Goal: Task Accomplishment & Management: Manage account settings

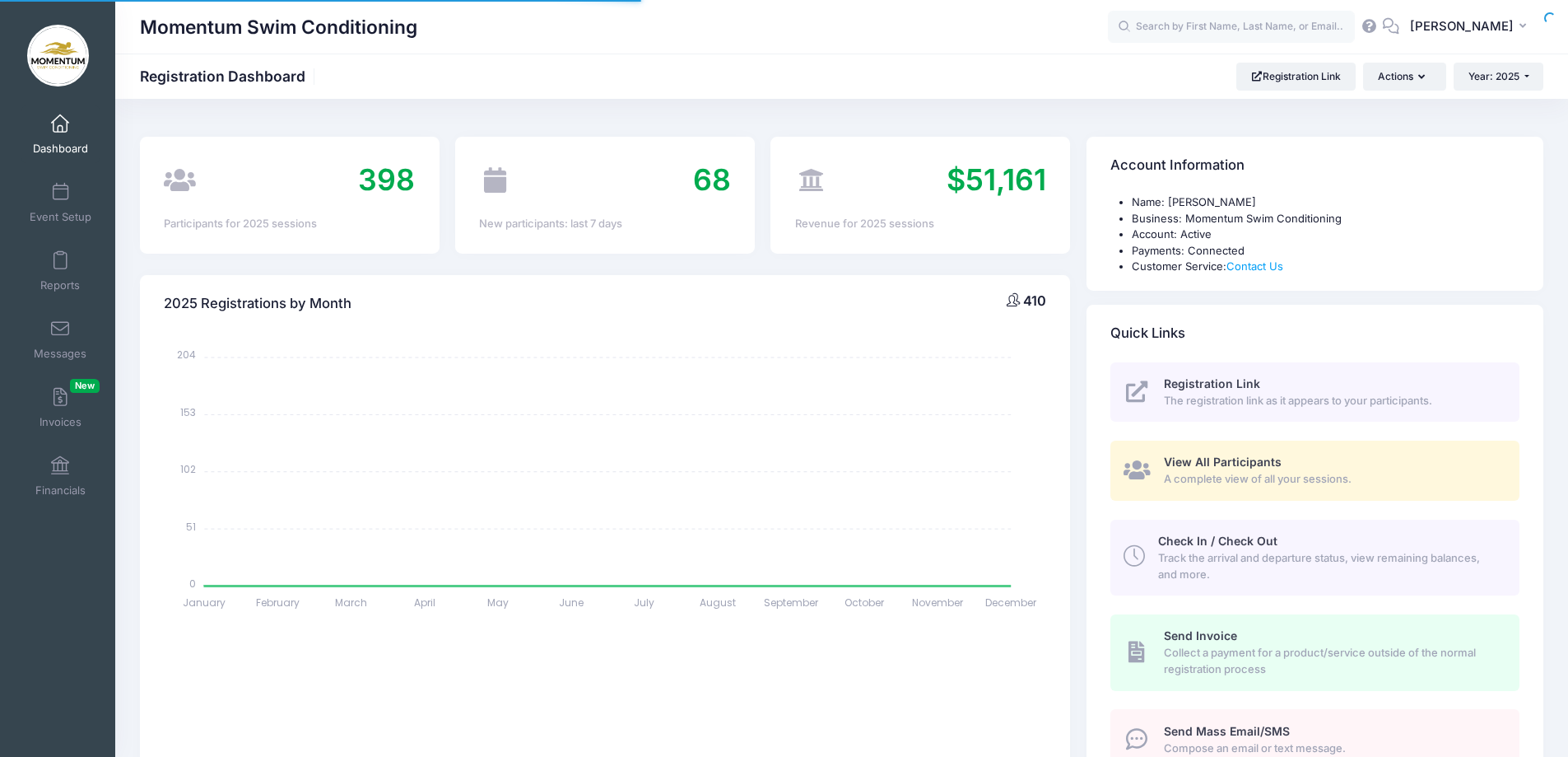
select select
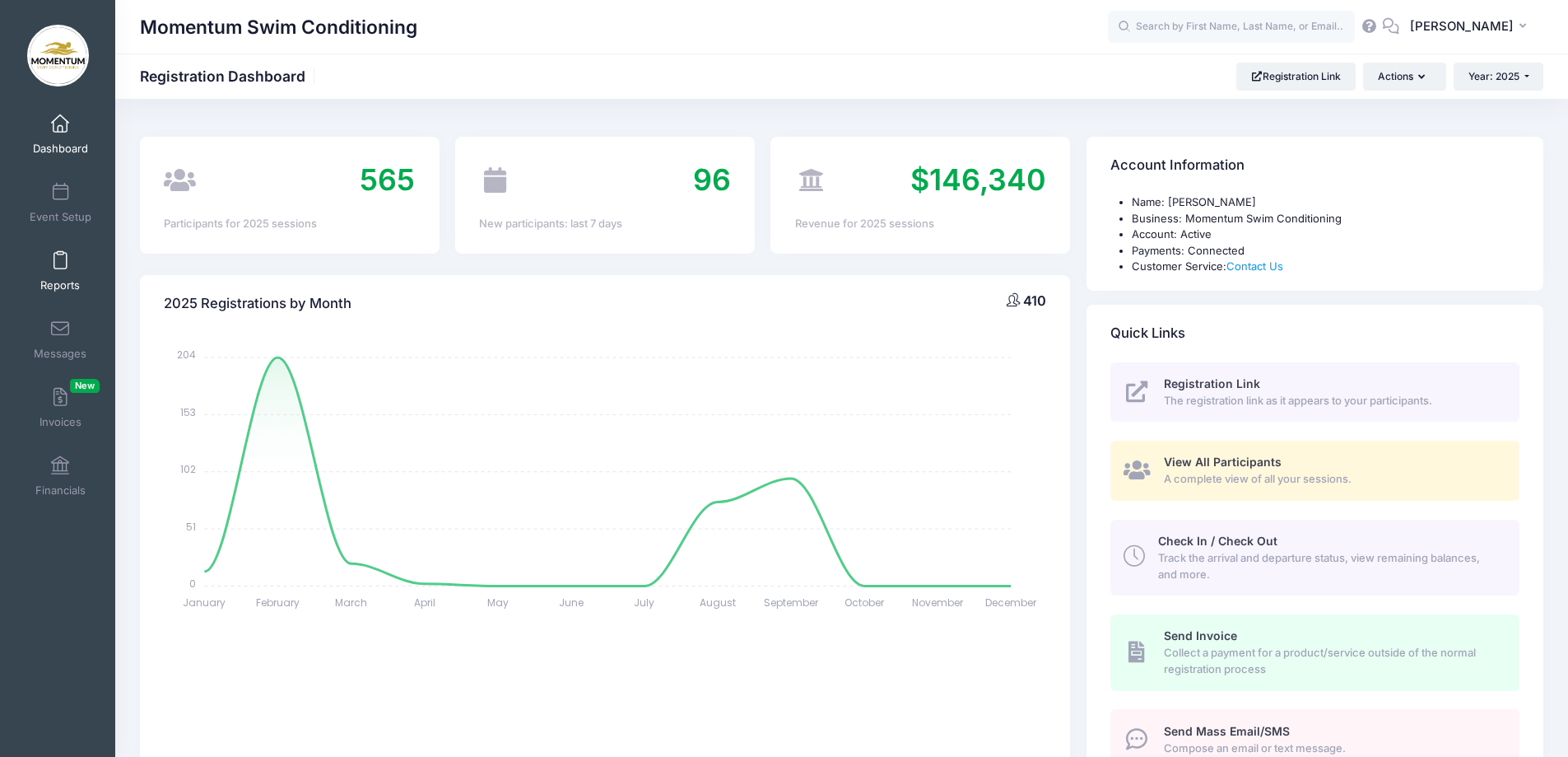
click at [58, 276] on link "Reports" at bounding box center [60, 271] width 78 height 58
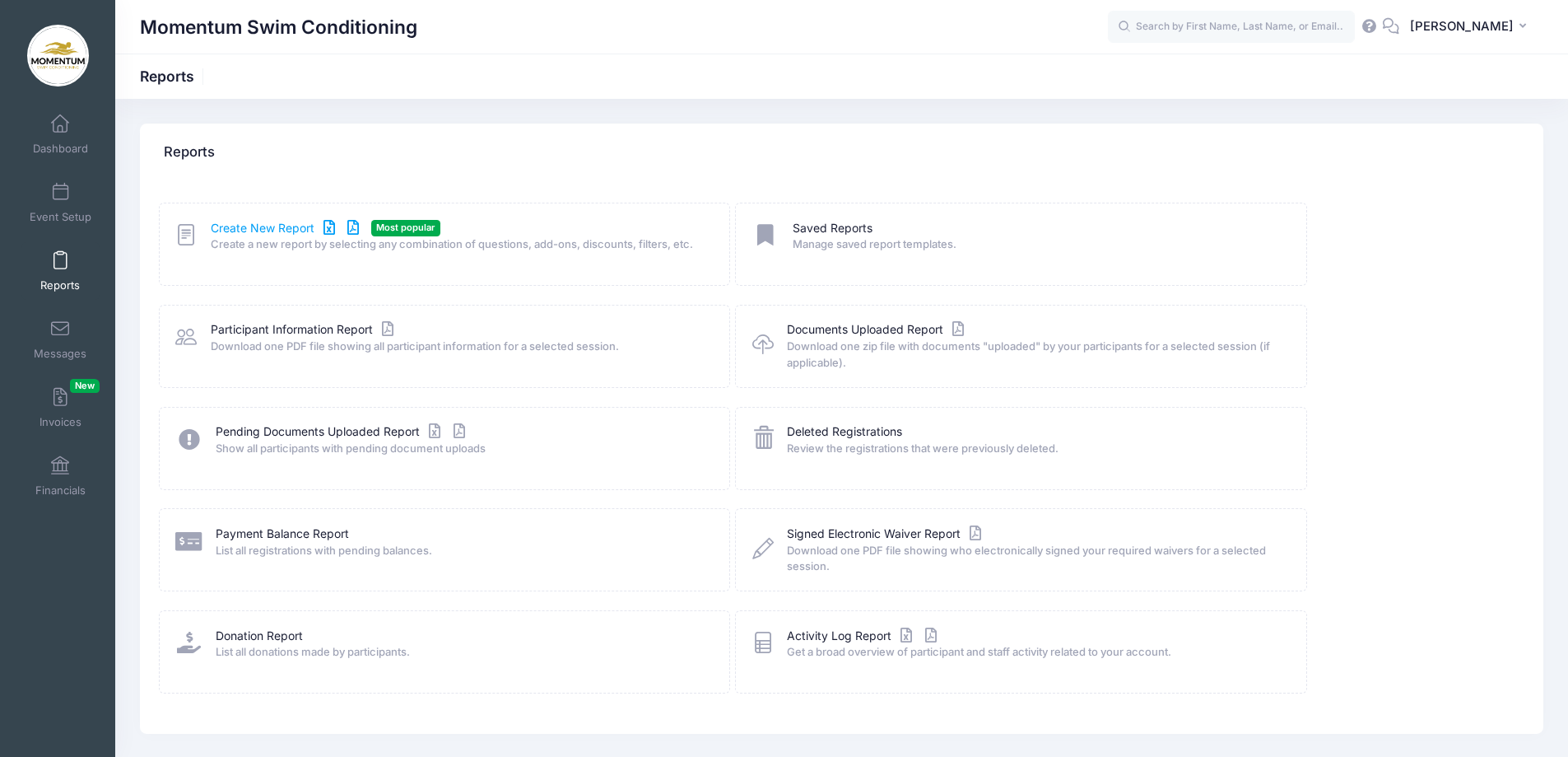
click at [270, 229] on link "Create New Report" at bounding box center [287, 228] width 153 height 17
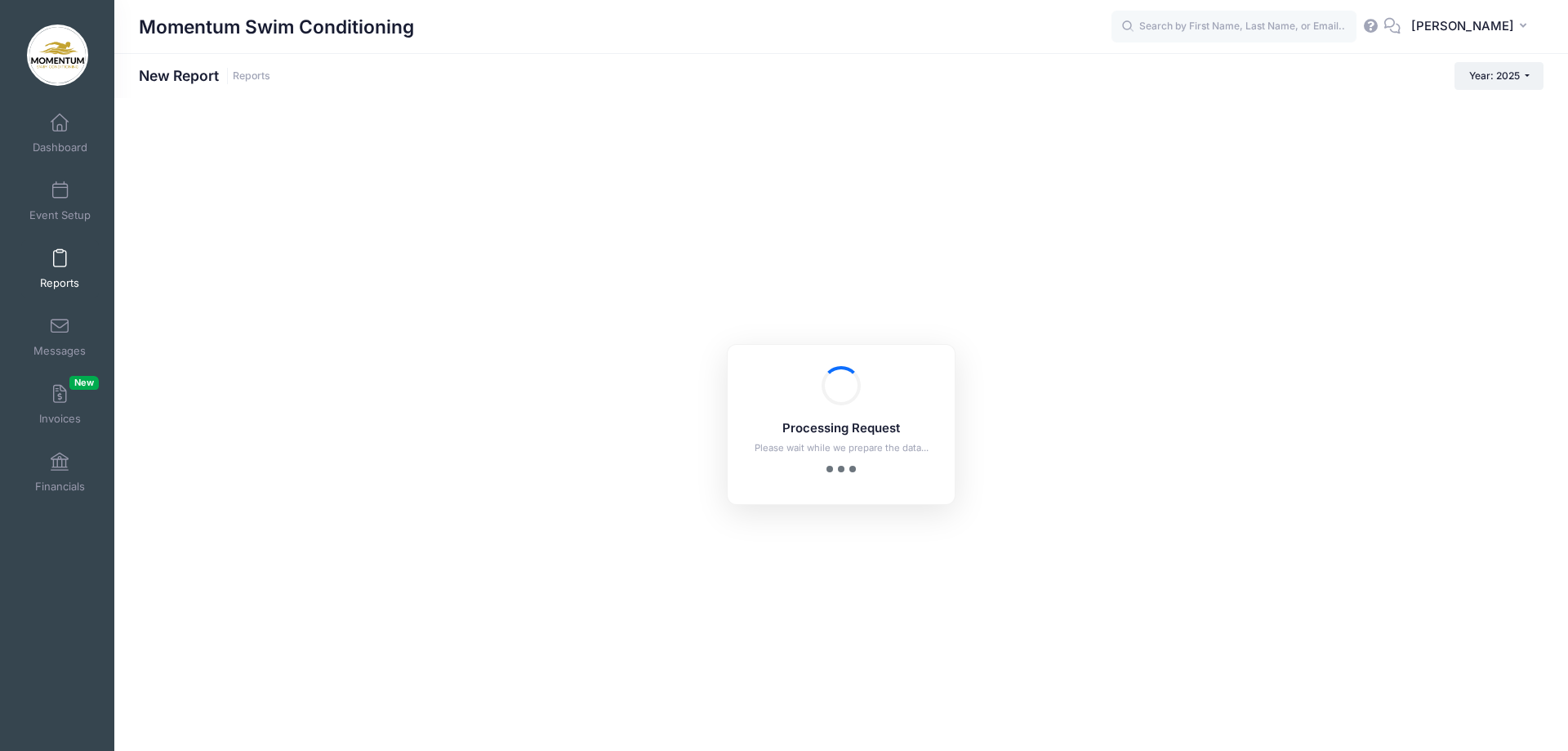
checkbox input "true"
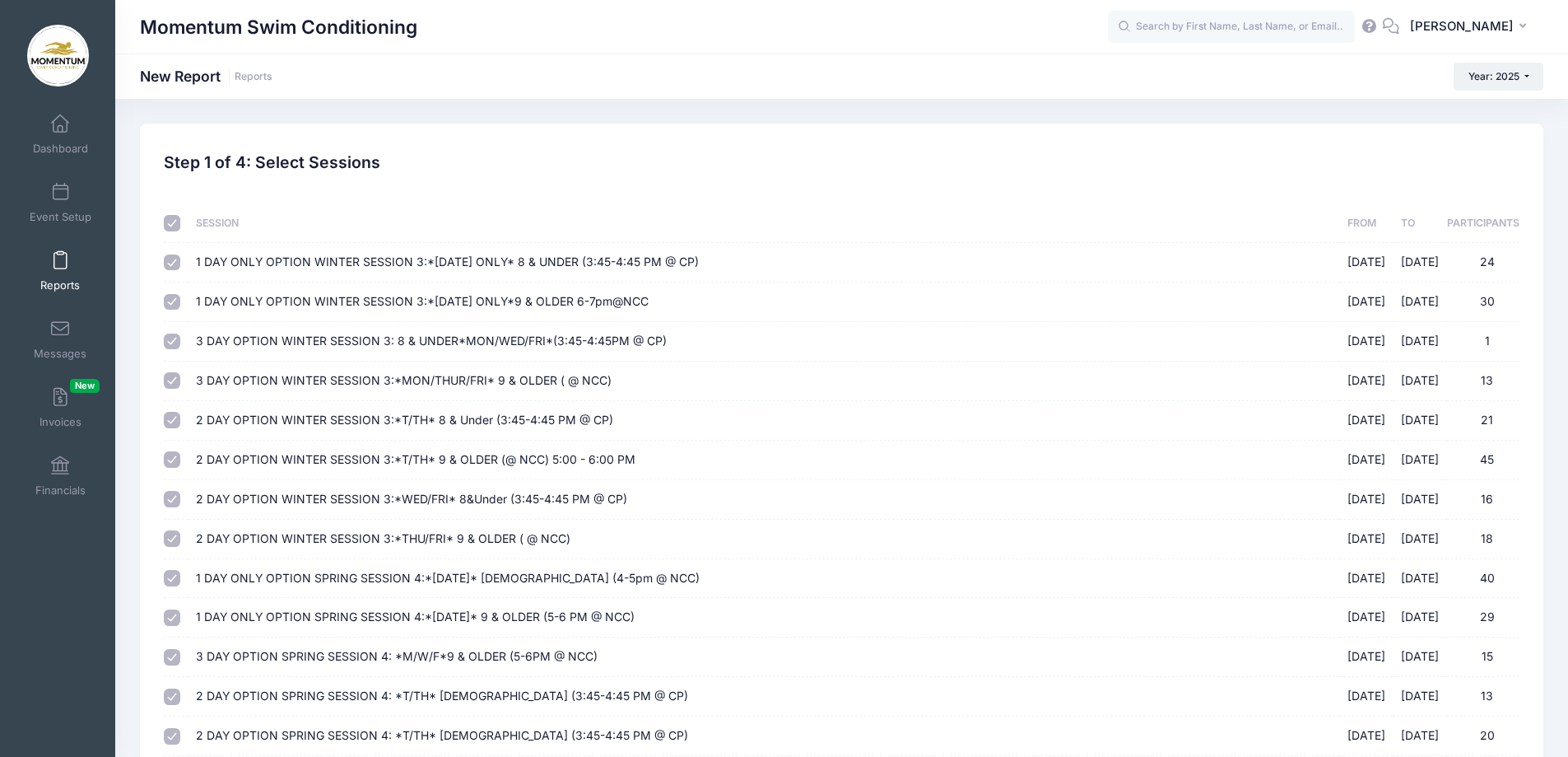
click at [168, 219] on input "checkbox" at bounding box center [172, 223] width 16 height 16
checkbox input "false"
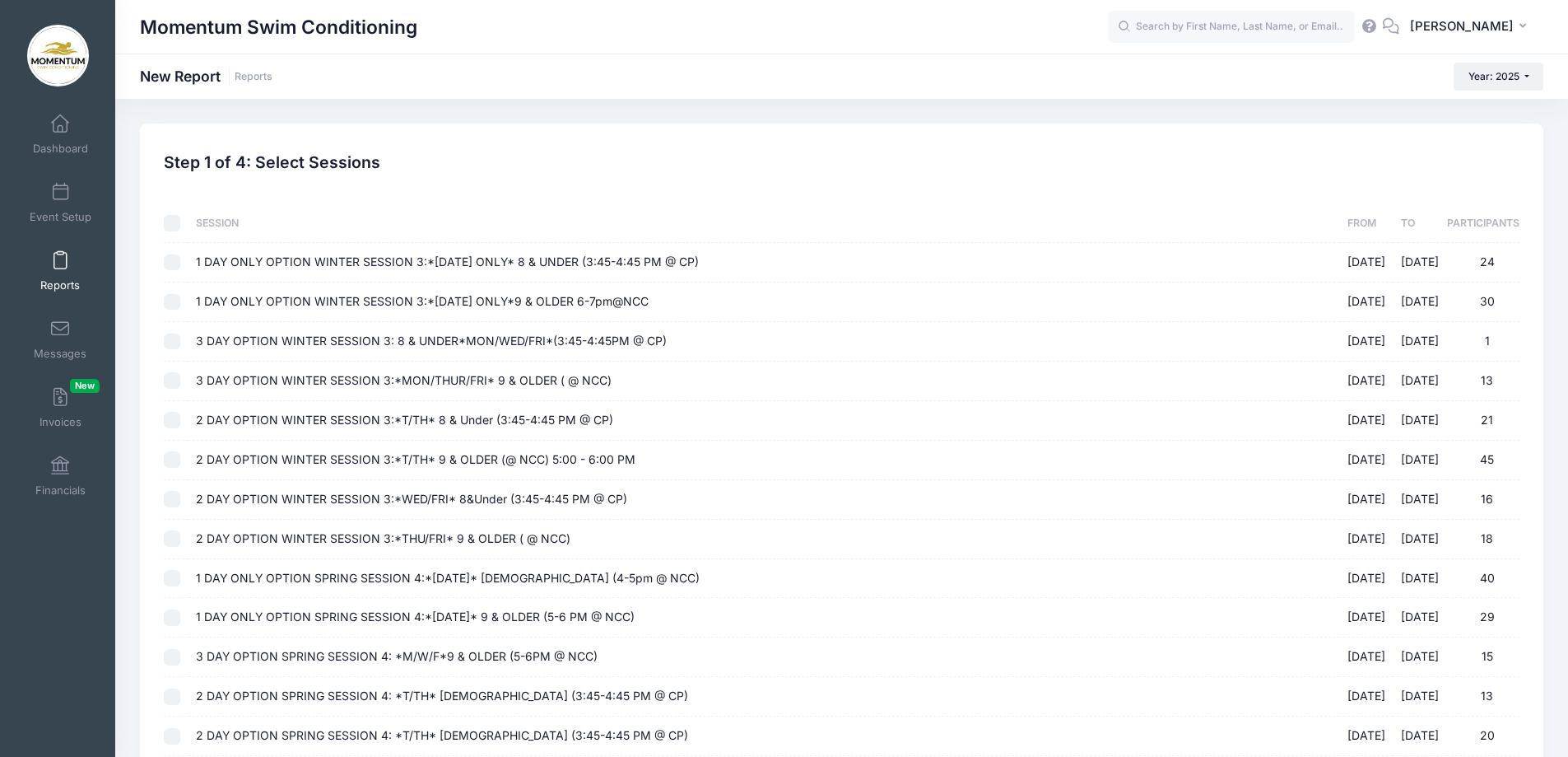
checkbox input "false"
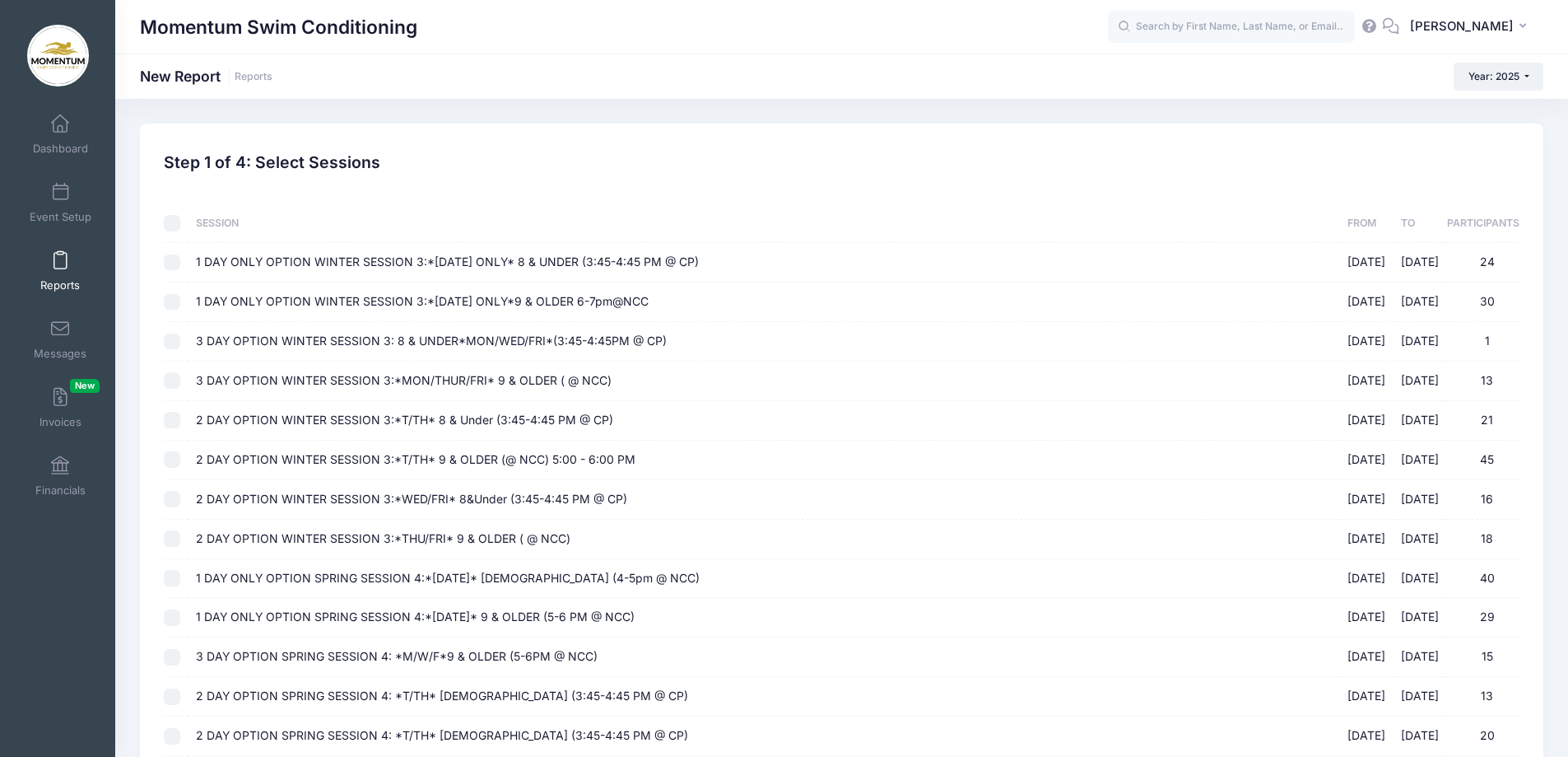
checkbox input "false"
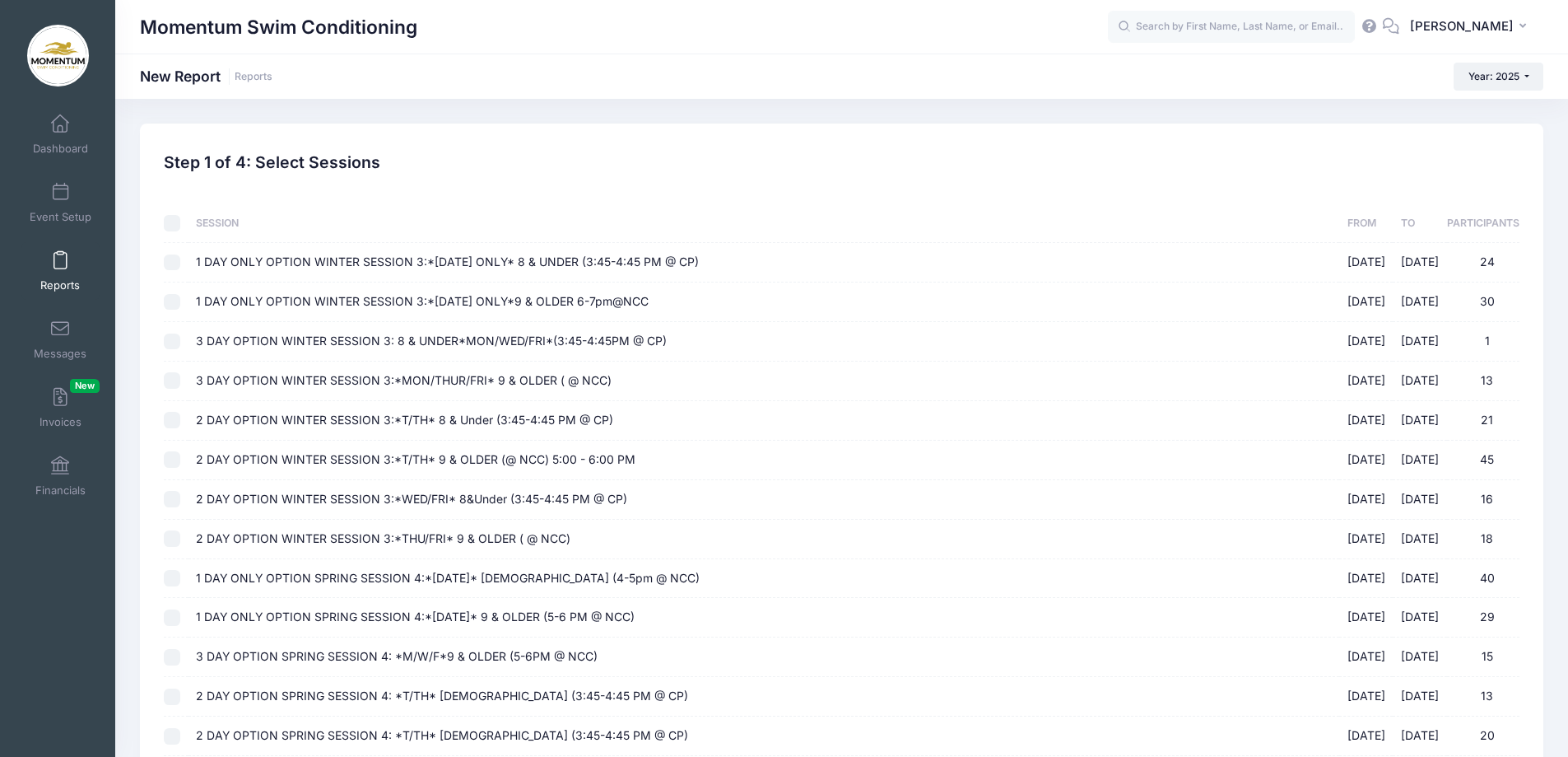
checkbox input "false"
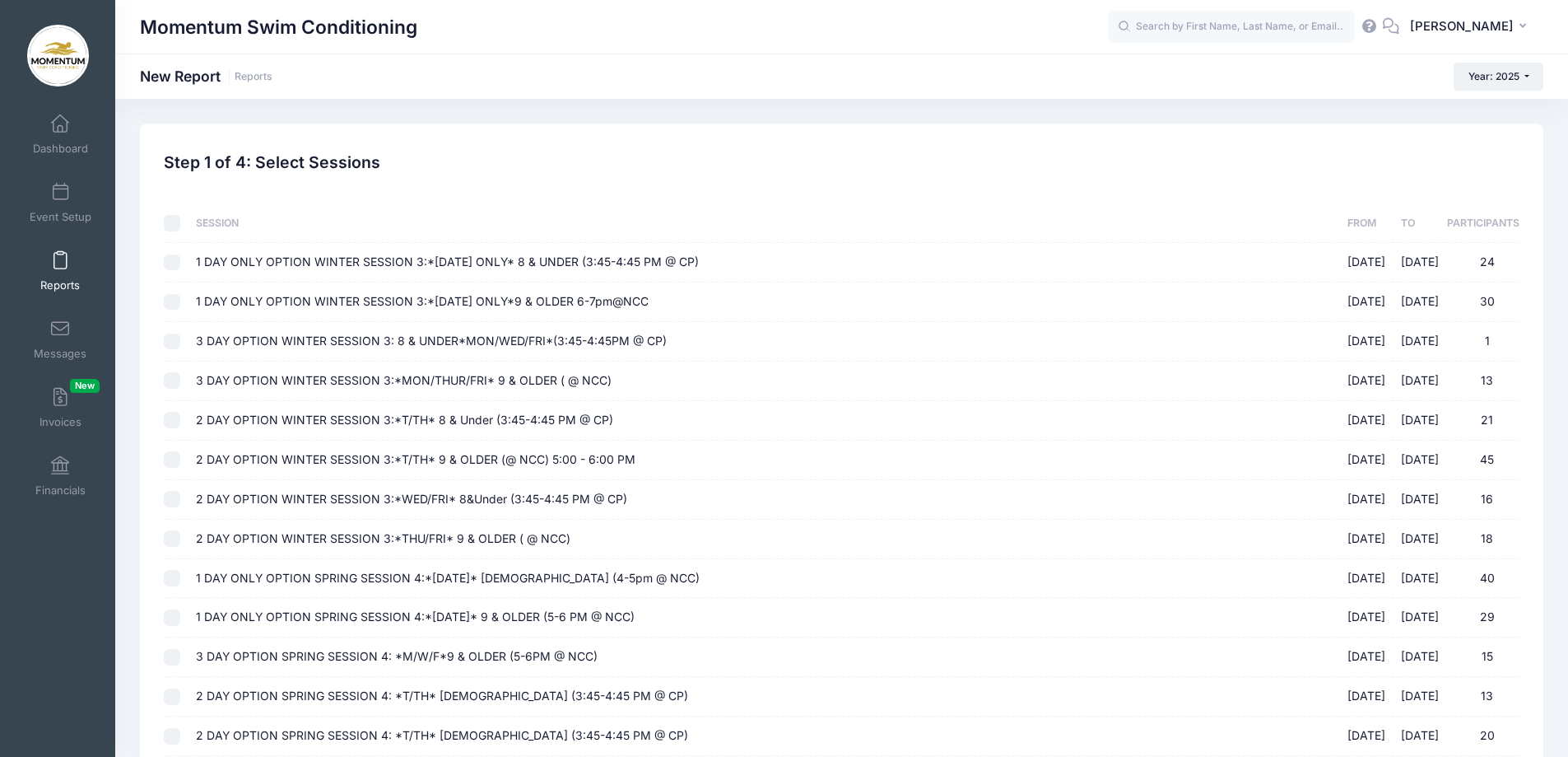
checkbox input "false"
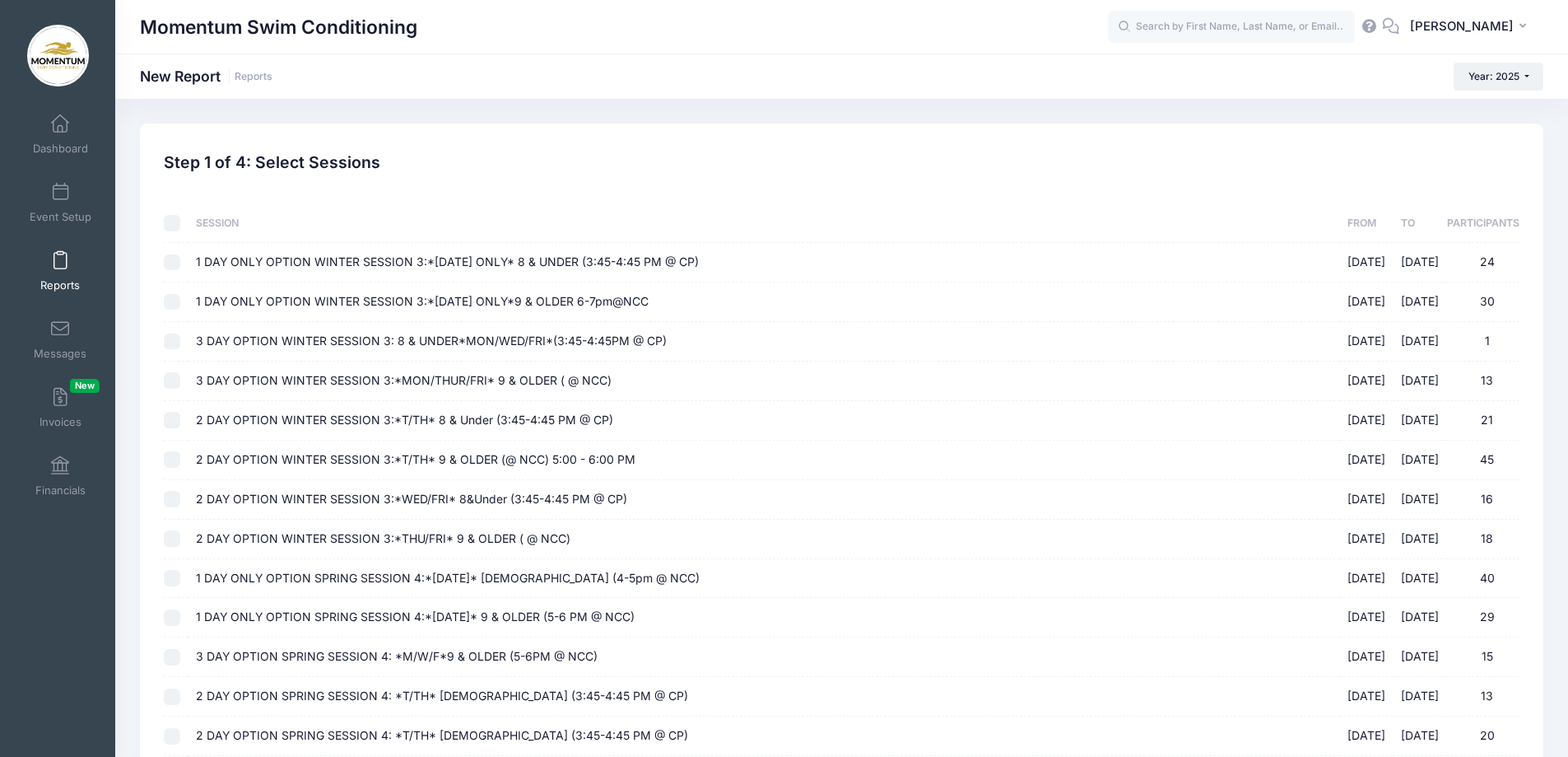
checkbox input "false"
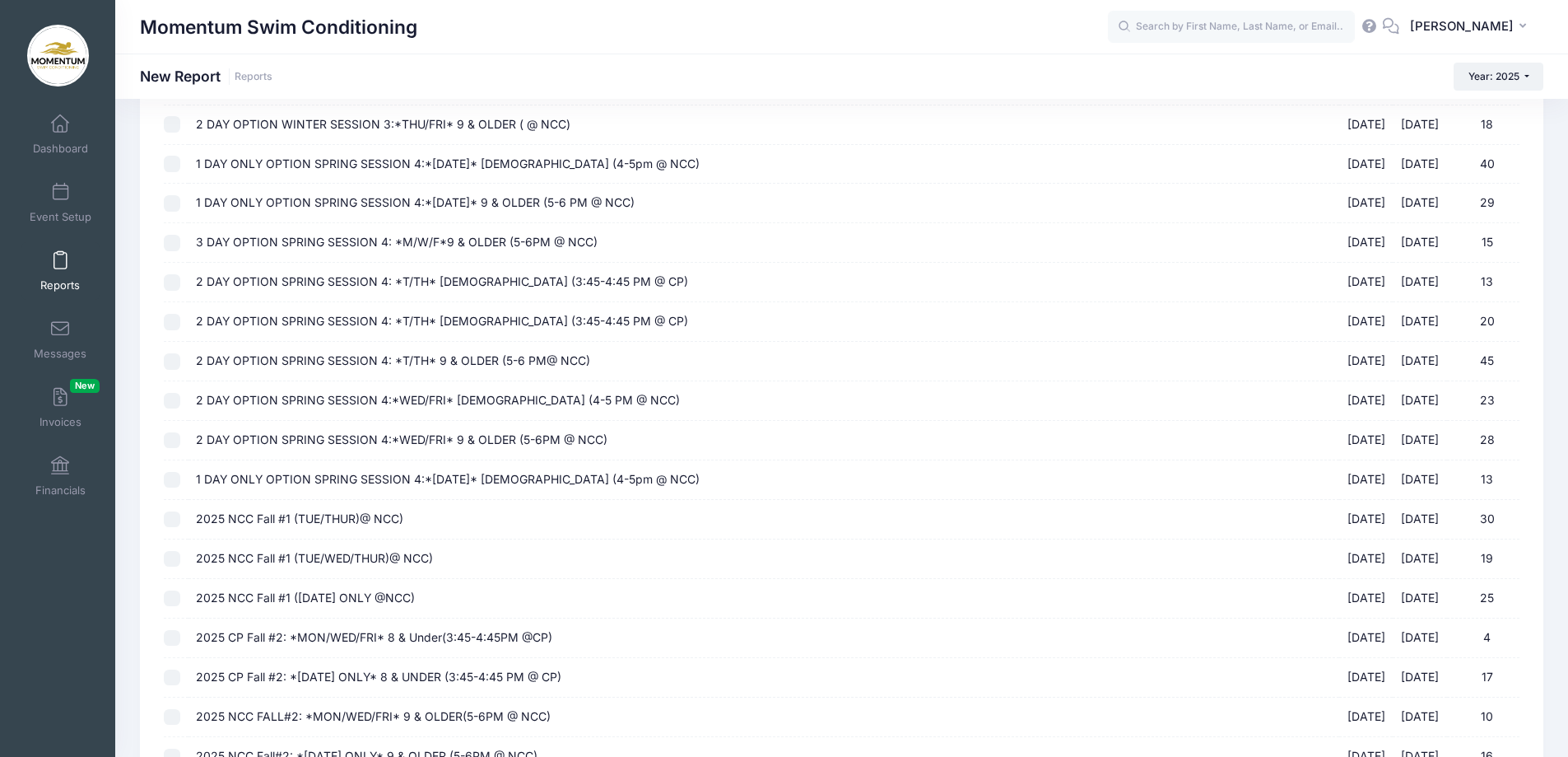
scroll to position [577, 0]
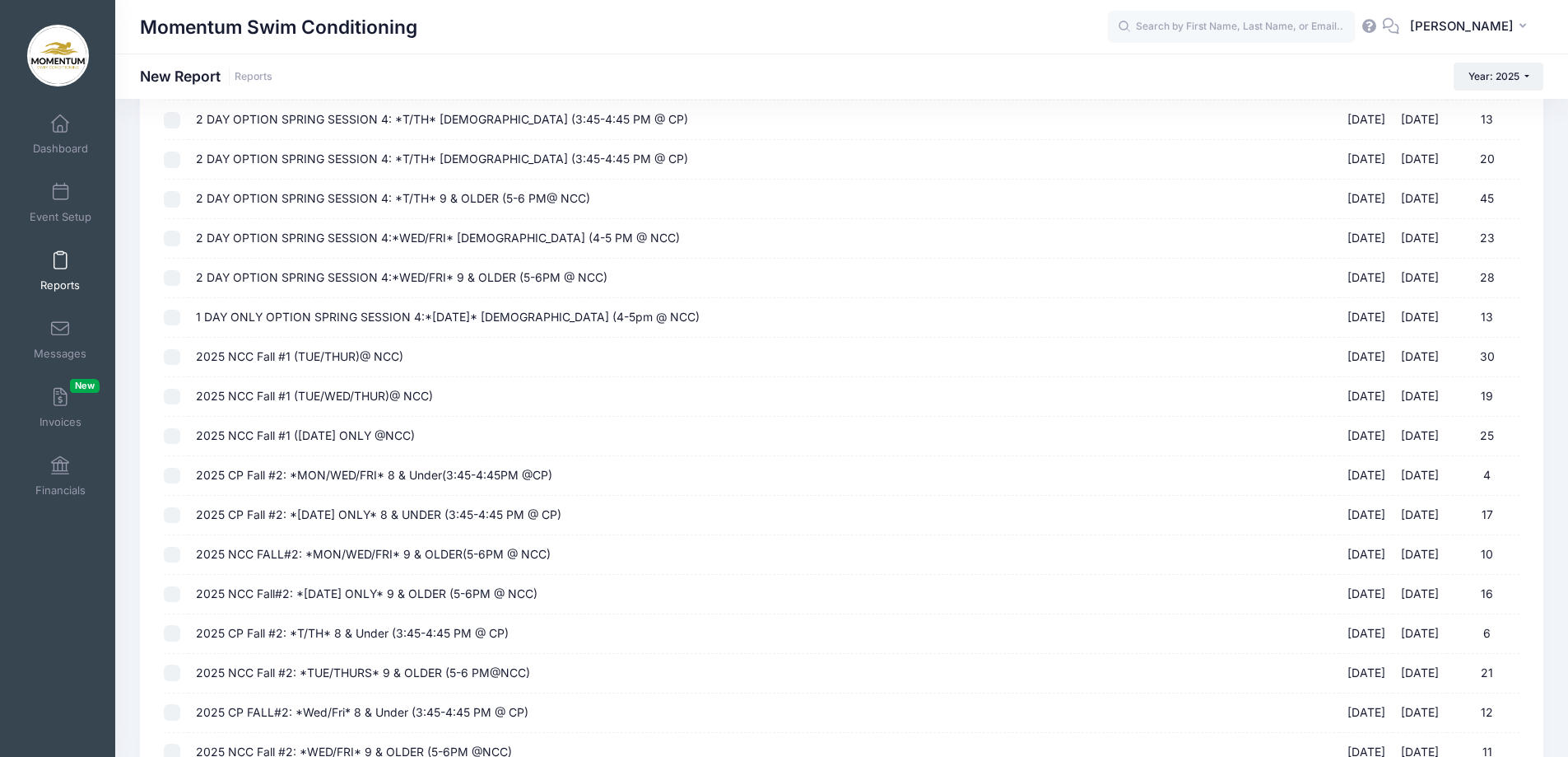
click at [173, 351] on input "2025 NCC Fall #1 (TUE/THUR)@ NCC) [DATE] - [DATE] 30" at bounding box center [172, 356] width 16 height 16
checkbox input "true"
click at [175, 401] on input "2025 NCC Fall #1 (TUE/WED/THUR)@ NCC) [DATE] - [DATE] 19" at bounding box center [172, 396] width 16 height 16
checkbox input "true"
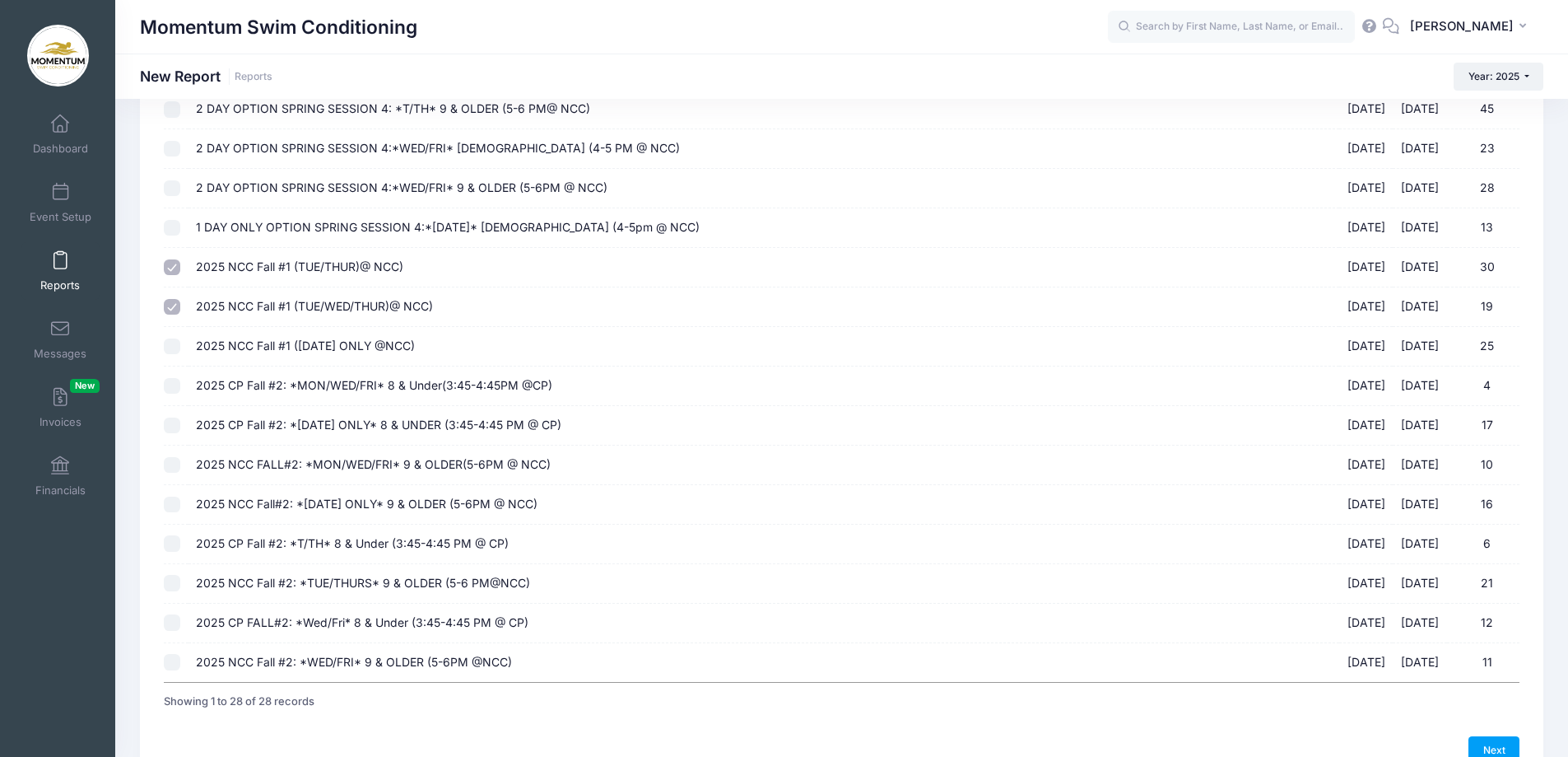
scroll to position [757, 0]
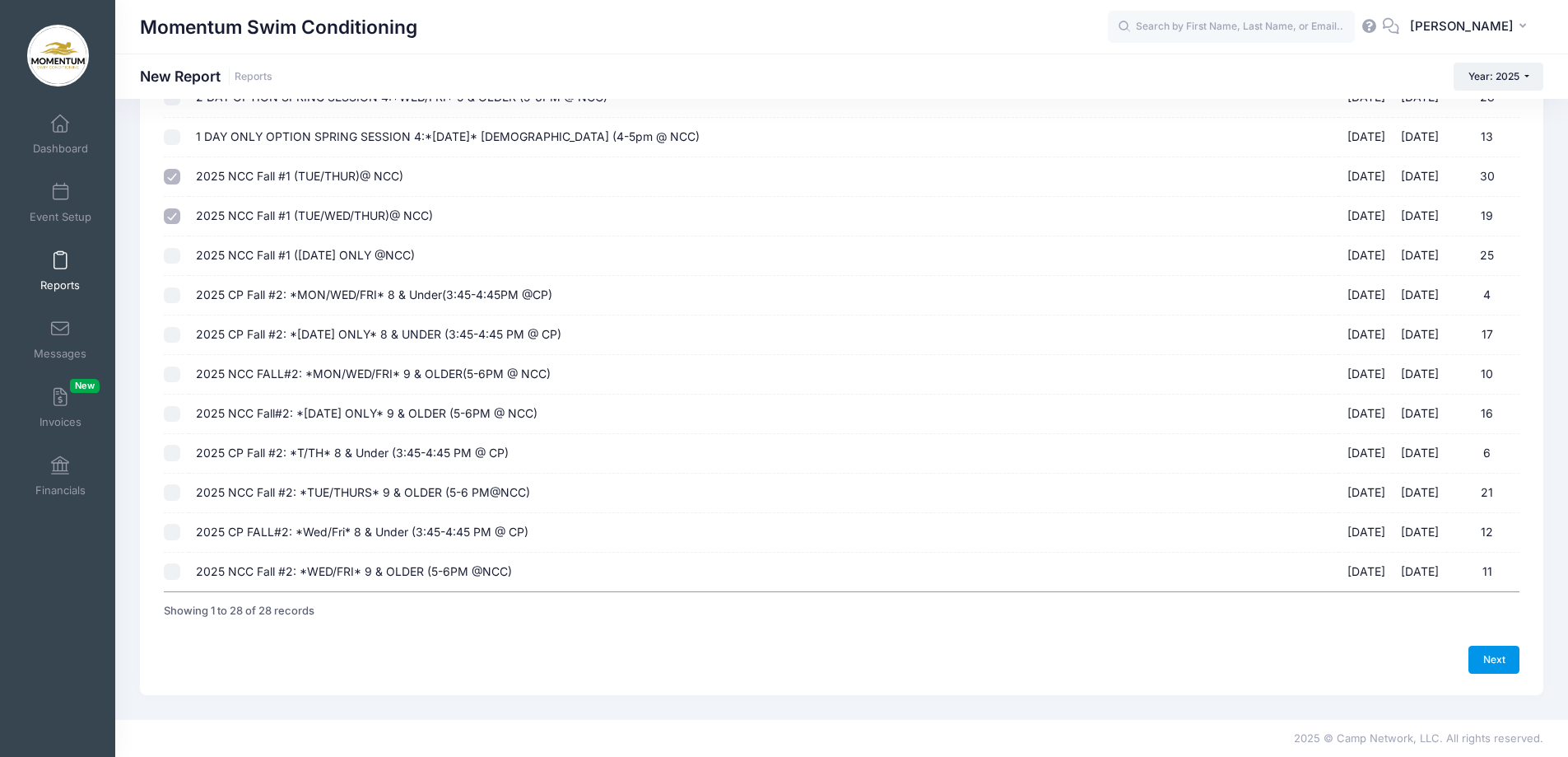
click at [1502, 663] on link "Next" at bounding box center [1494, 659] width 51 height 28
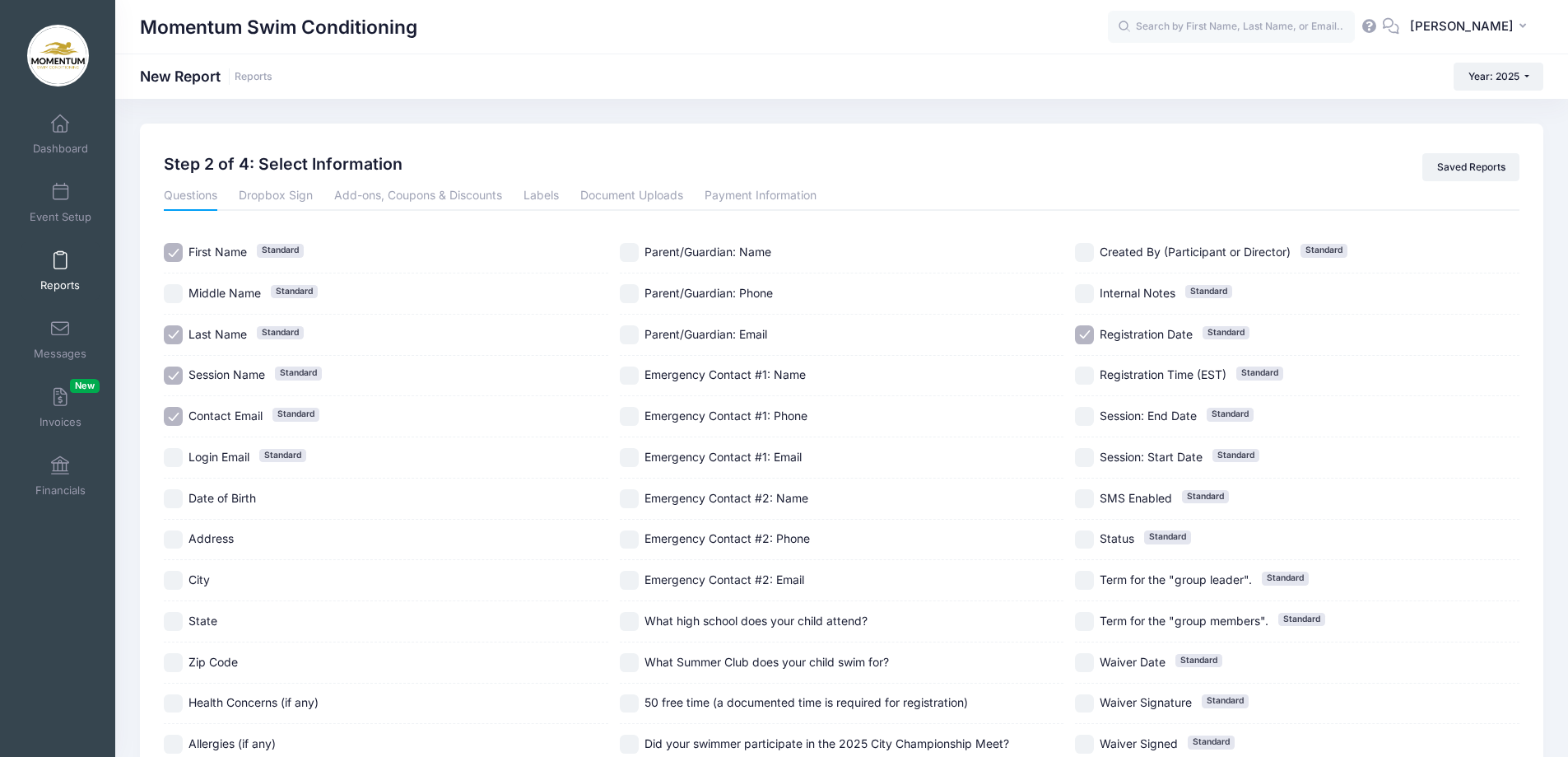
click at [174, 373] on input "Session Name Standard" at bounding box center [173, 376] width 19 height 19
checkbox input "false"
click at [172, 413] on input "Contact Email Standard" at bounding box center [173, 416] width 19 height 19
checkbox input "false"
click at [1087, 330] on input "Registration Date Standard" at bounding box center [1084, 334] width 19 height 19
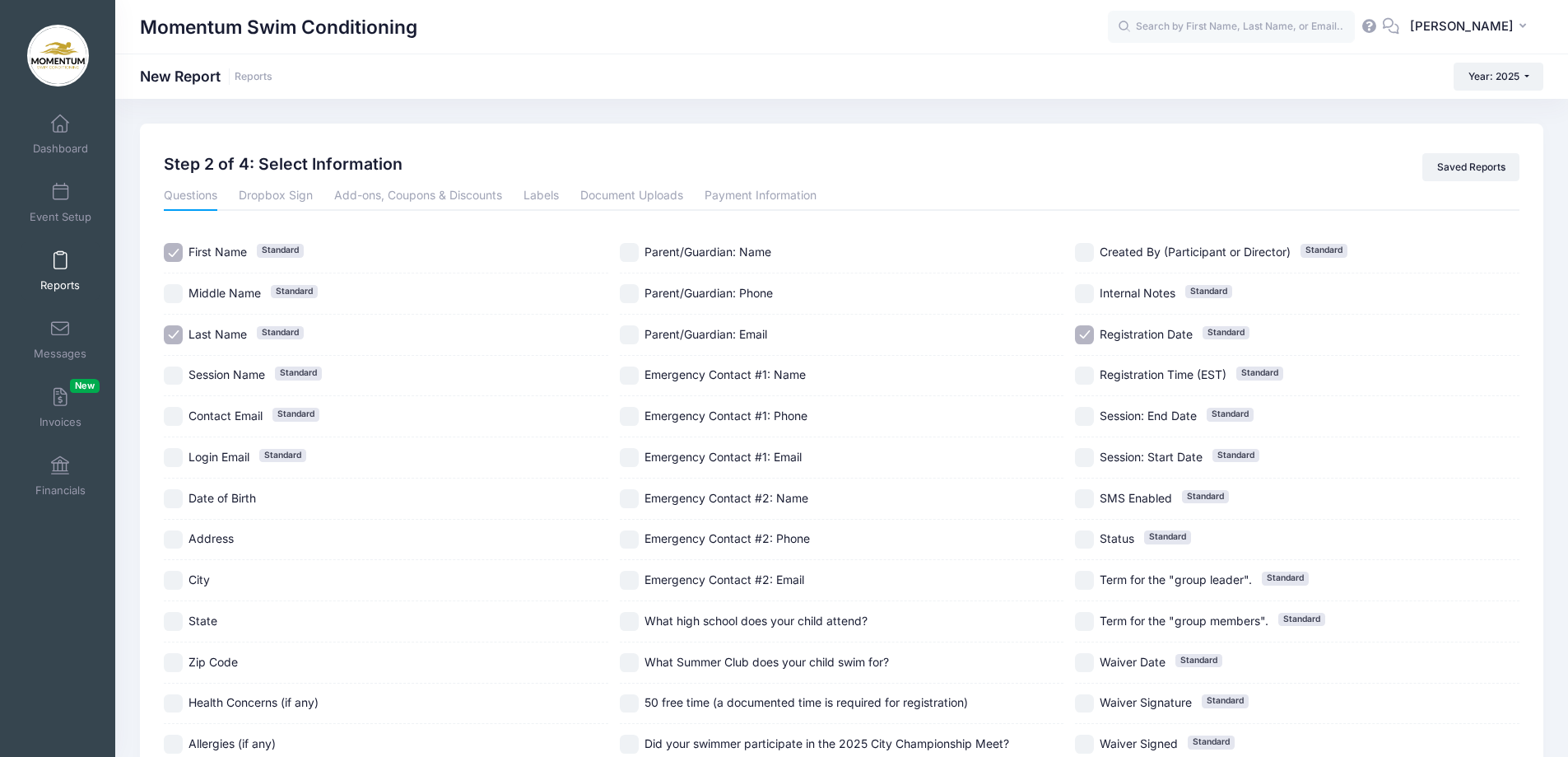
checkbox input "false"
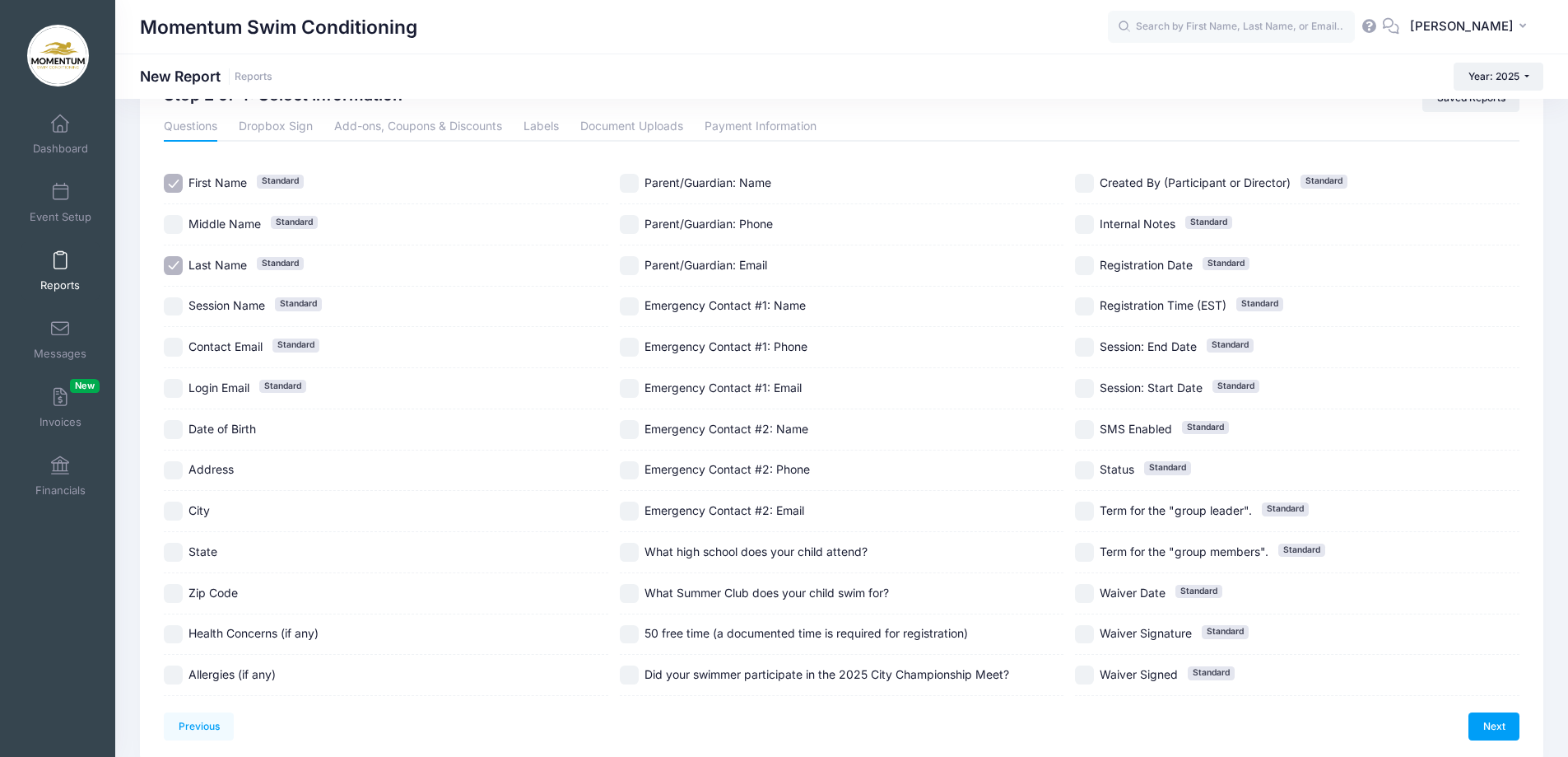
scroll to position [136, 0]
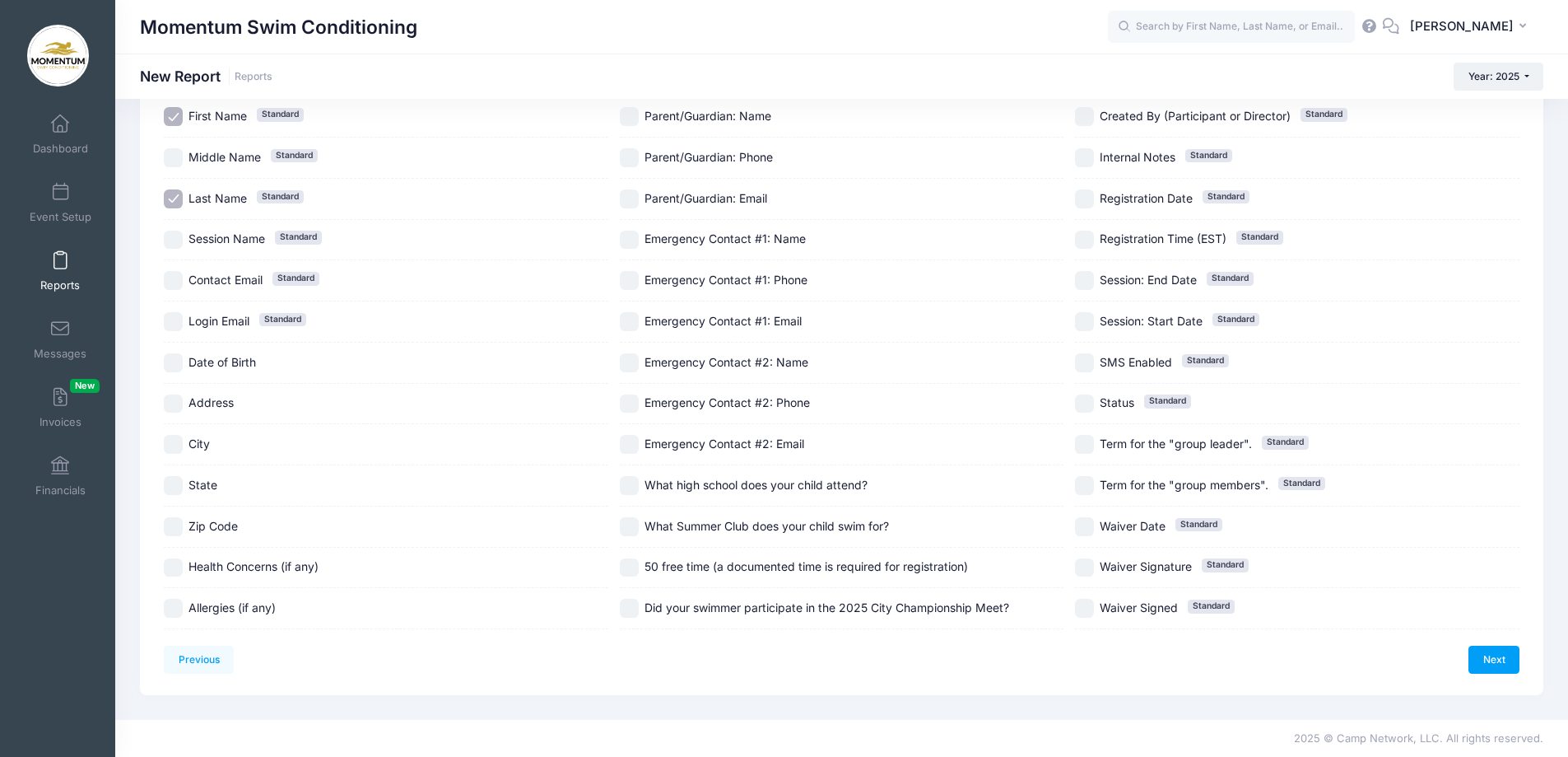
click at [175, 361] on input "Date of Birth" at bounding box center [173, 362] width 19 height 19
checkbox input "true"
click at [1497, 656] on link "Next" at bounding box center [1494, 659] width 51 height 28
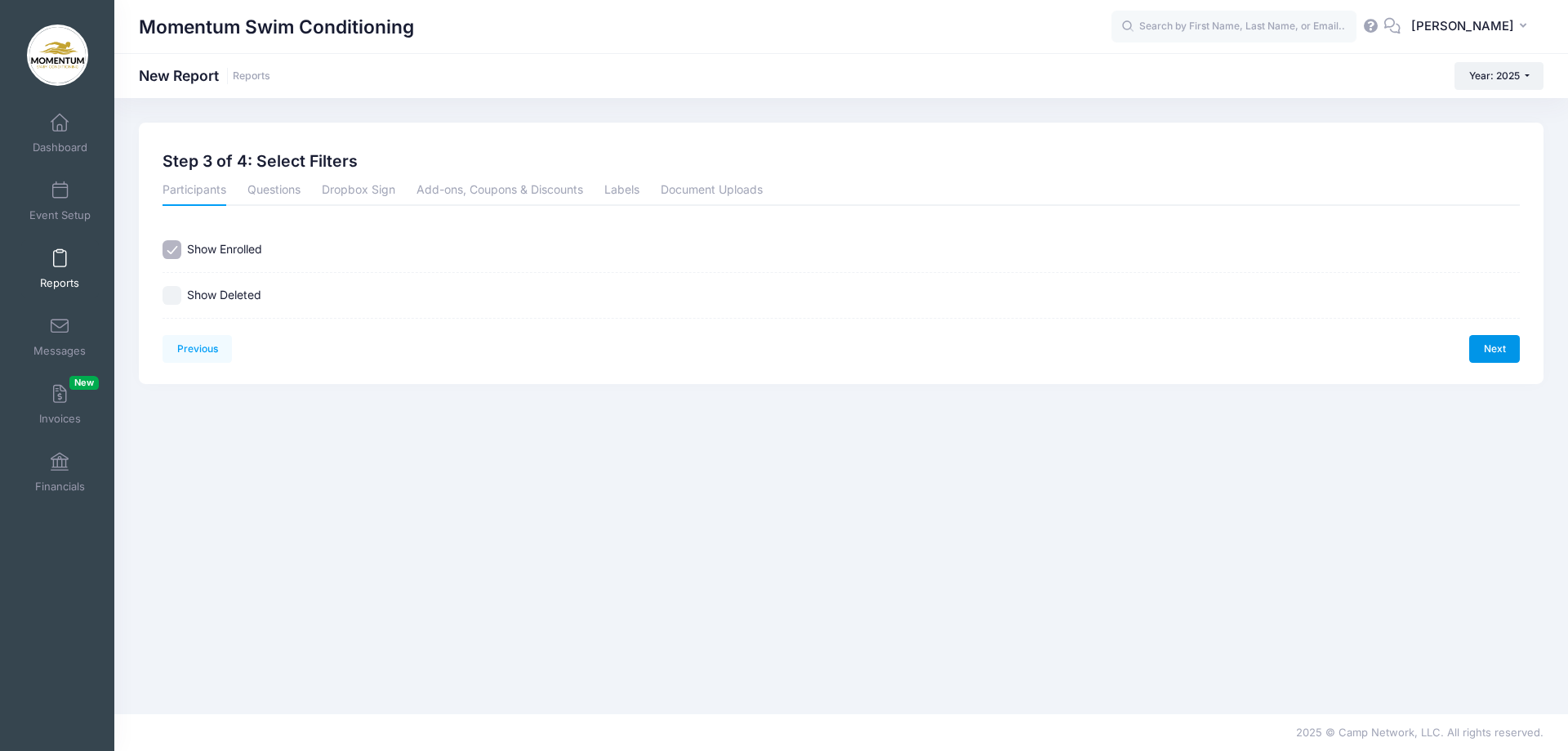
click at [1485, 349] on link "Next" at bounding box center [1495, 348] width 51 height 28
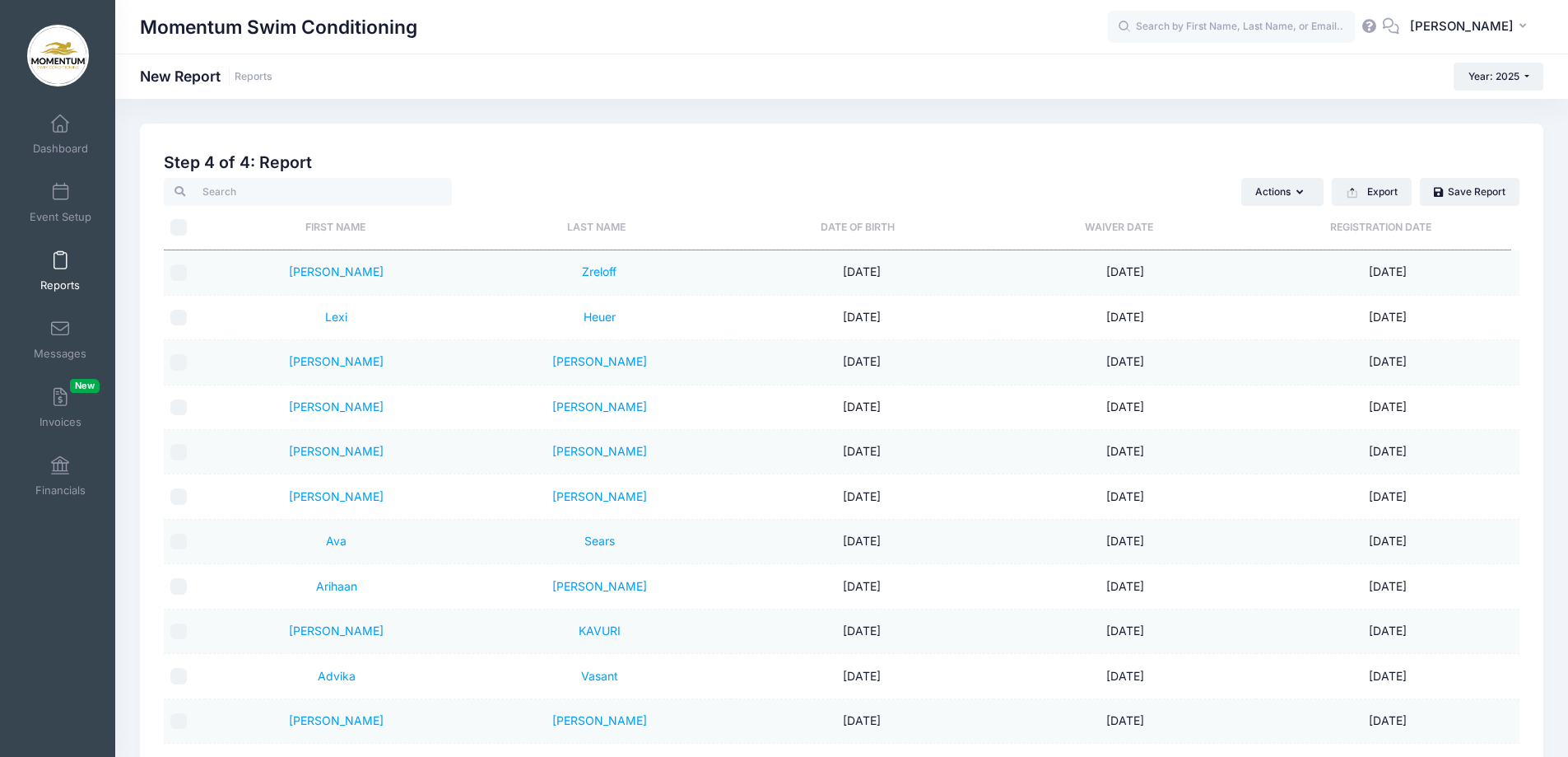
click at [591, 232] on th "Last Name" at bounding box center [596, 227] width 261 height 43
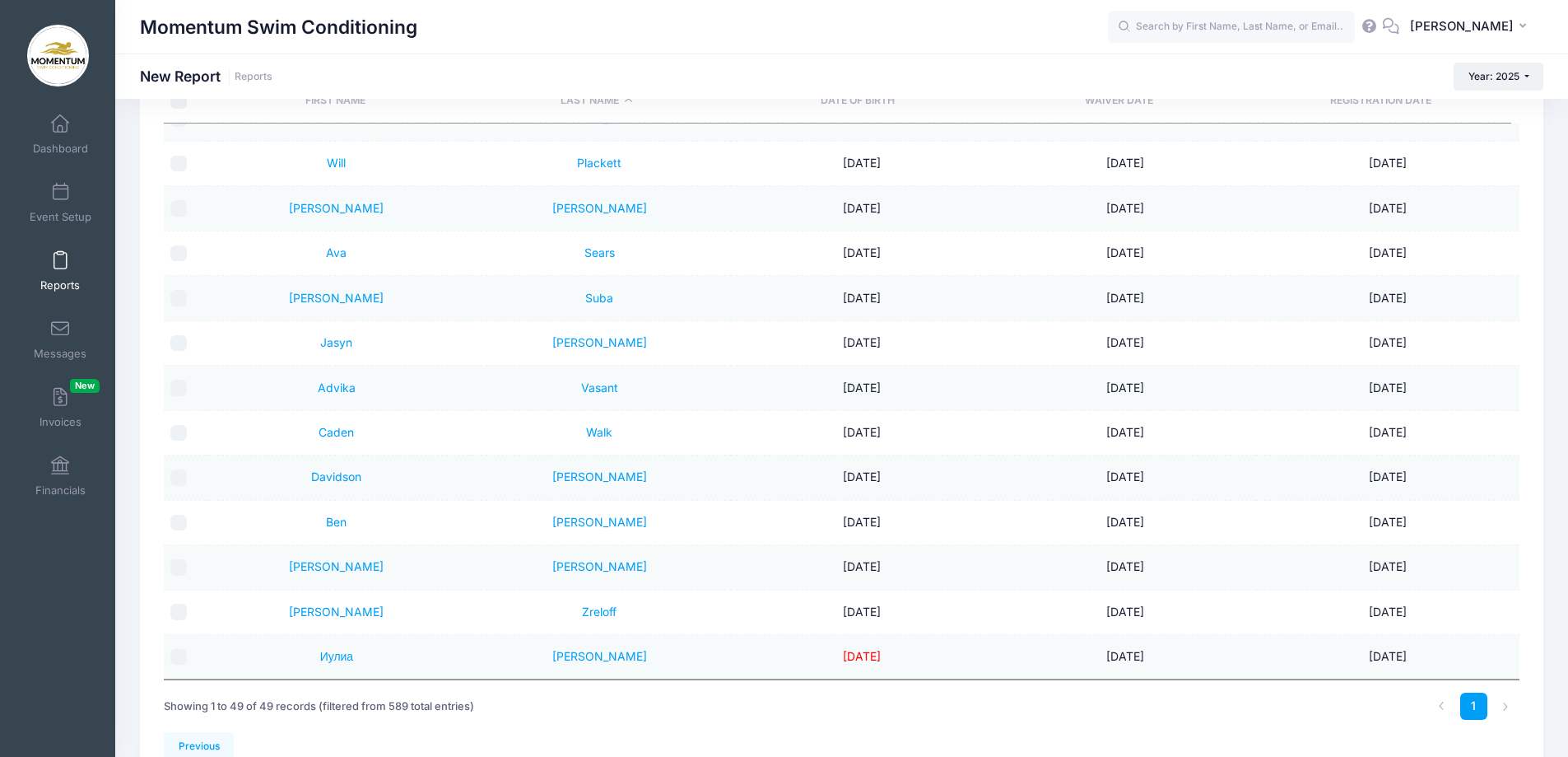
scroll to position [214, 0]
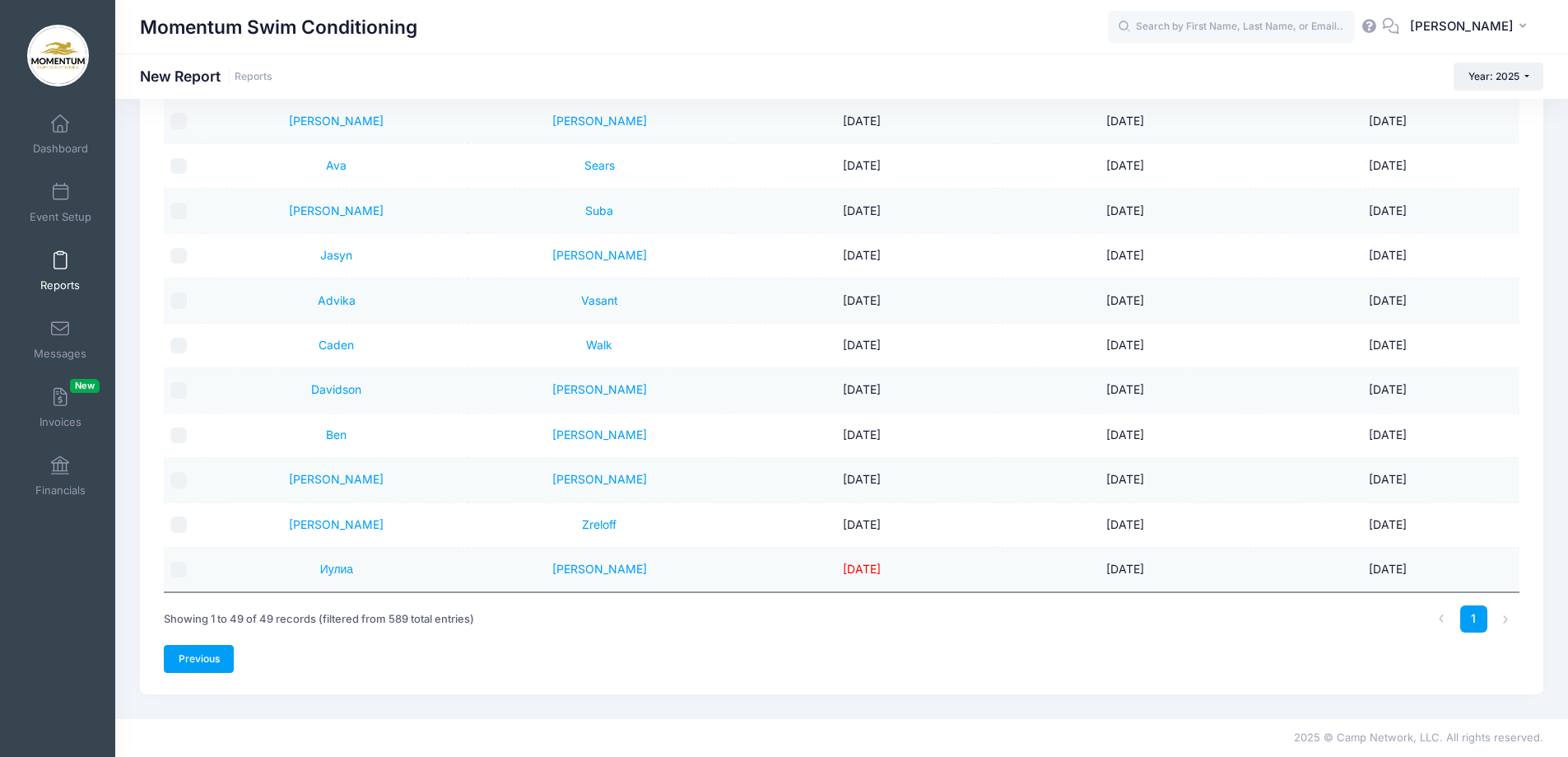
click at [212, 663] on link "Previous" at bounding box center [199, 658] width 70 height 28
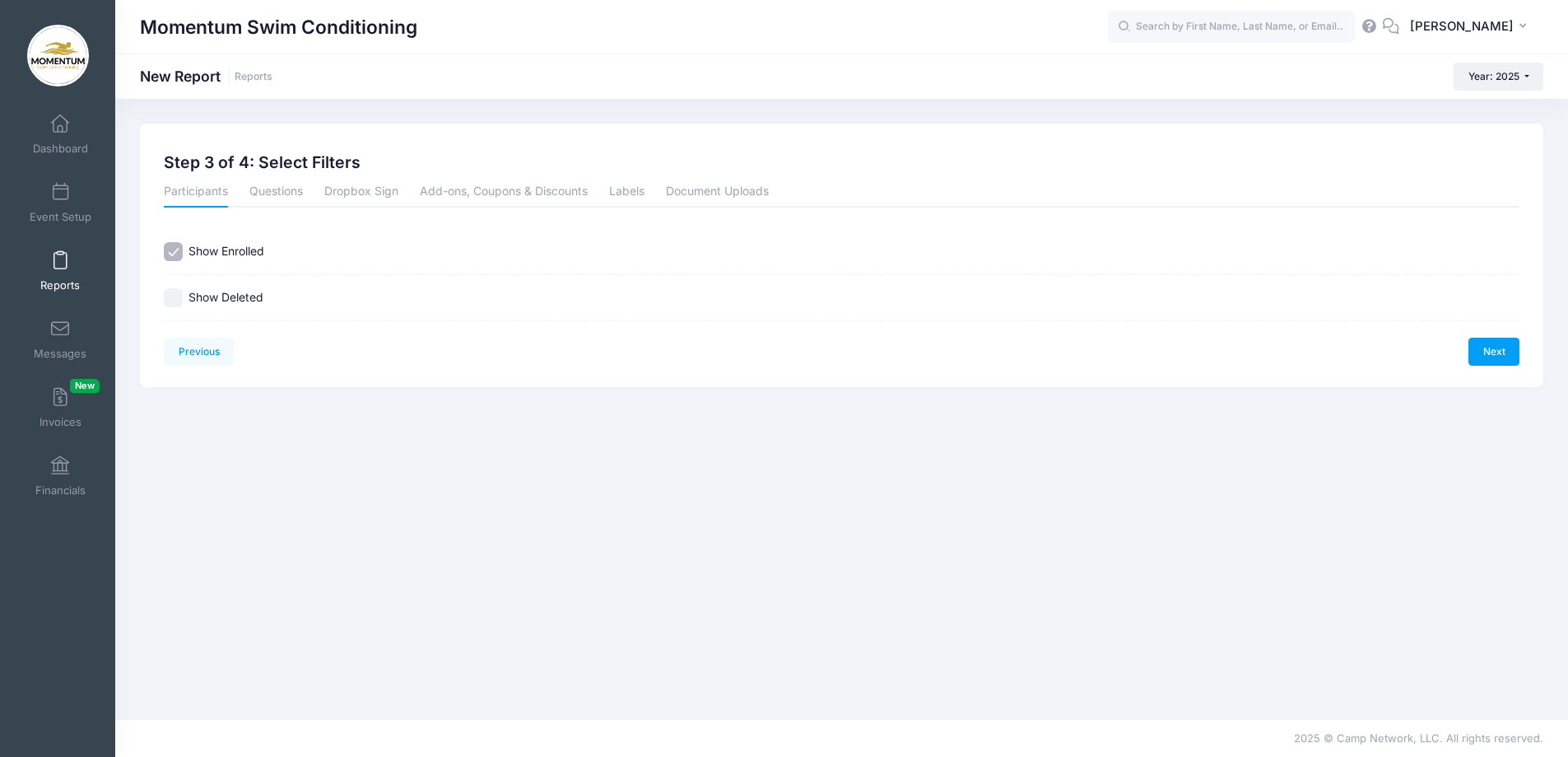
scroll to position [0, 0]
click at [211, 353] on link "Previous" at bounding box center [199, 351] width 70 height 28
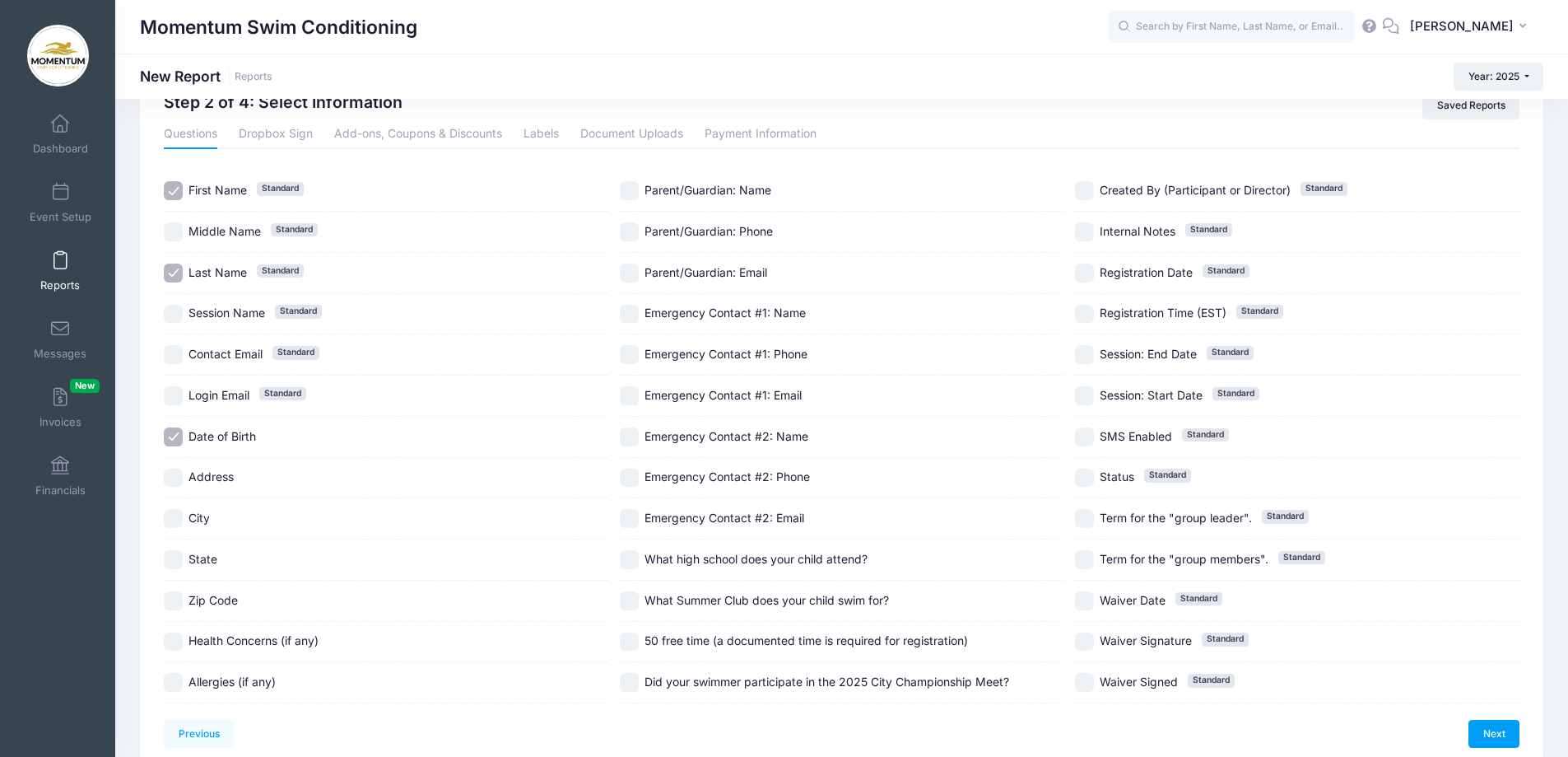
scroll to position [136, 0]
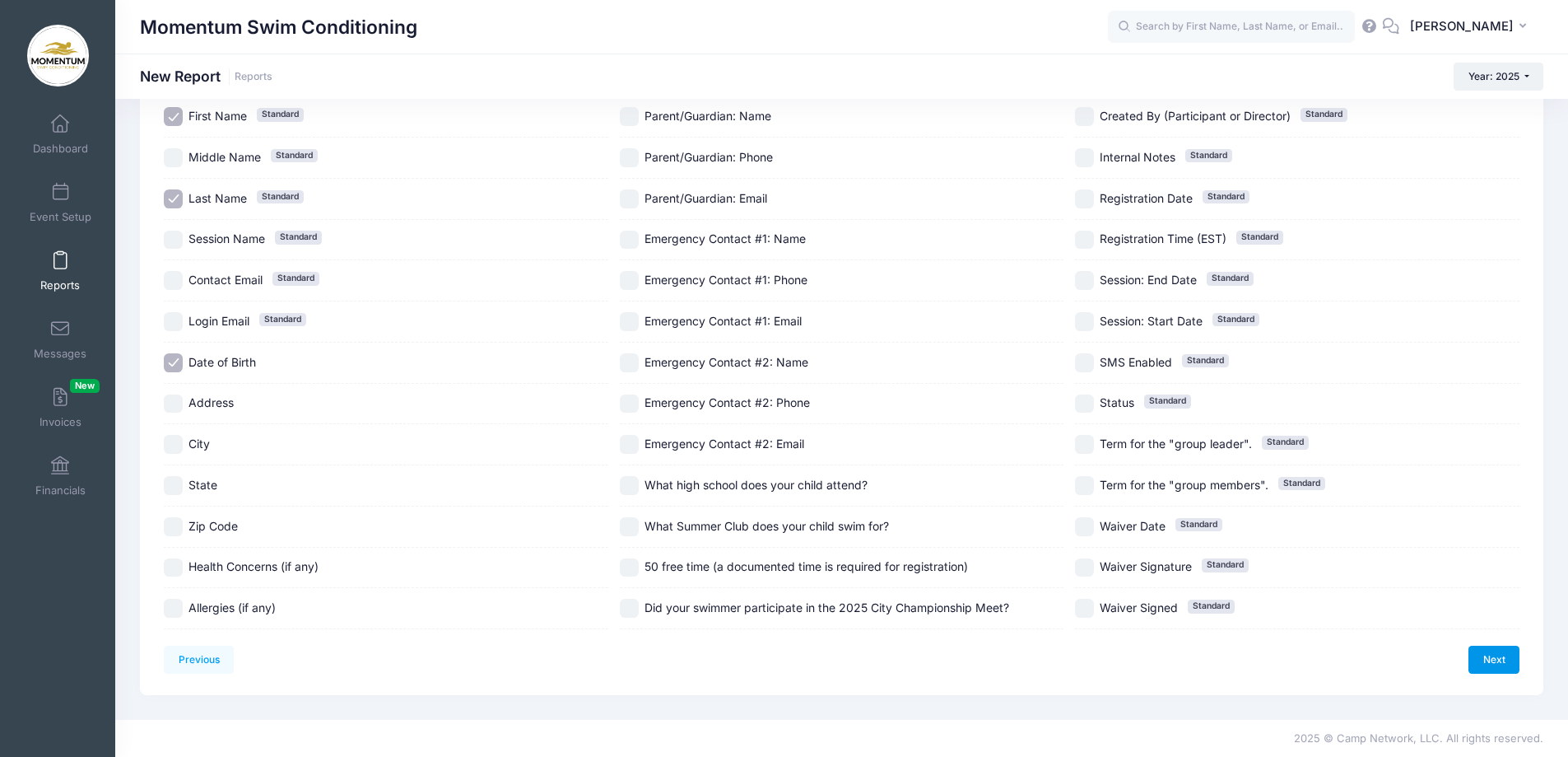
click at [1488, 658] on link "Next" at bounding box center [1494, 659] width 51 height 28
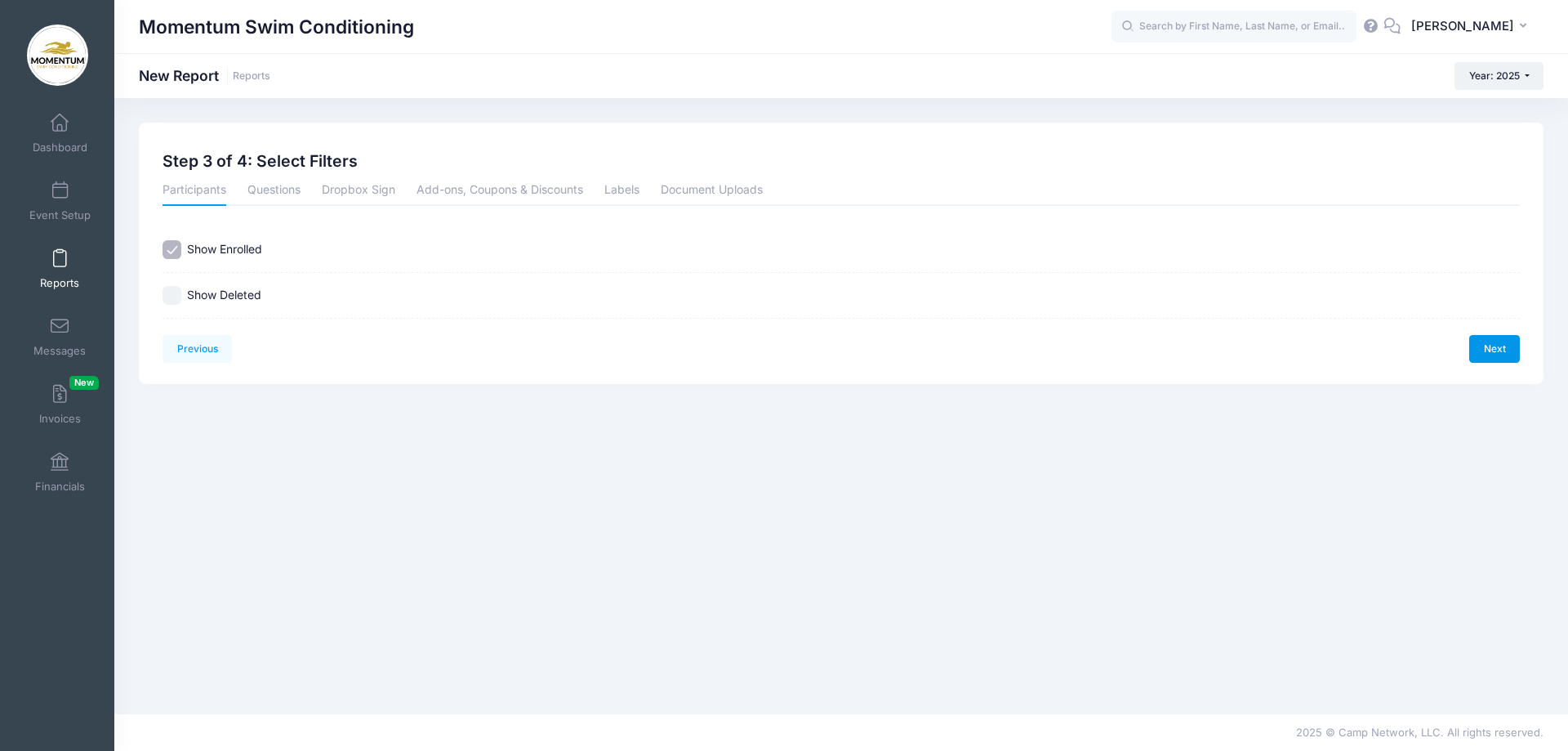
click at [1502, 343] on link "Next" at bounding box center [1495, 348] width 51 height 28
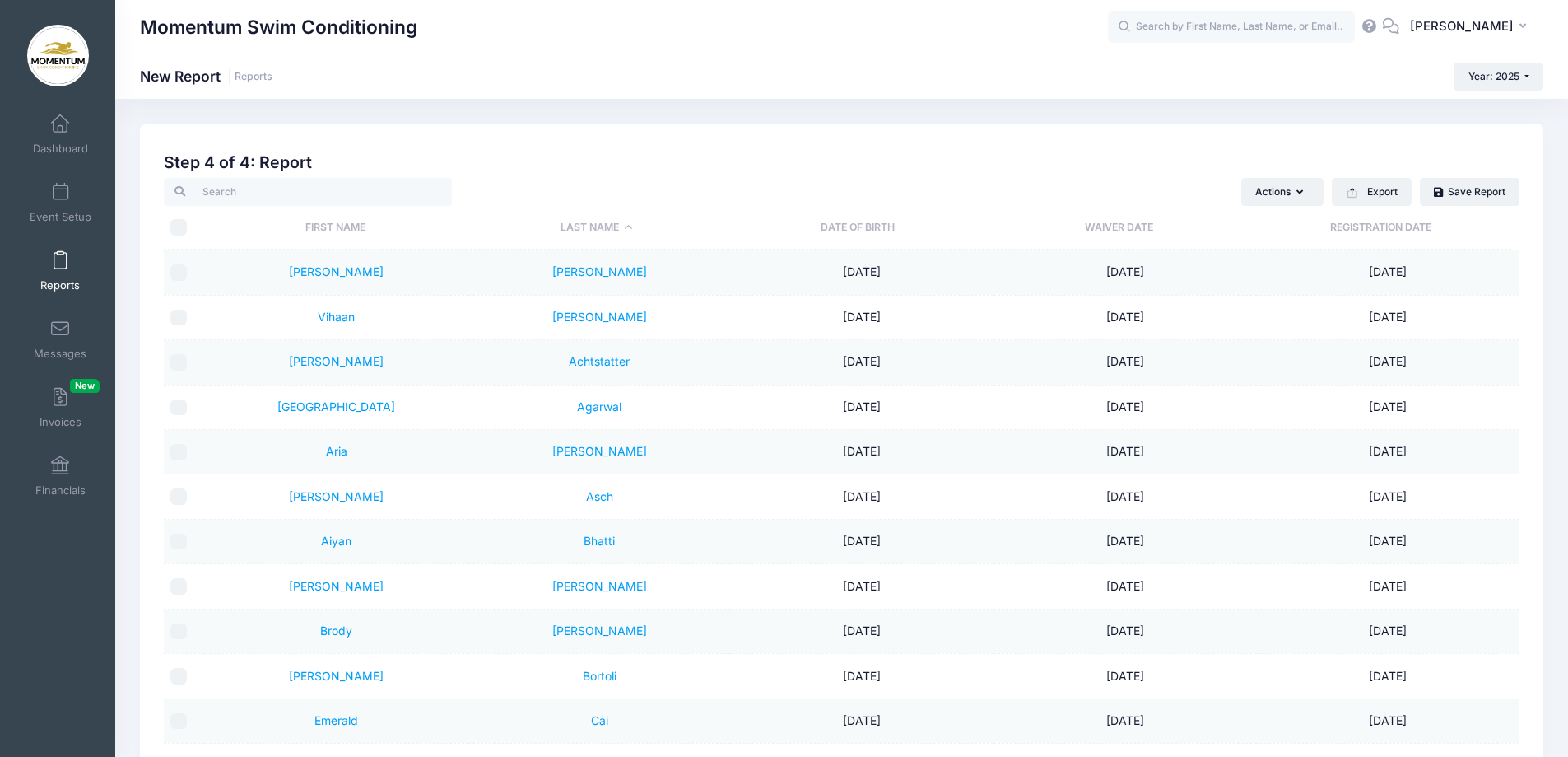
click at [179, 225] on input "\a \a" at bounding box center [178, 226] width 16 height 16
checkbox input "true"
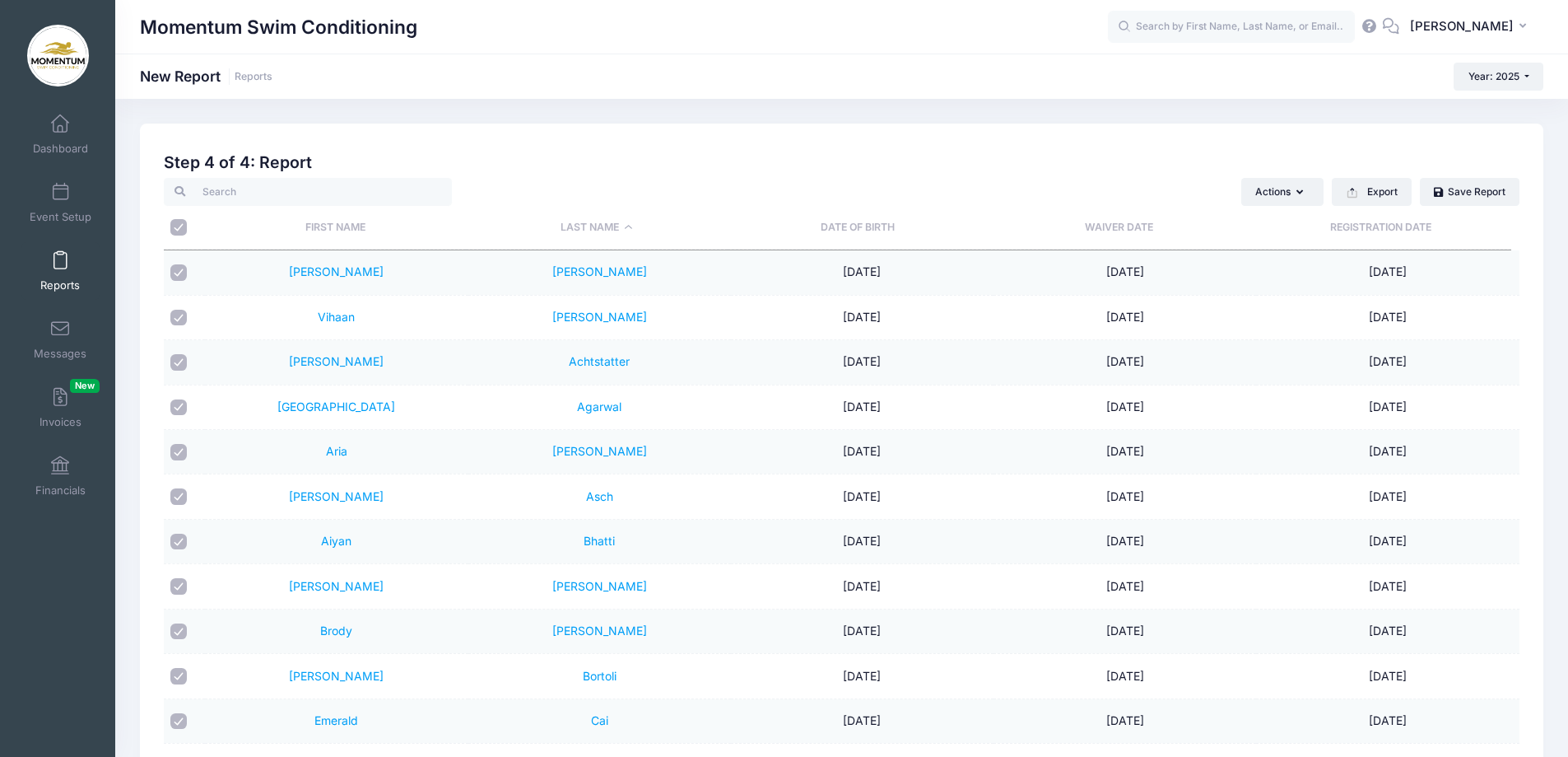
checkbox input "true"
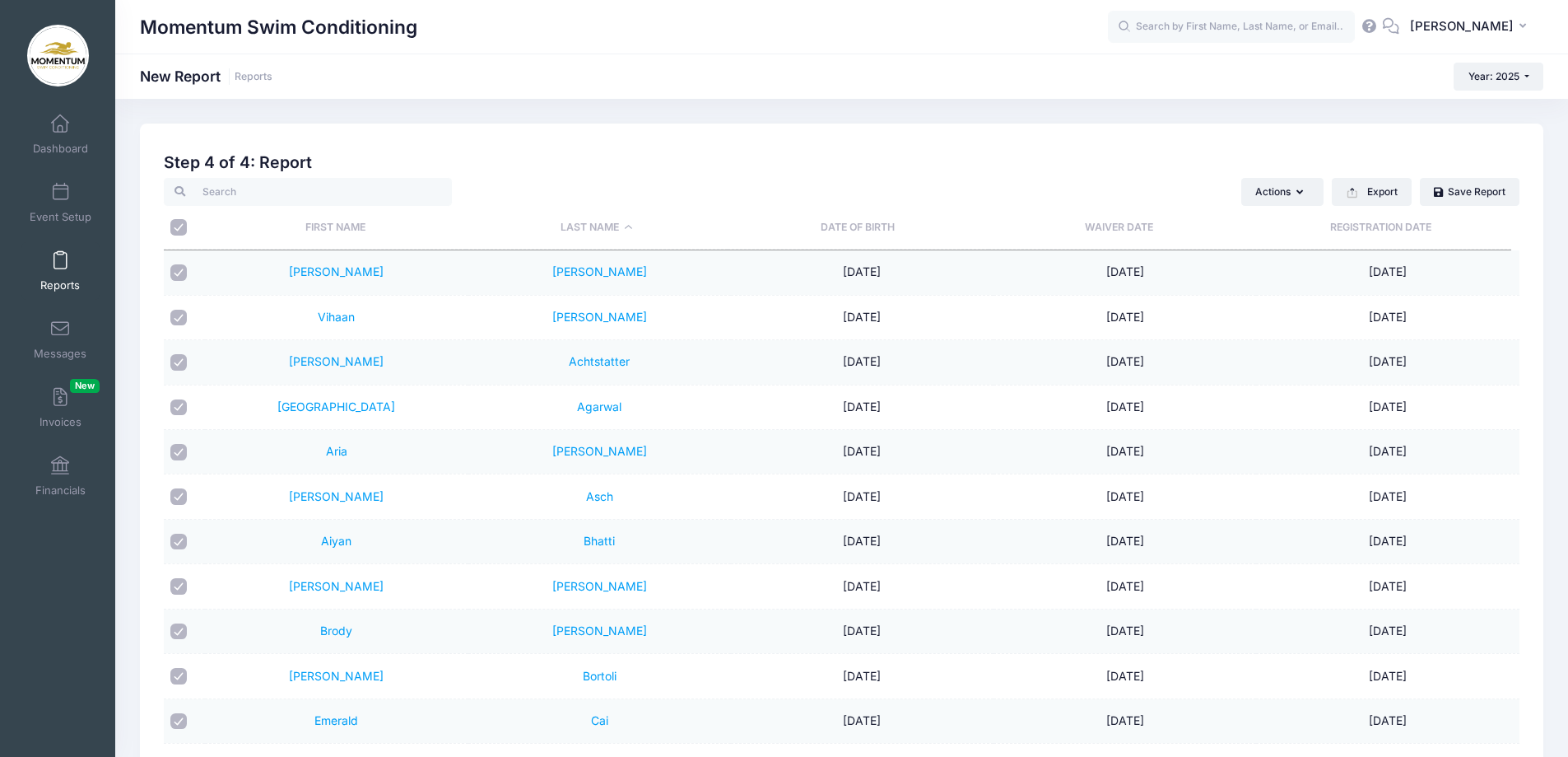
checkbox input "true"
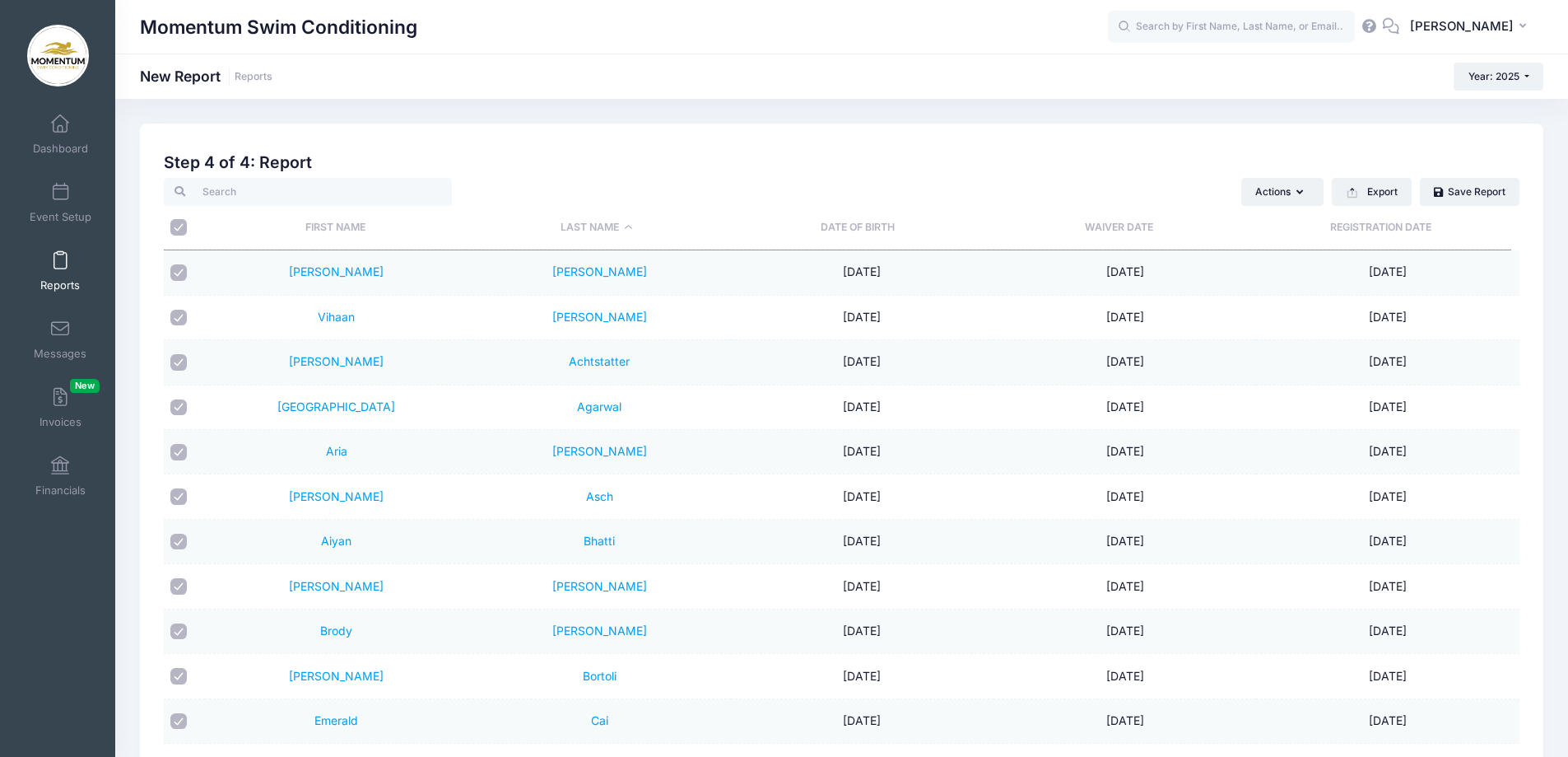
checkbox input "true"
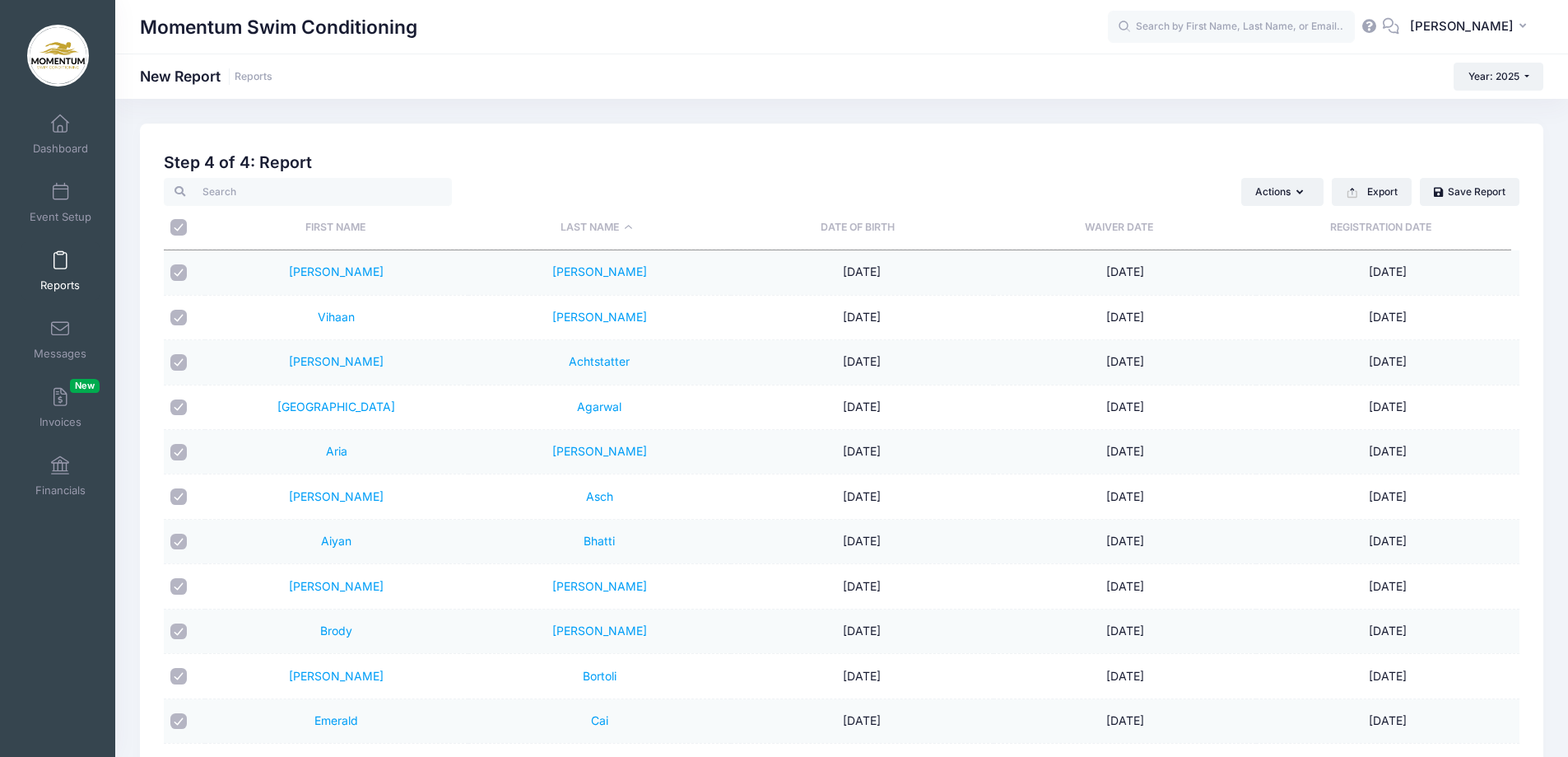
checkbox input "true"
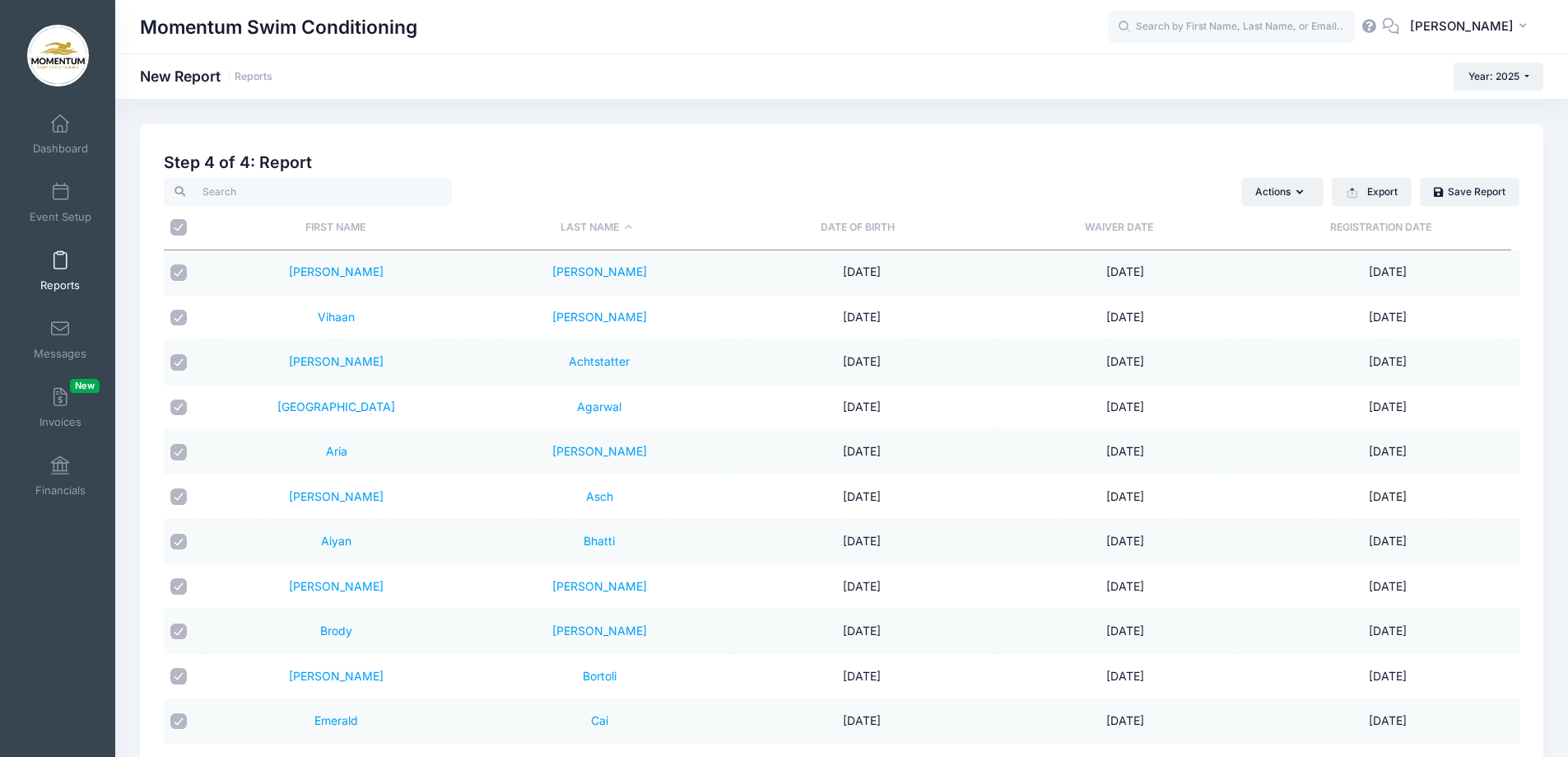
checkbox input "true"
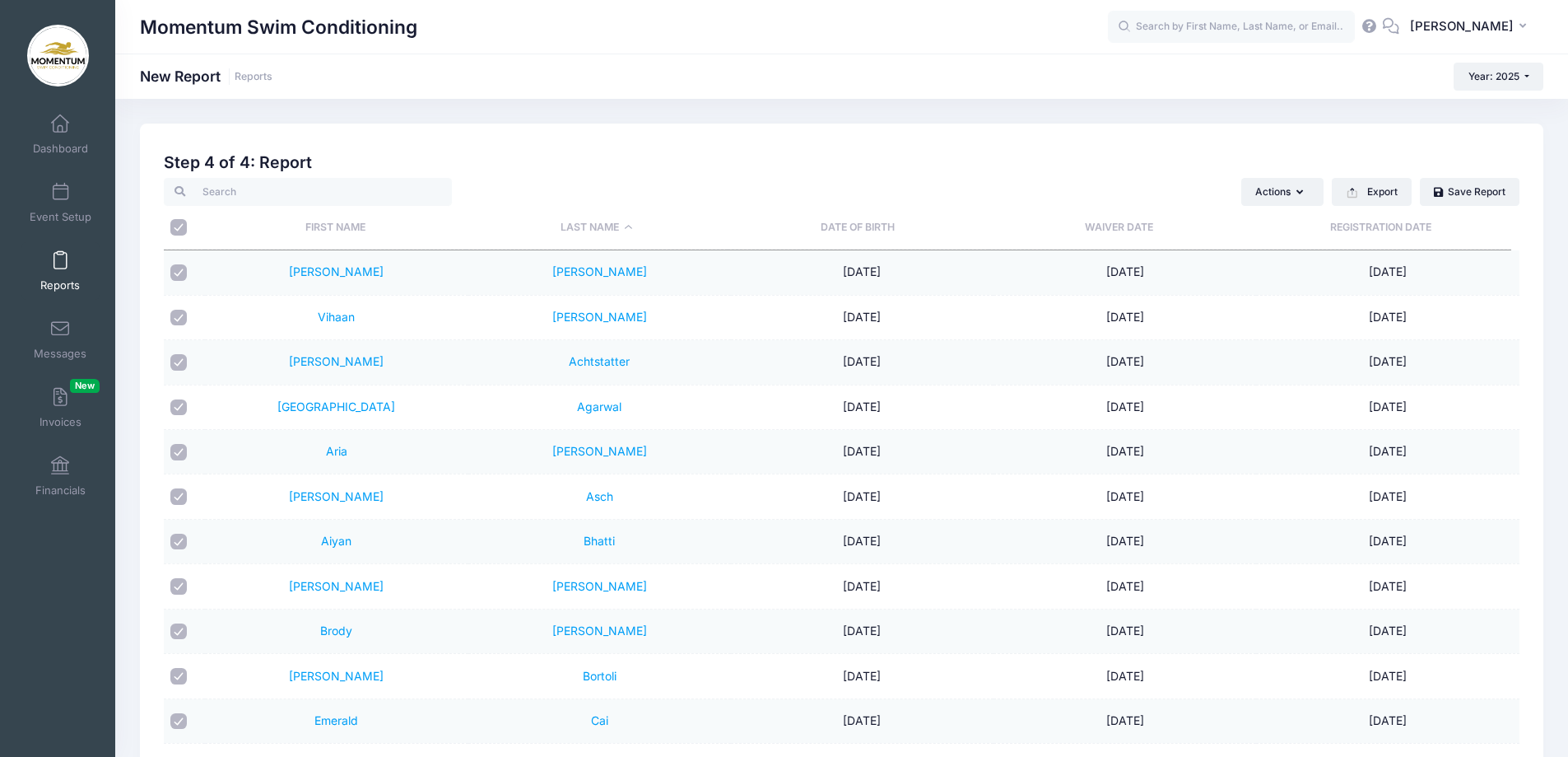
checkbox input "true"
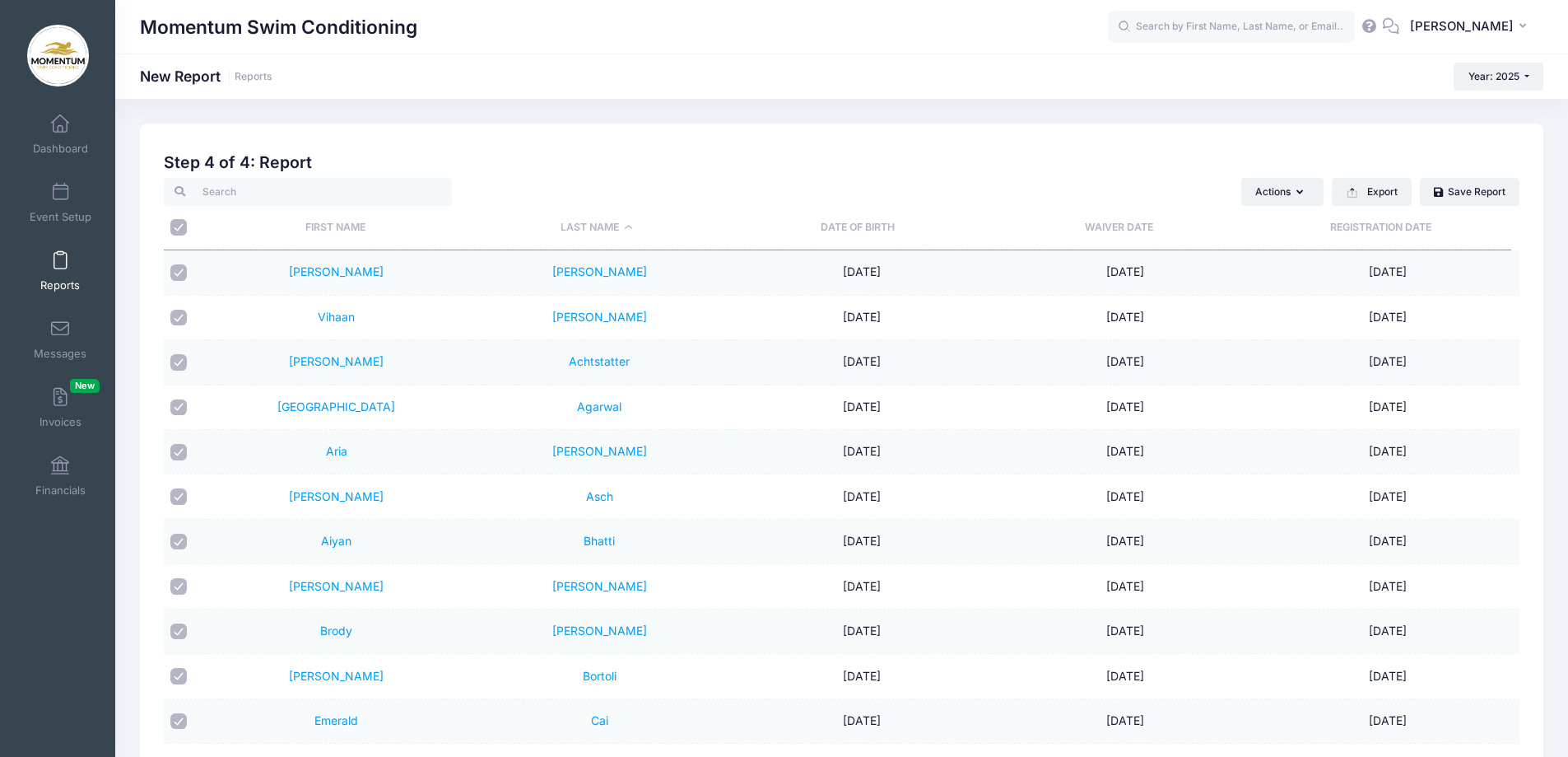
checkbox input "true"
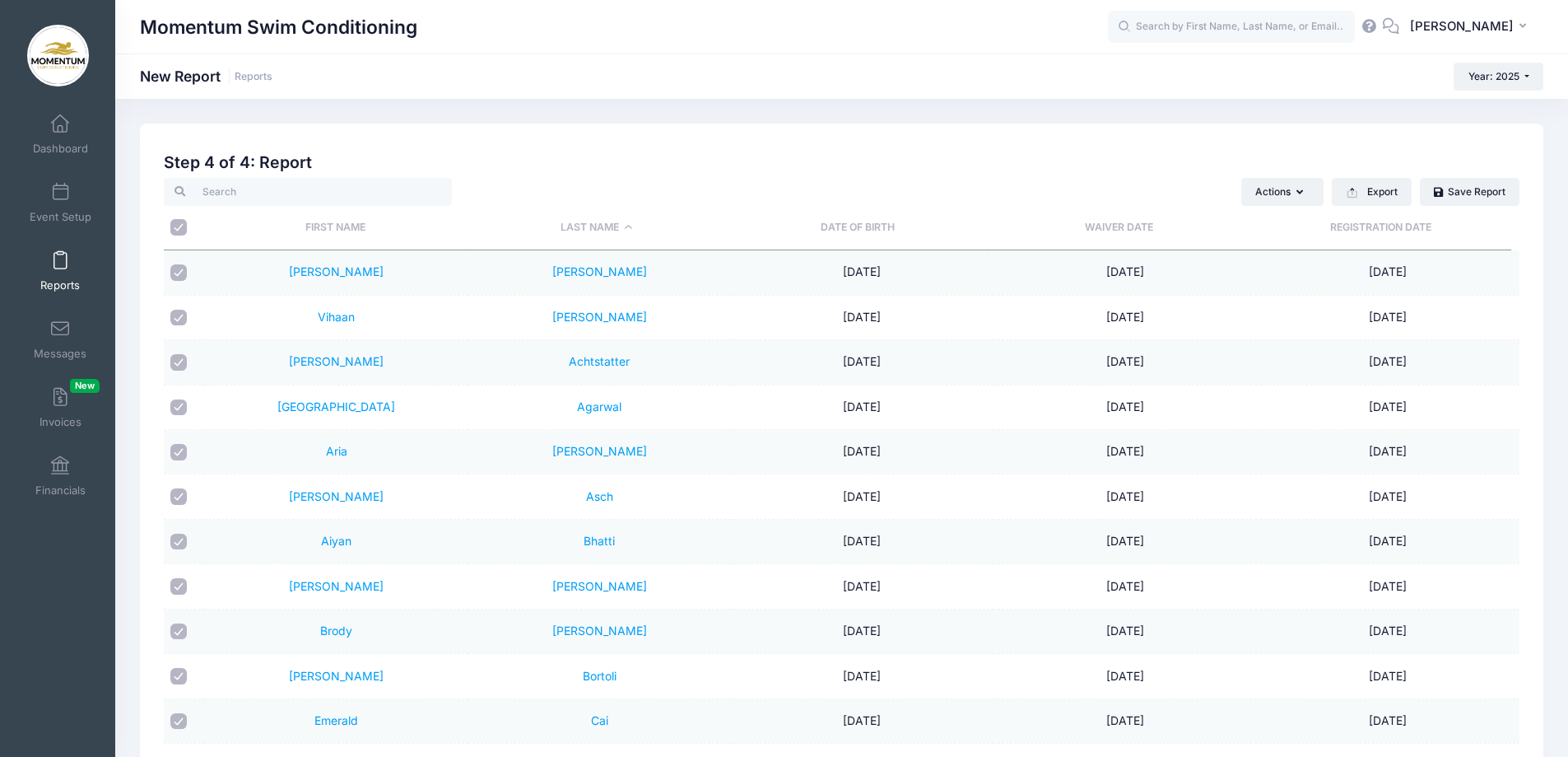
checkbox input "true"
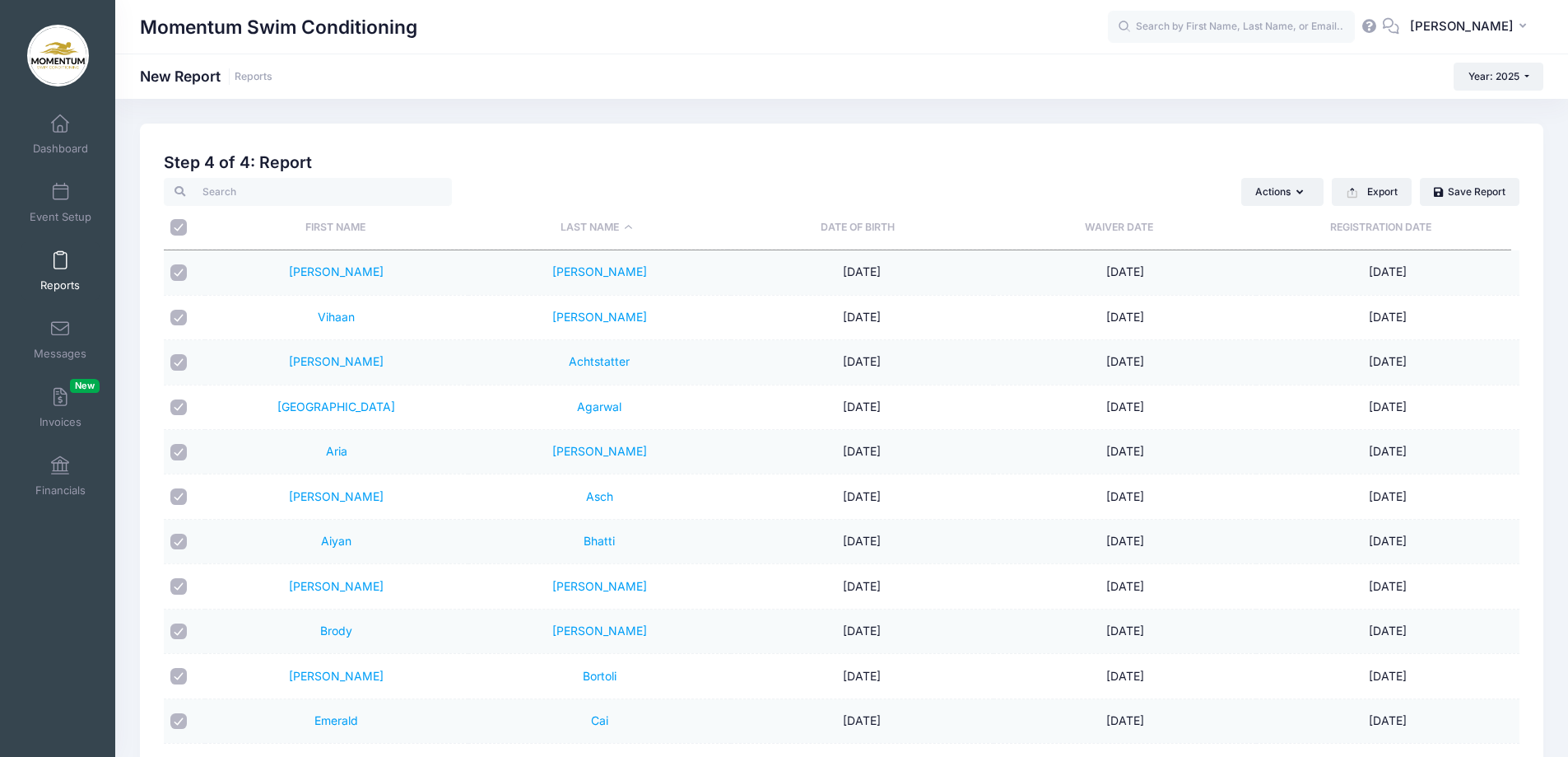
checkbox input "true"
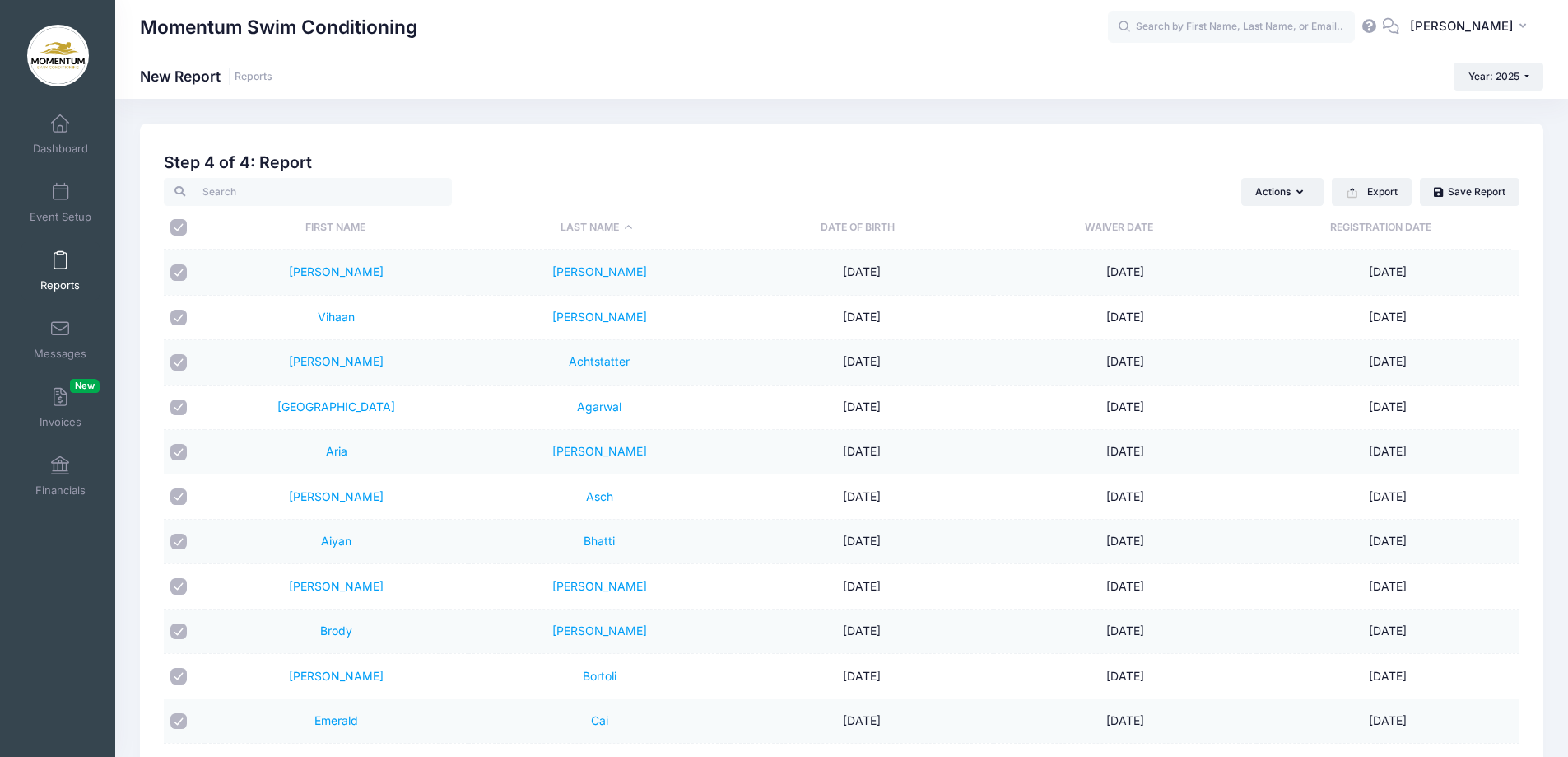
checkbox input "true"
click at [1396, 195] on button "Export" at bounding box center [1372, 191] width 80 height 28
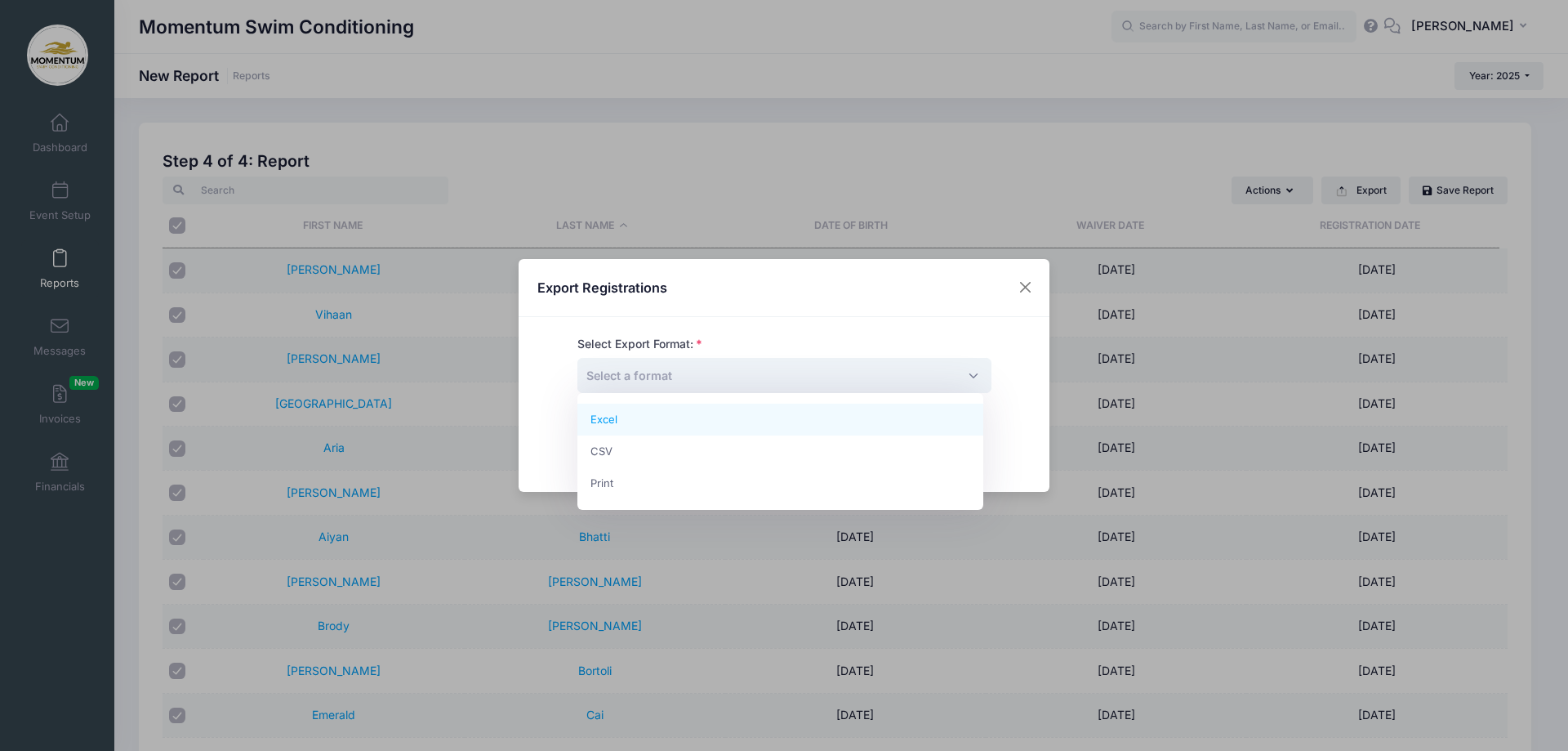
click at [966, 376] on span "Select a format" at bounding box center [784, 376] width 414 height 35
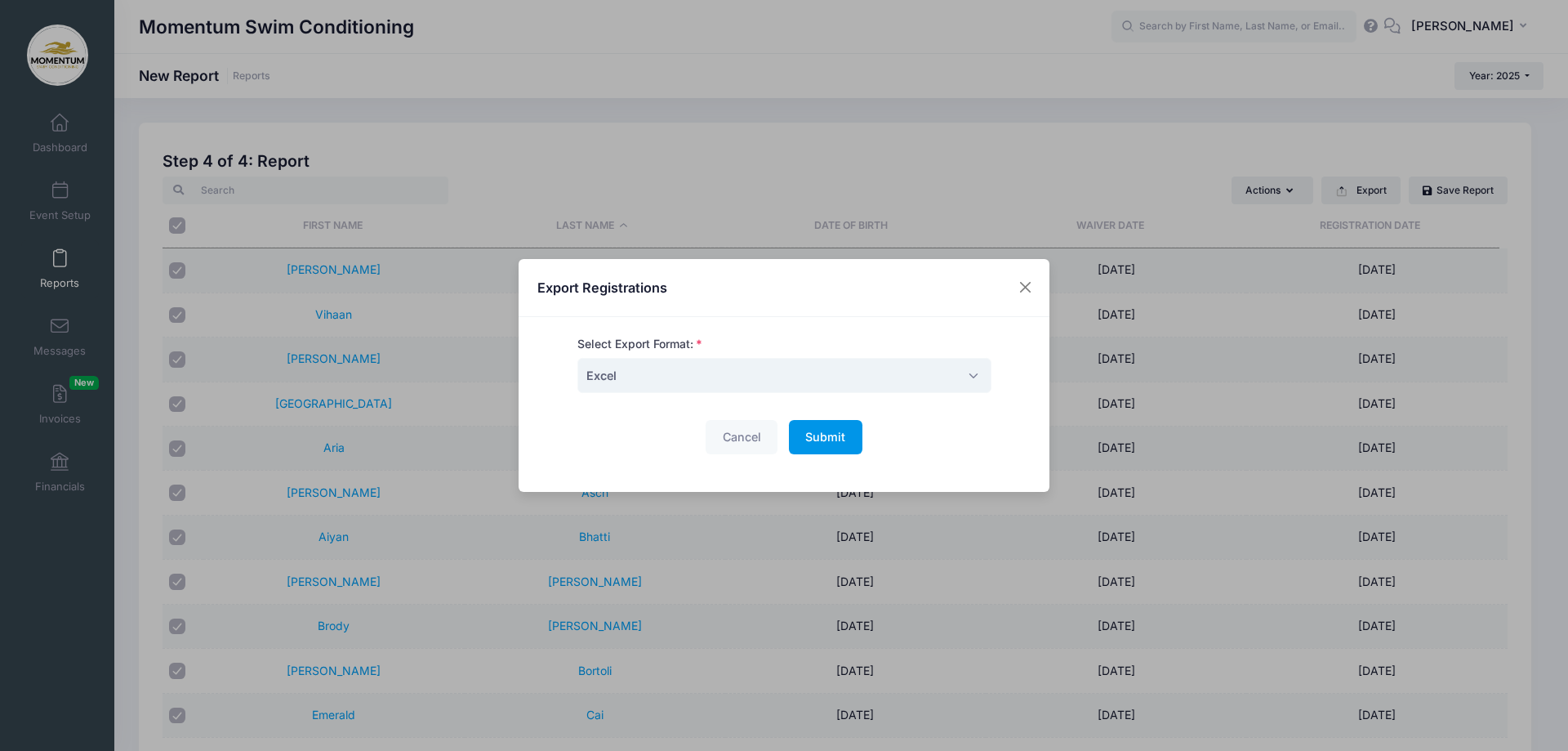
click at [823, 440] on span "Submit" at bounding box center [825, 436] width 40 height 14
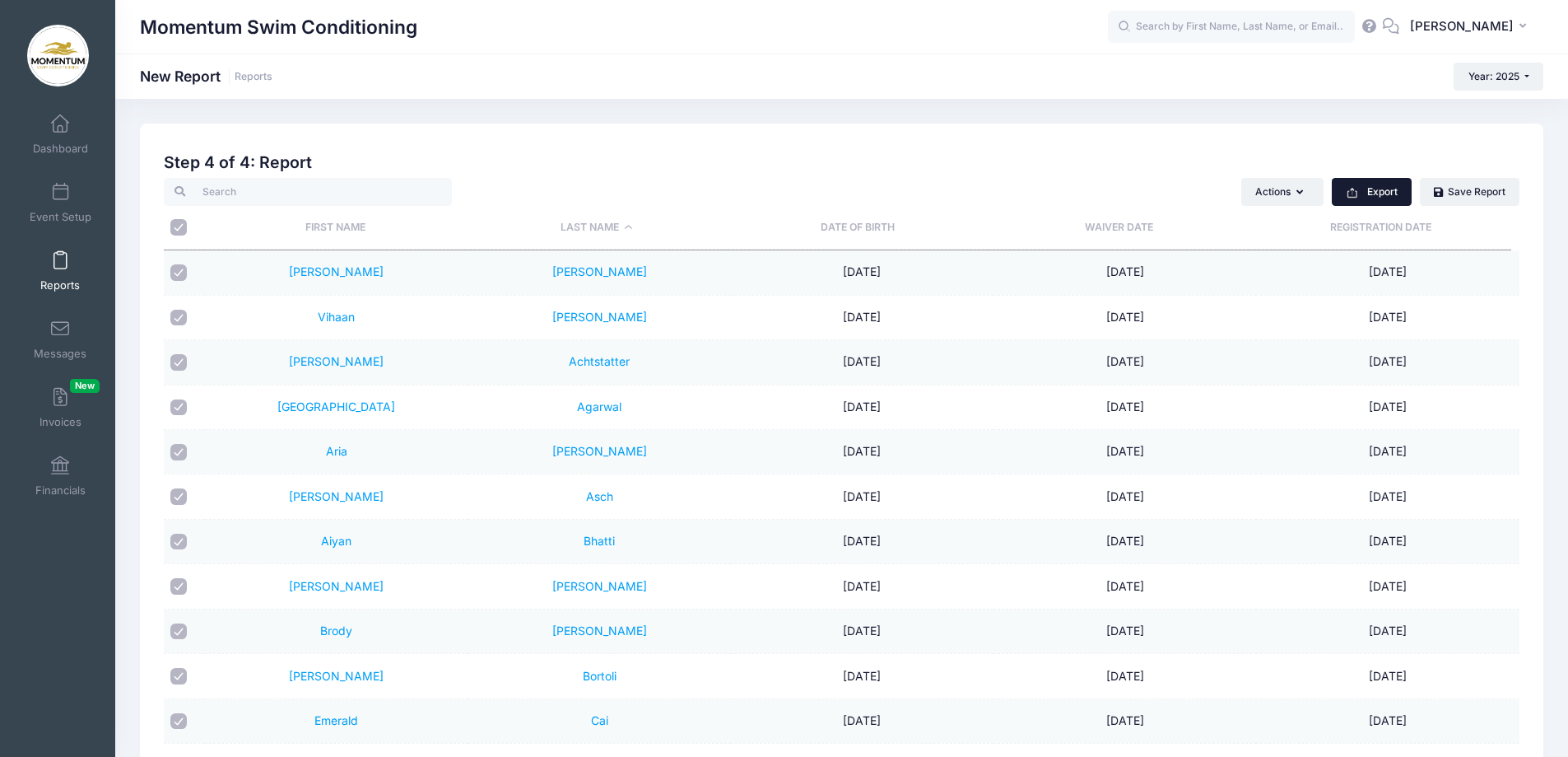
click at [1386, 190] on button "Export" at bounding box center [1372, 191] width 80 height 28
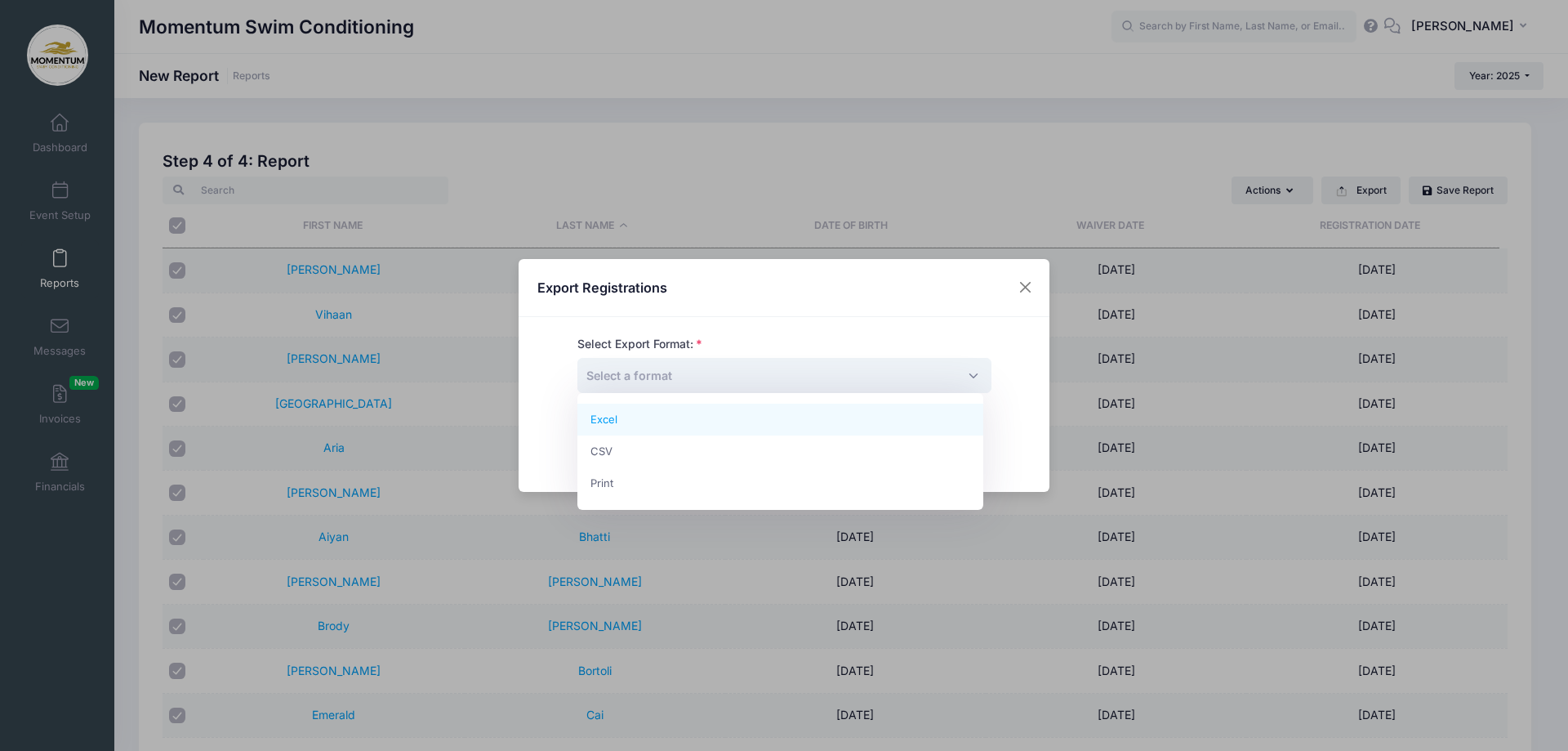
click at [963, 380] on span "Select a format" at bounding box center [784, 376] width 414 height 35
select select "excel"
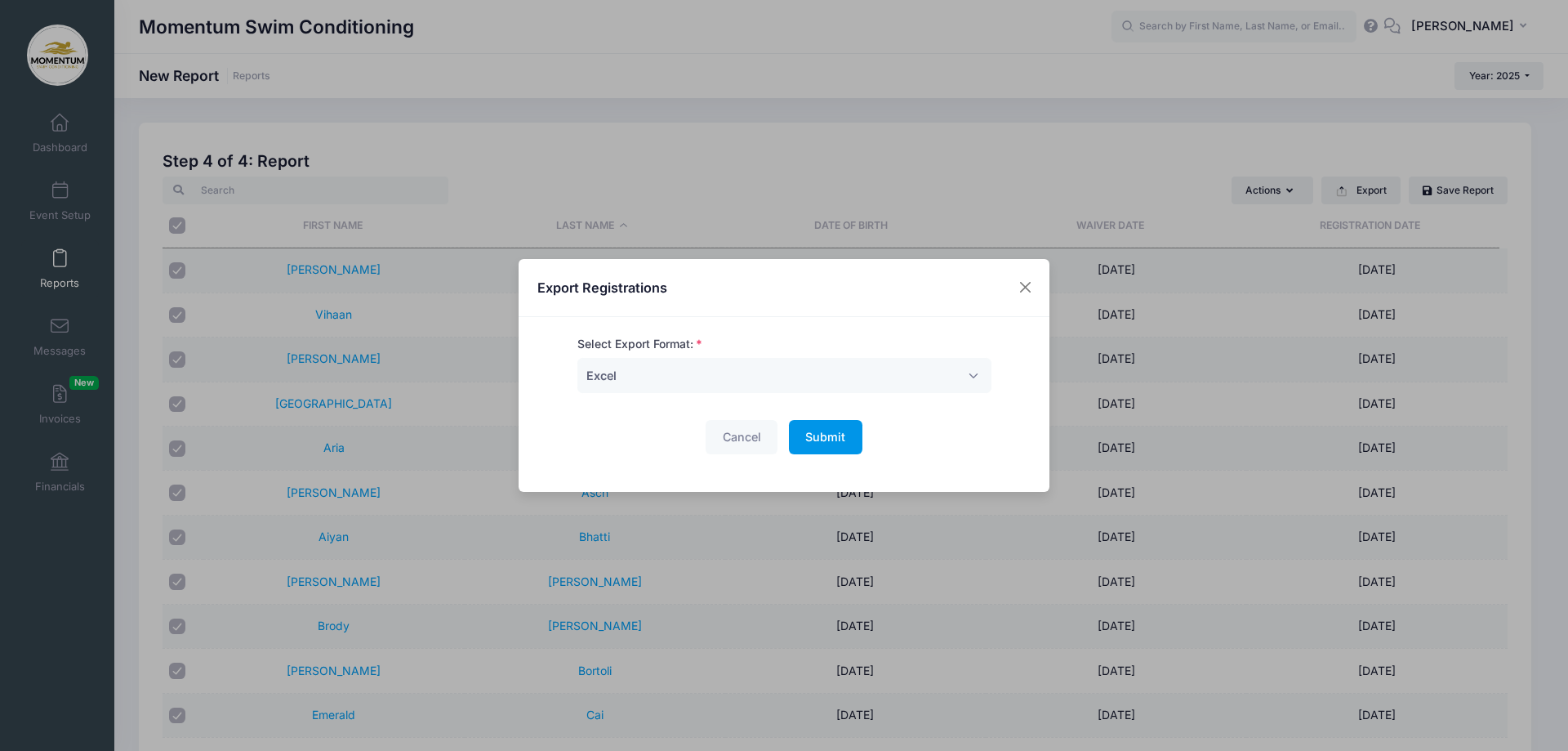
click at [829, 440] on span "Submit" at bounding box center [825, 436] width 40 height 14
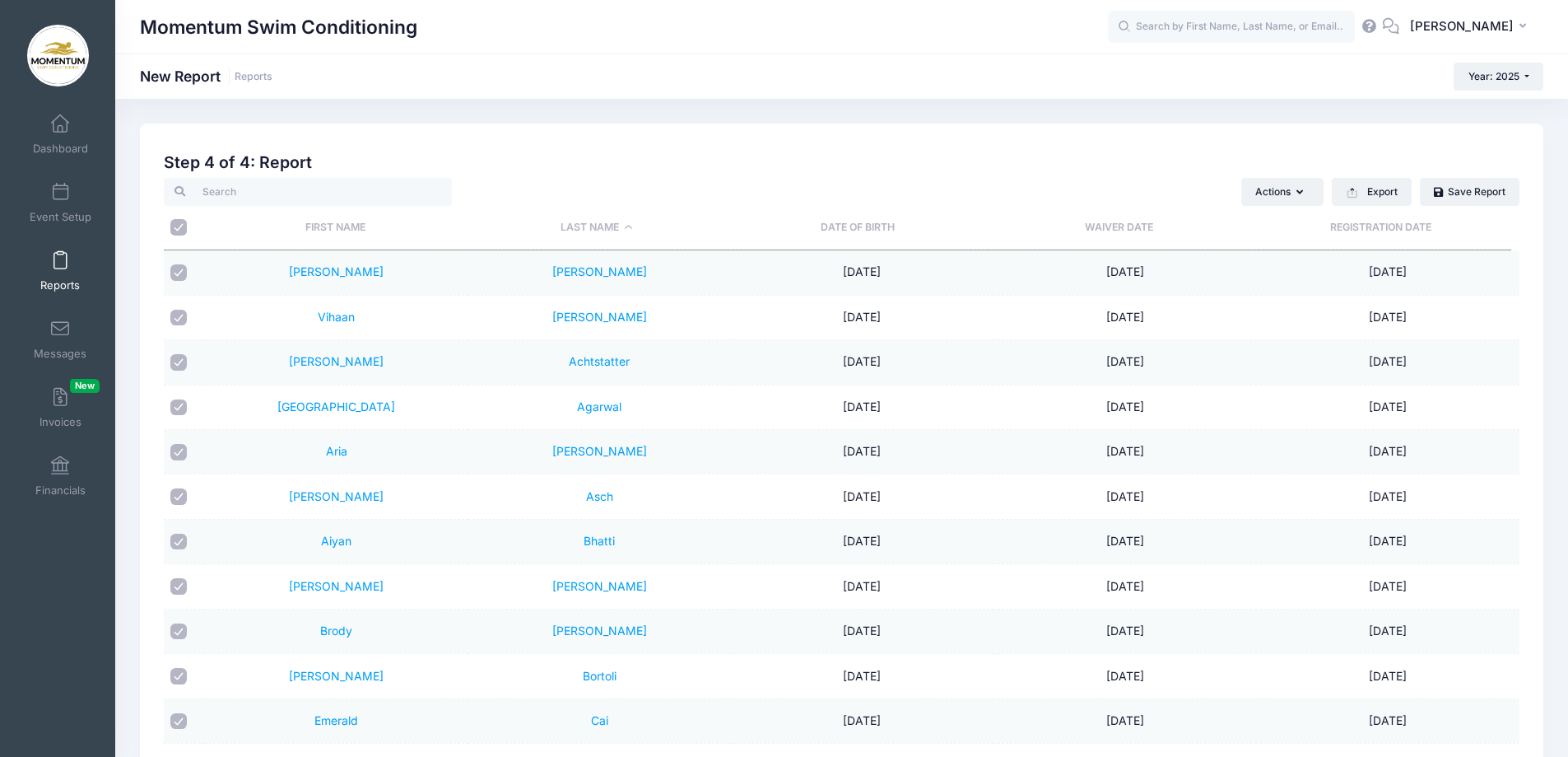
click at [820, 74] on div "Momentum Swim Conditioning New Report Reports Year: 2025 Year: 2025 Year: 2024 …" at bounding box center [842, 77] width 1452 height 28
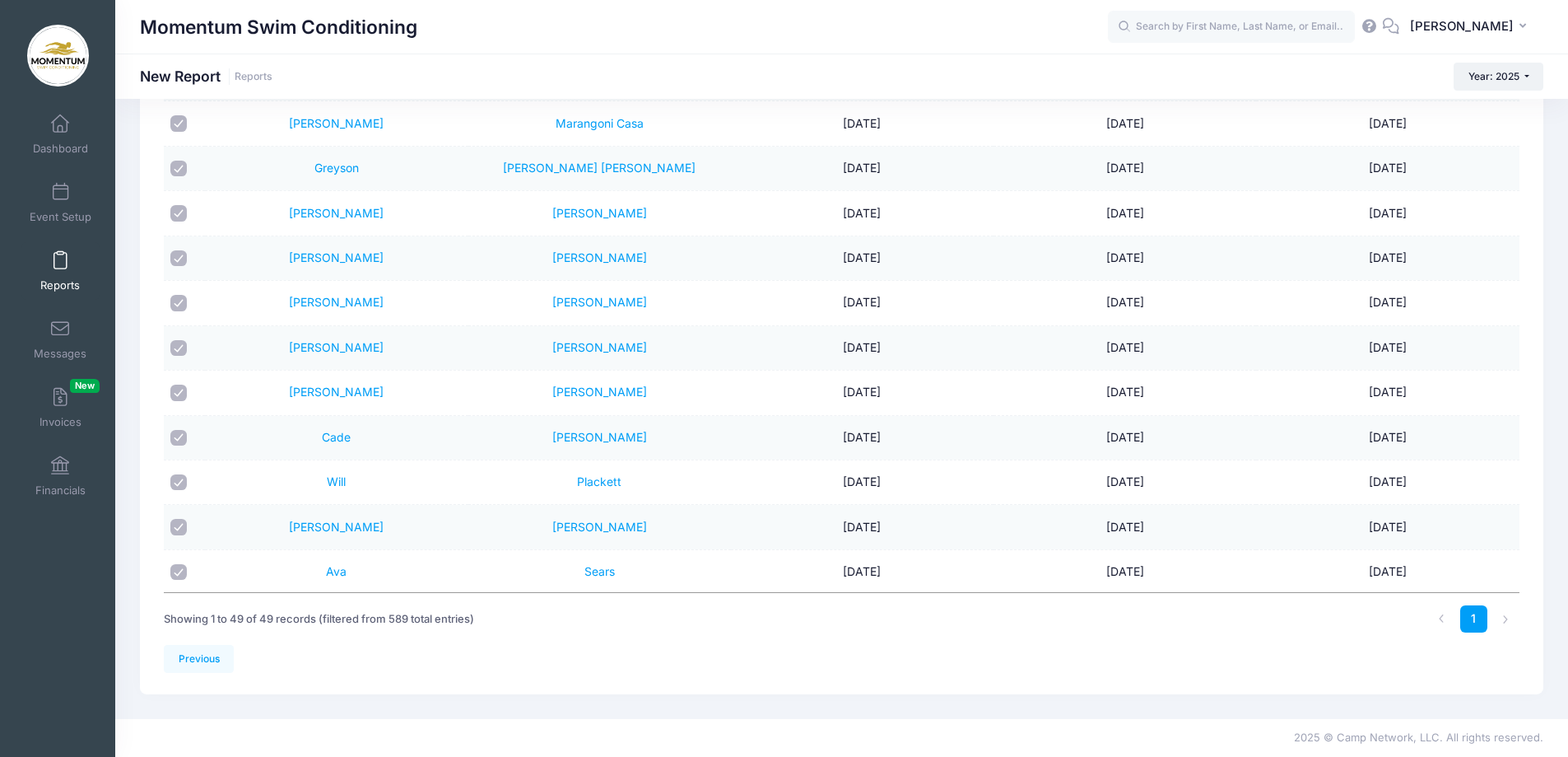
scroll to position [1641, 0]
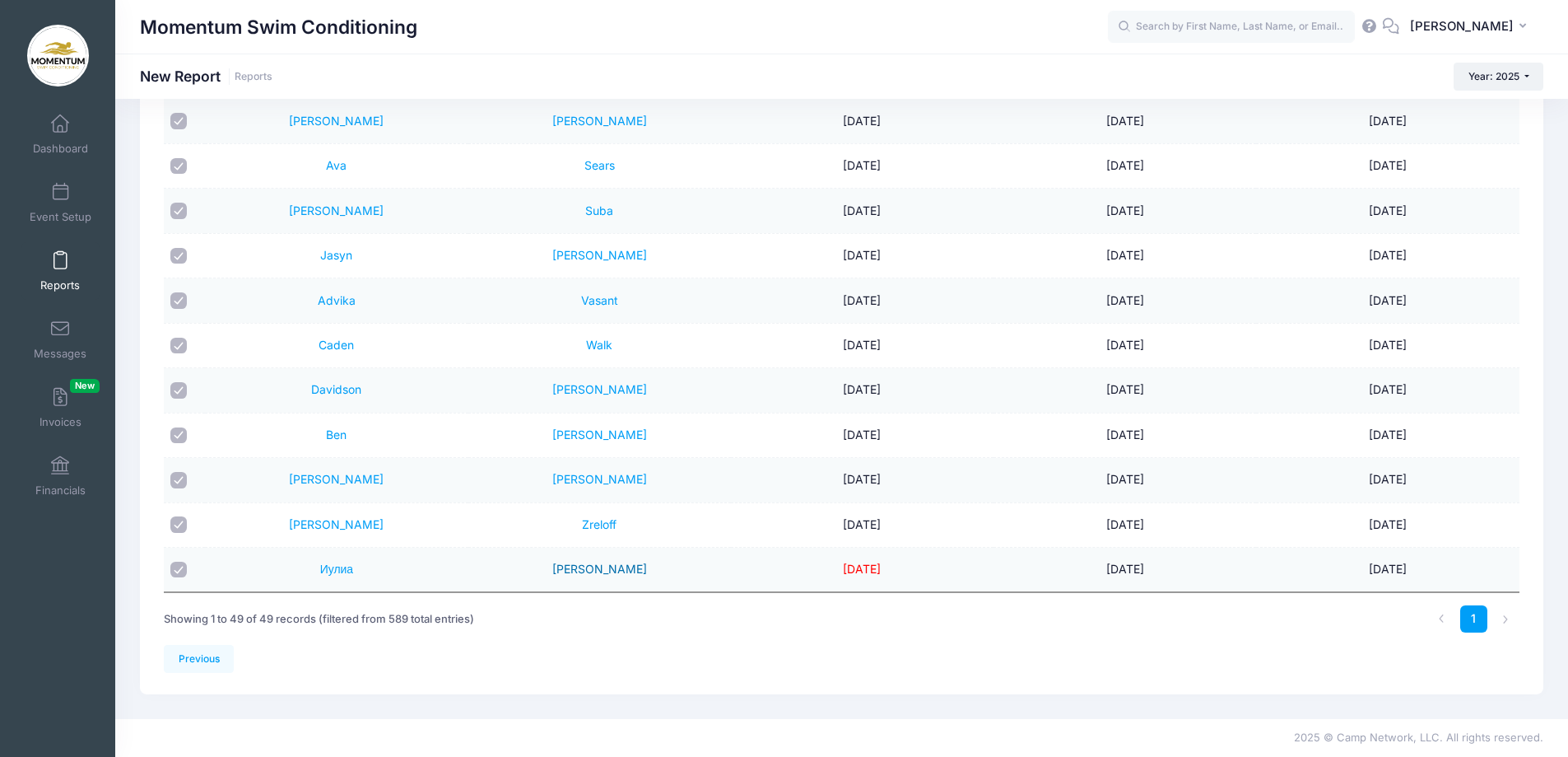
click at [603, 564] on link "Пичкова" at bounding box center [599, 568] width 94 height 14
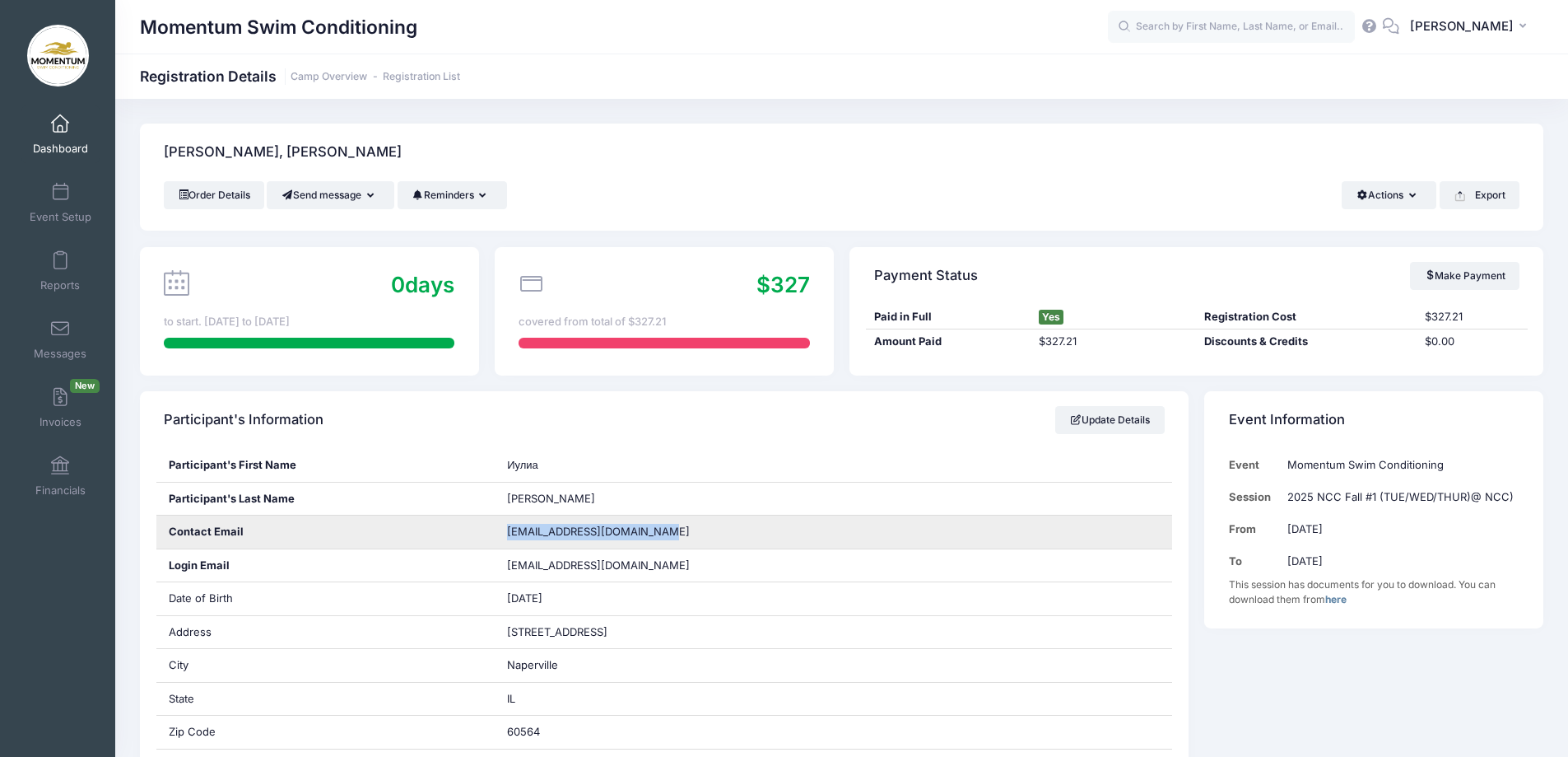
drag, startPoint x: 654, startPoint y: 534, endPoint x: 501, endPoint y: 532, distance: 153.0
click at [502, 532] on div "[EMAIL_ADDRESS][DOMAIN_NAME]" at bounding box center [833, 532] width 678 height 33
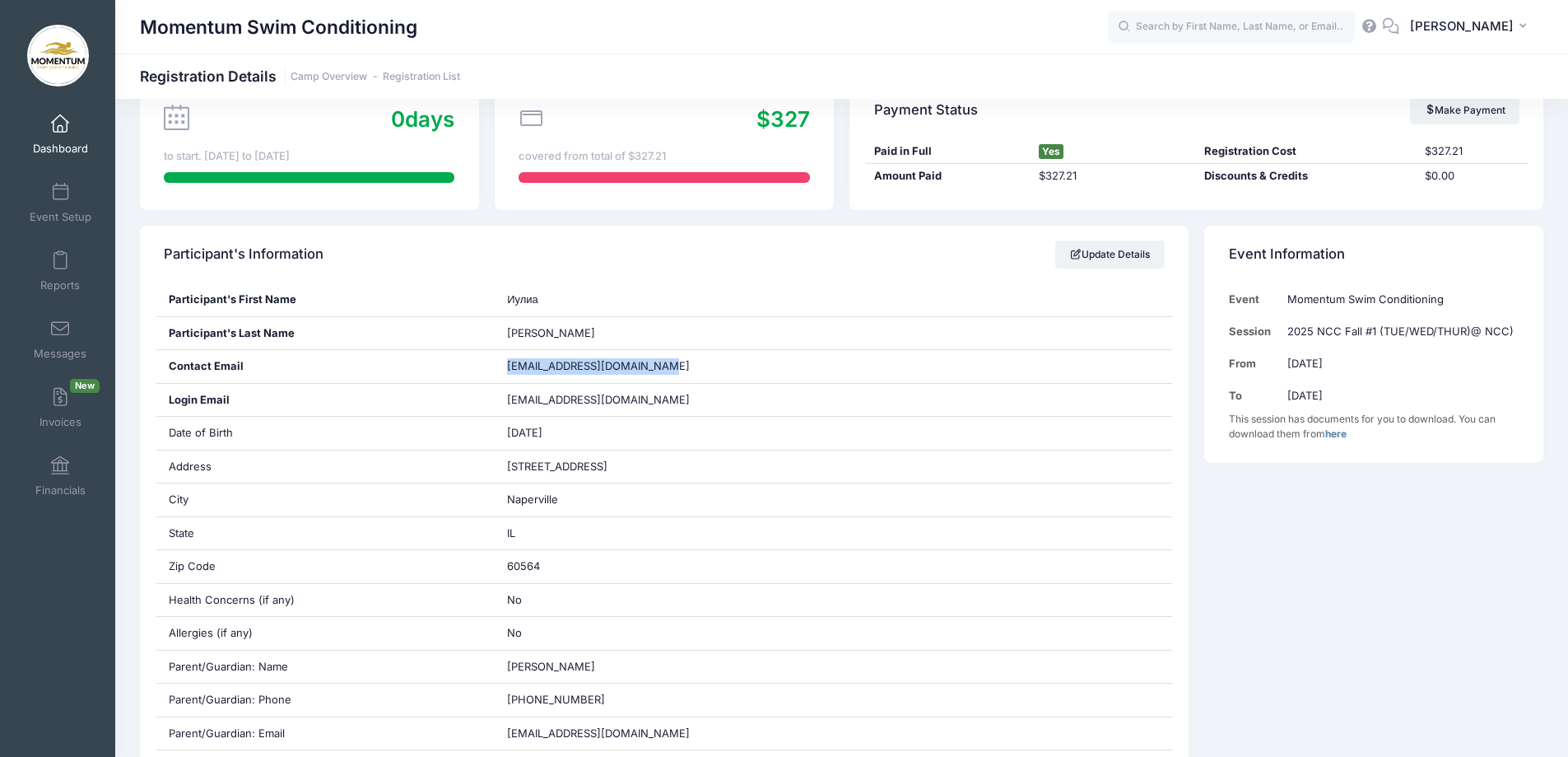
scroll to position [165, 0]
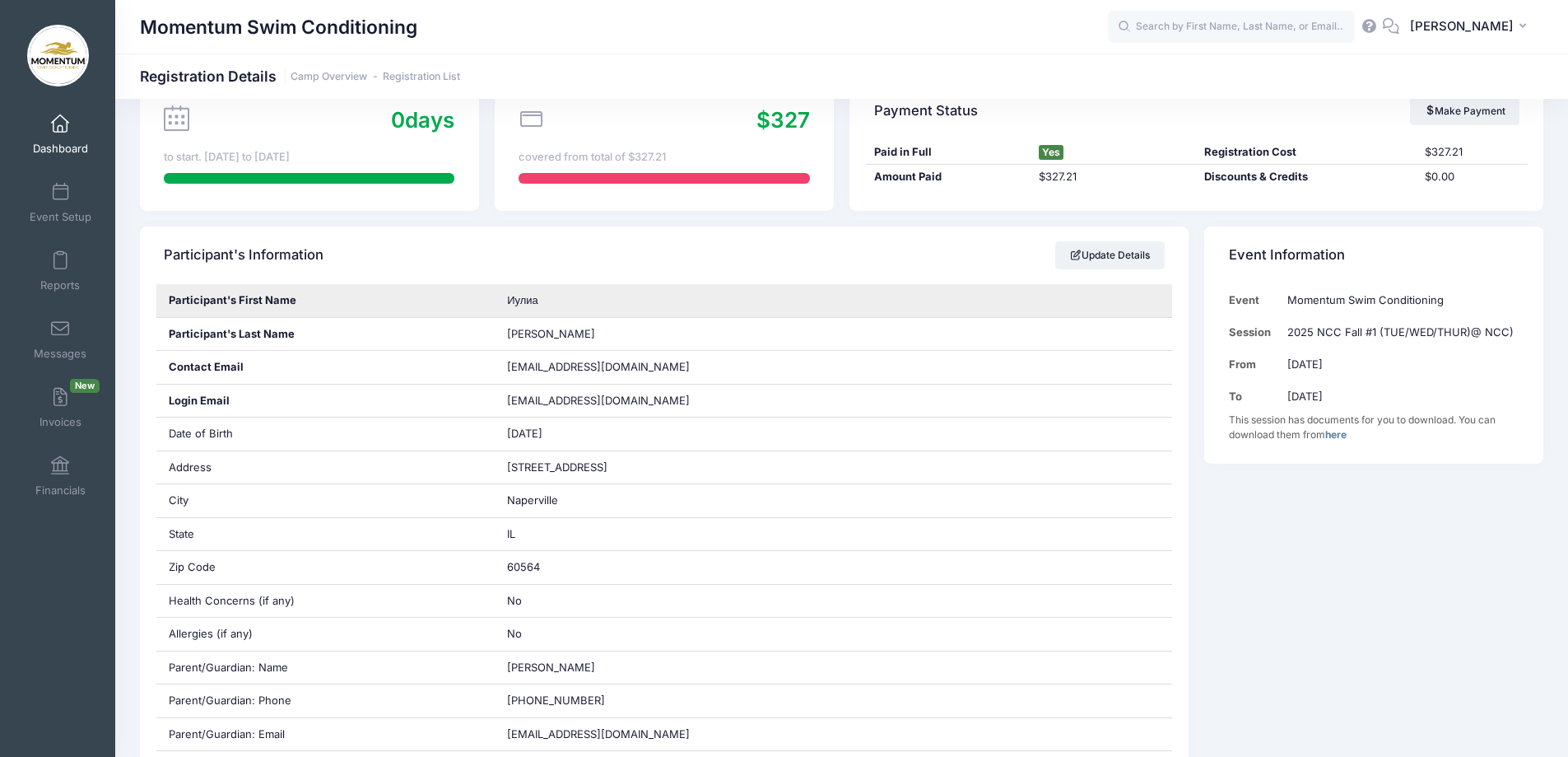
click at [538, 300] on span "Иулиа" at bounding box center [522, 299] width 31 height 13
click at [526, 299] on span "Иулиа" at bounding box center [522, 299] width 31 height 13
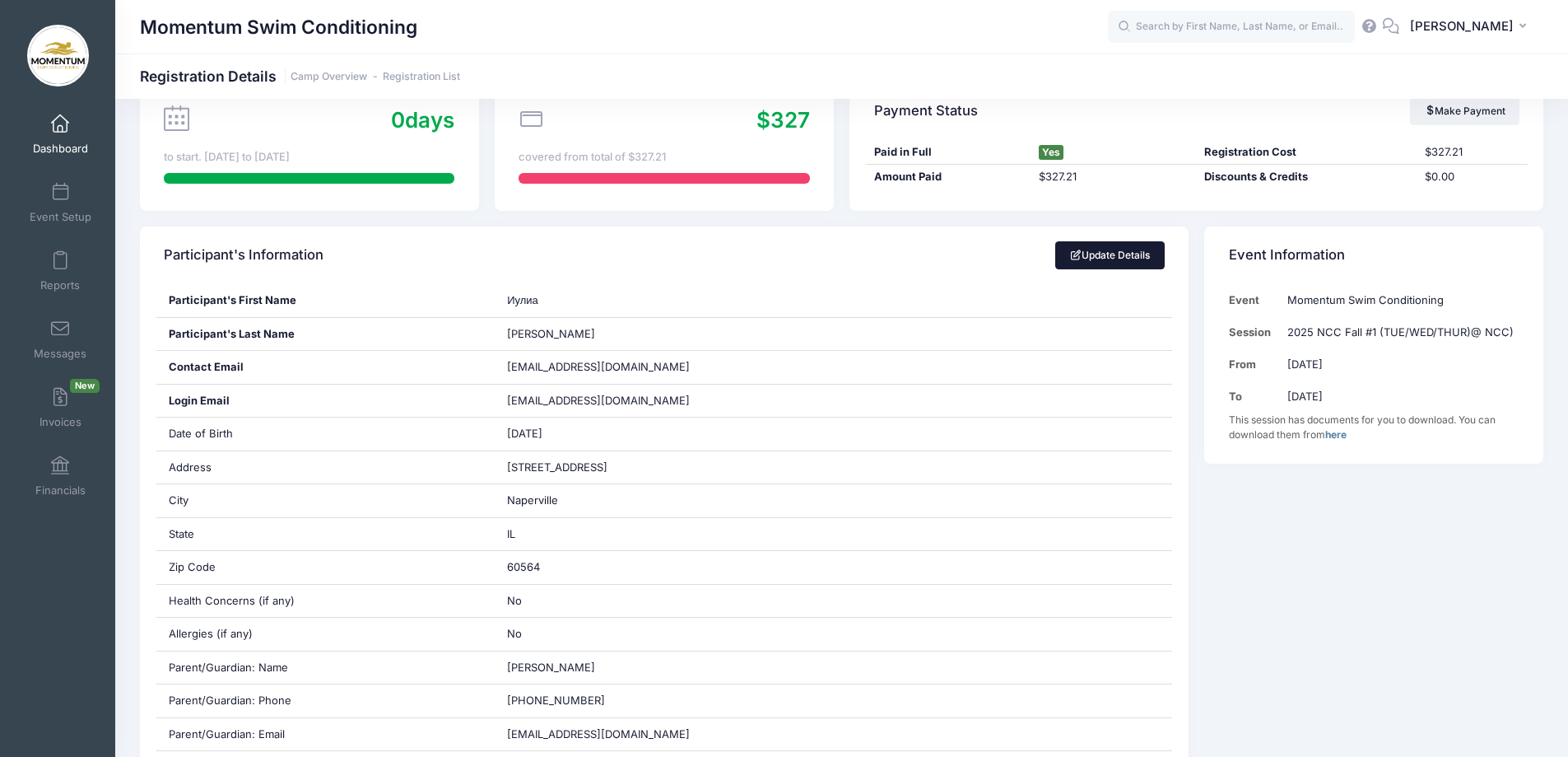
click at [1122, 256] on link "Update Details" at bounding box center [1110, 255] width 110 height 28
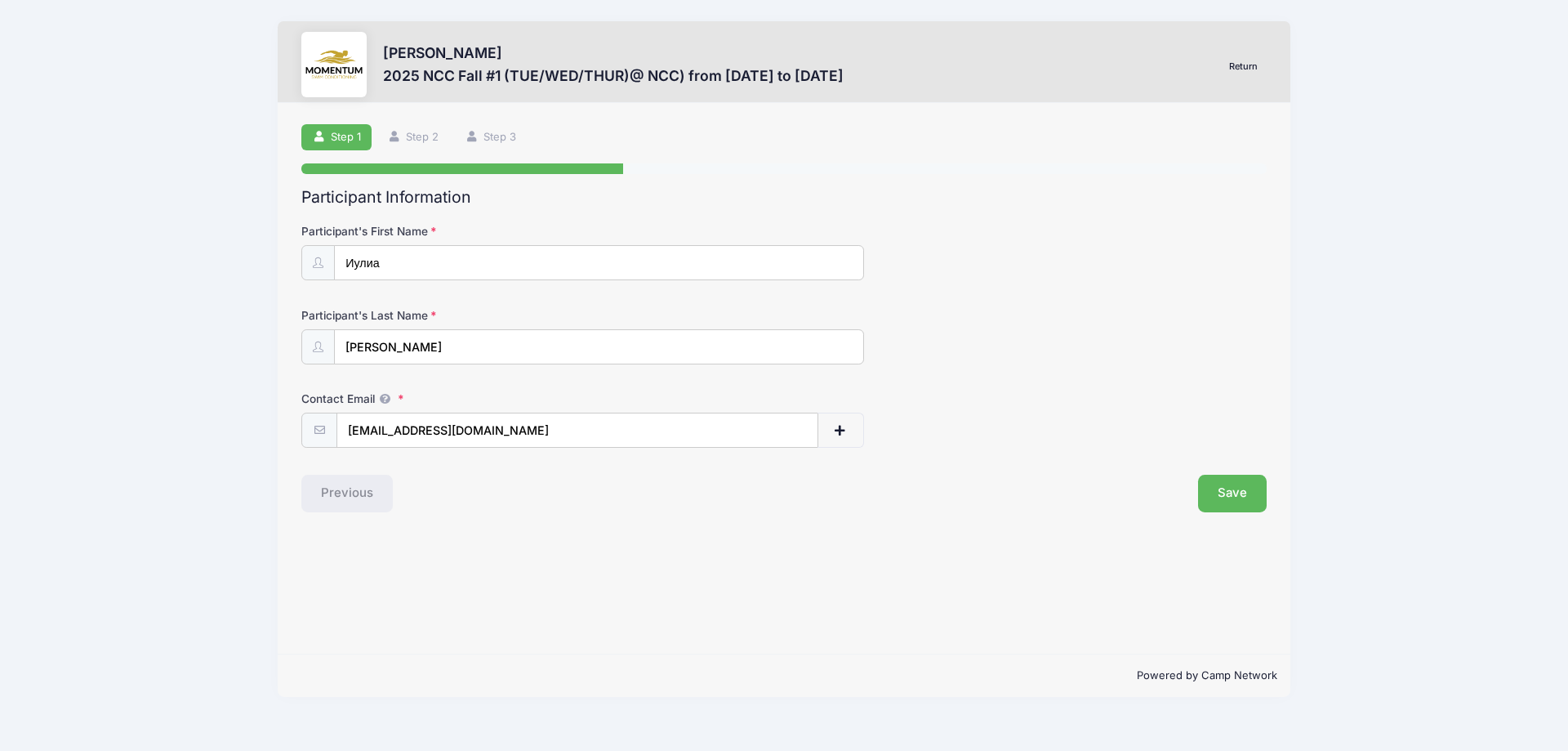
drag, startPoint x: 338, startPoint y: 256, endPoint x: 176, endPoint y: 251, distance: 162.1
click at [182, 252] on div "[PERSON_NAME] 2025 NCC Fall #1 (TUE/WED/THUR)@ NCC) from [DATE] to [DATE] Retur…" at bounding box center [784, 359] width 1519 height 718
type input "Luliia"
click at [424, 347] on input "[PERSON_NAME]" at bounding box center [599, 347] width 530 height 35
drag, startPoint x: 413, startPoint y: 347, endPoint x: 253, endPoint y: 341, distance: 160.1
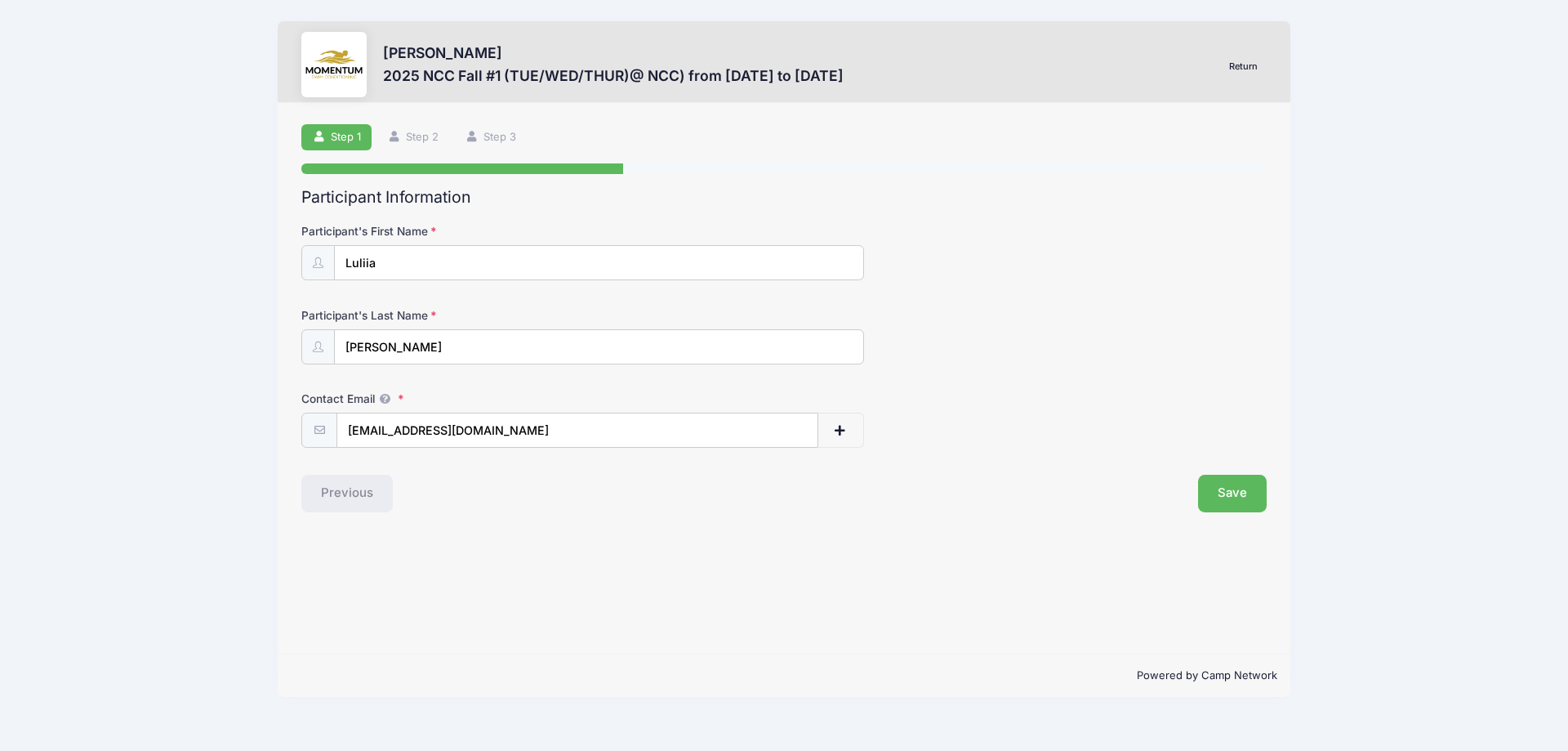
click at [255, 342] on div "Иулиа Пичкова 2025 NCC Fall #1 (TUE/WED/THUR)@ NCC) from 09/16 to 10/23/2025 Re…" at bounding box center [784, 359] width 1519 height 718
type input "Pichkova"
click at [1240, 500] on button "Save" at bounding box center [1232, 493] width 68 height 38
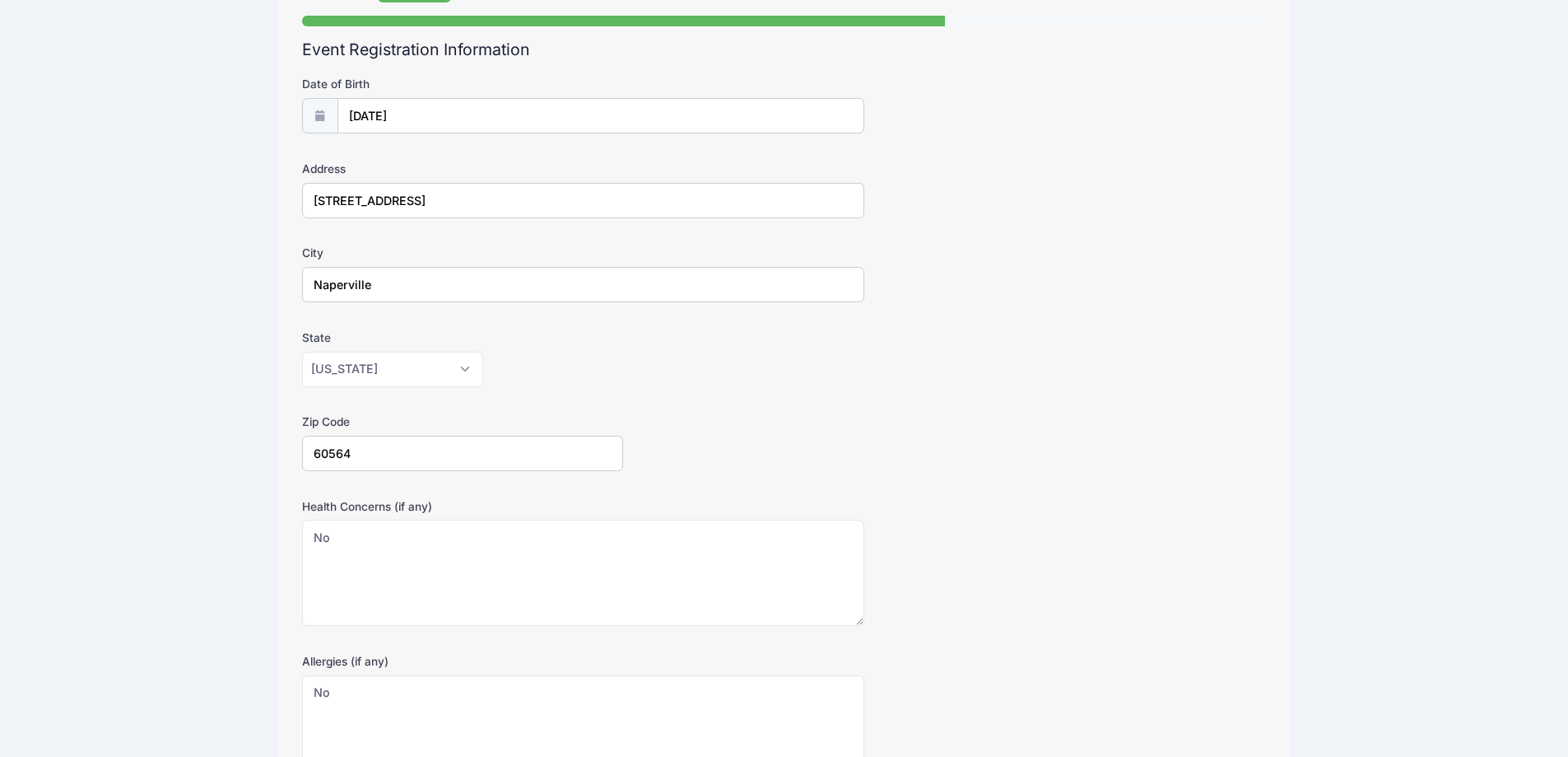
scroll to position [324, 0]
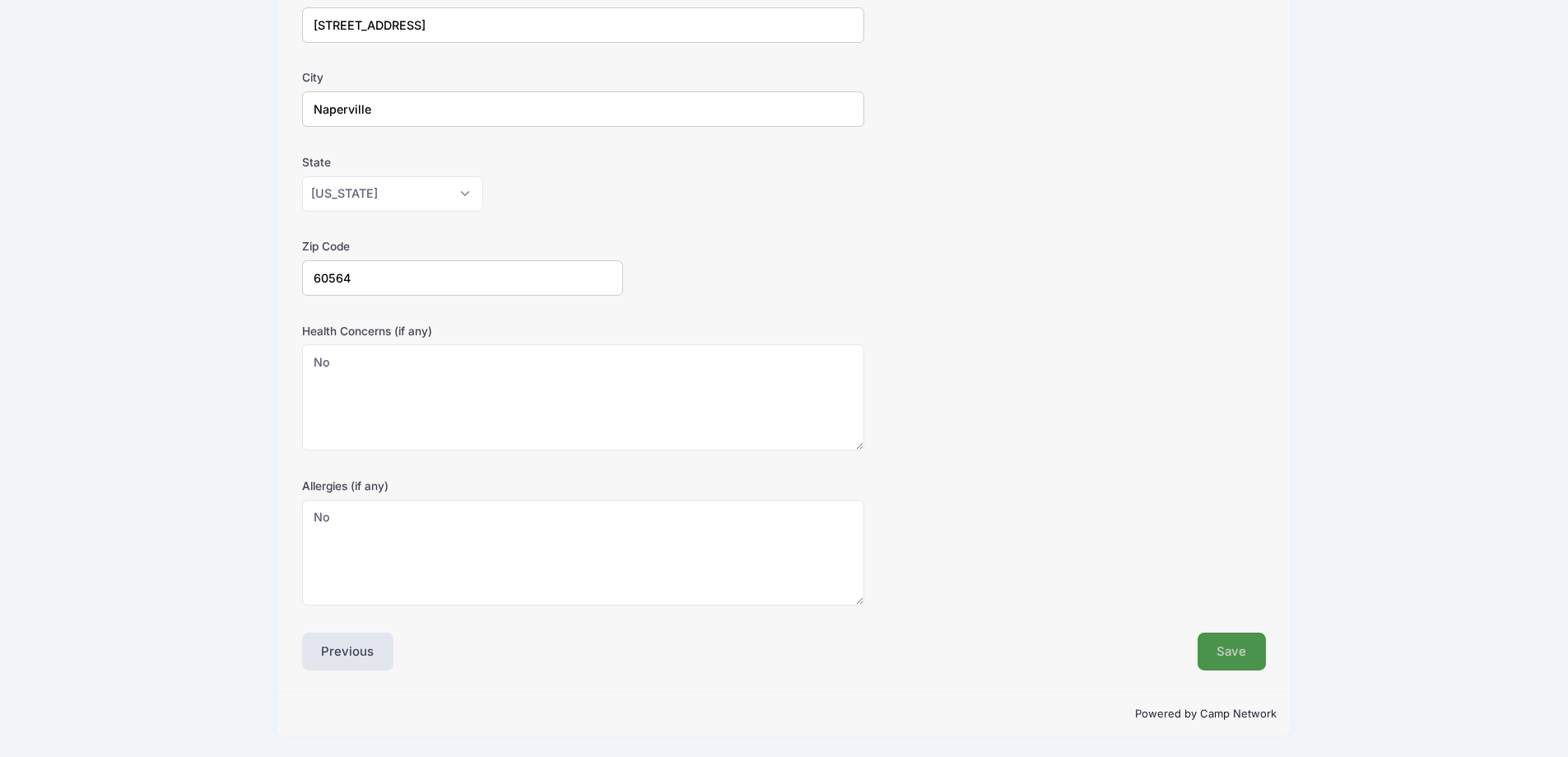
click at [1228, 652] on button "Save" at bounding box center [1231, 651] width 69 height 38
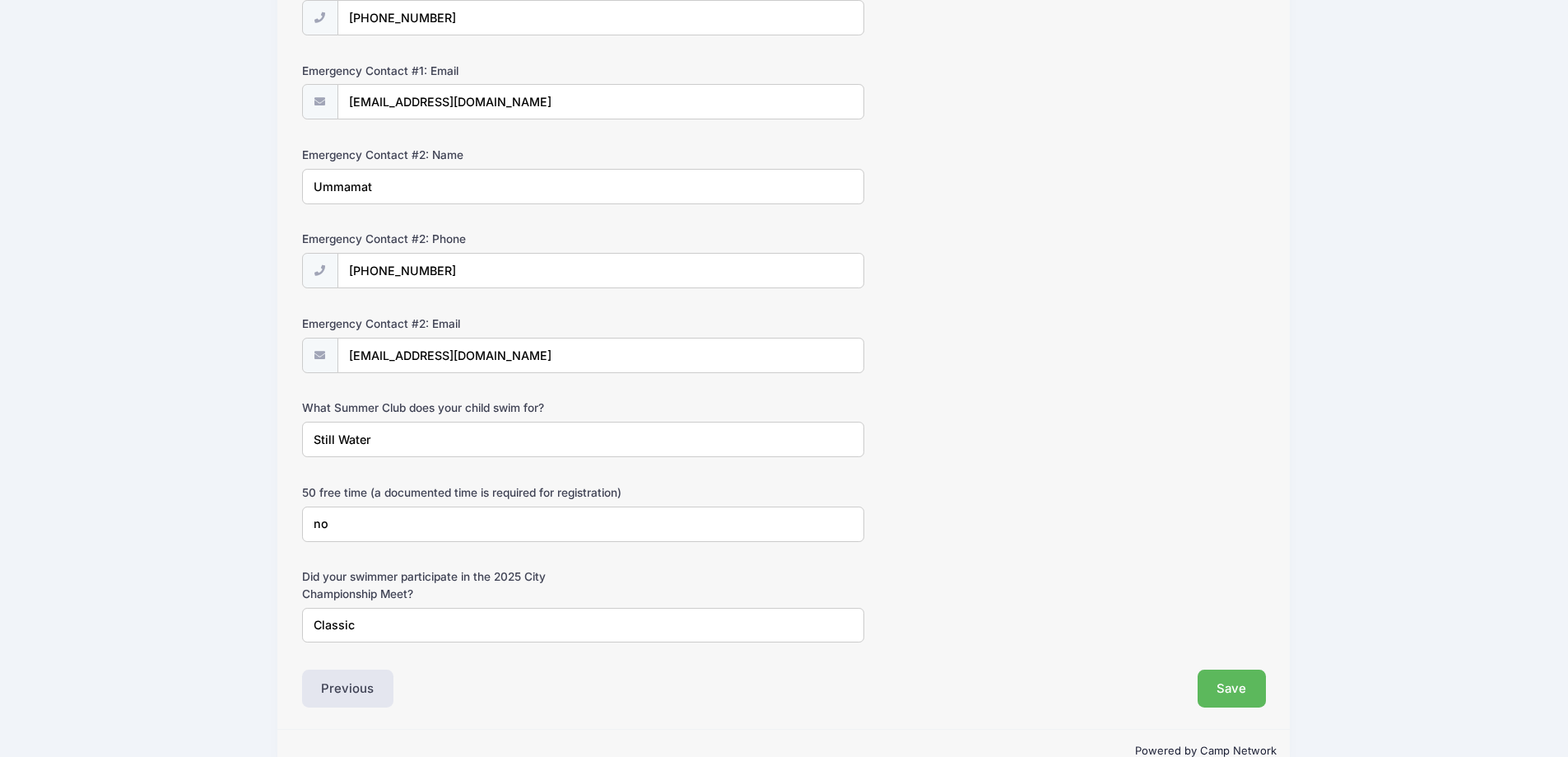
scroll to position [638, 0]
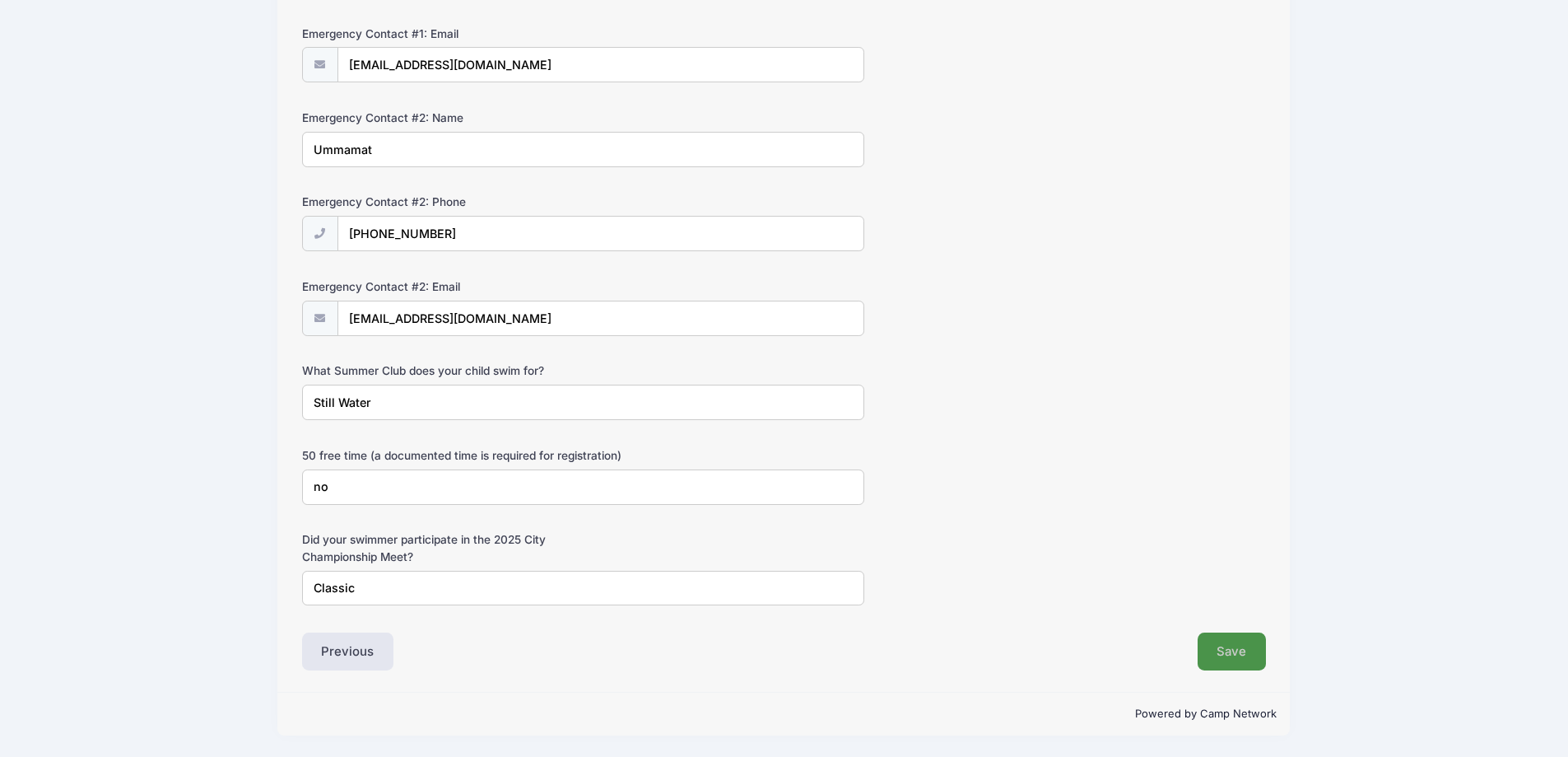
click at [1234, 663] on button "Save" at bounding box center [1231, 651] width 69 height 38
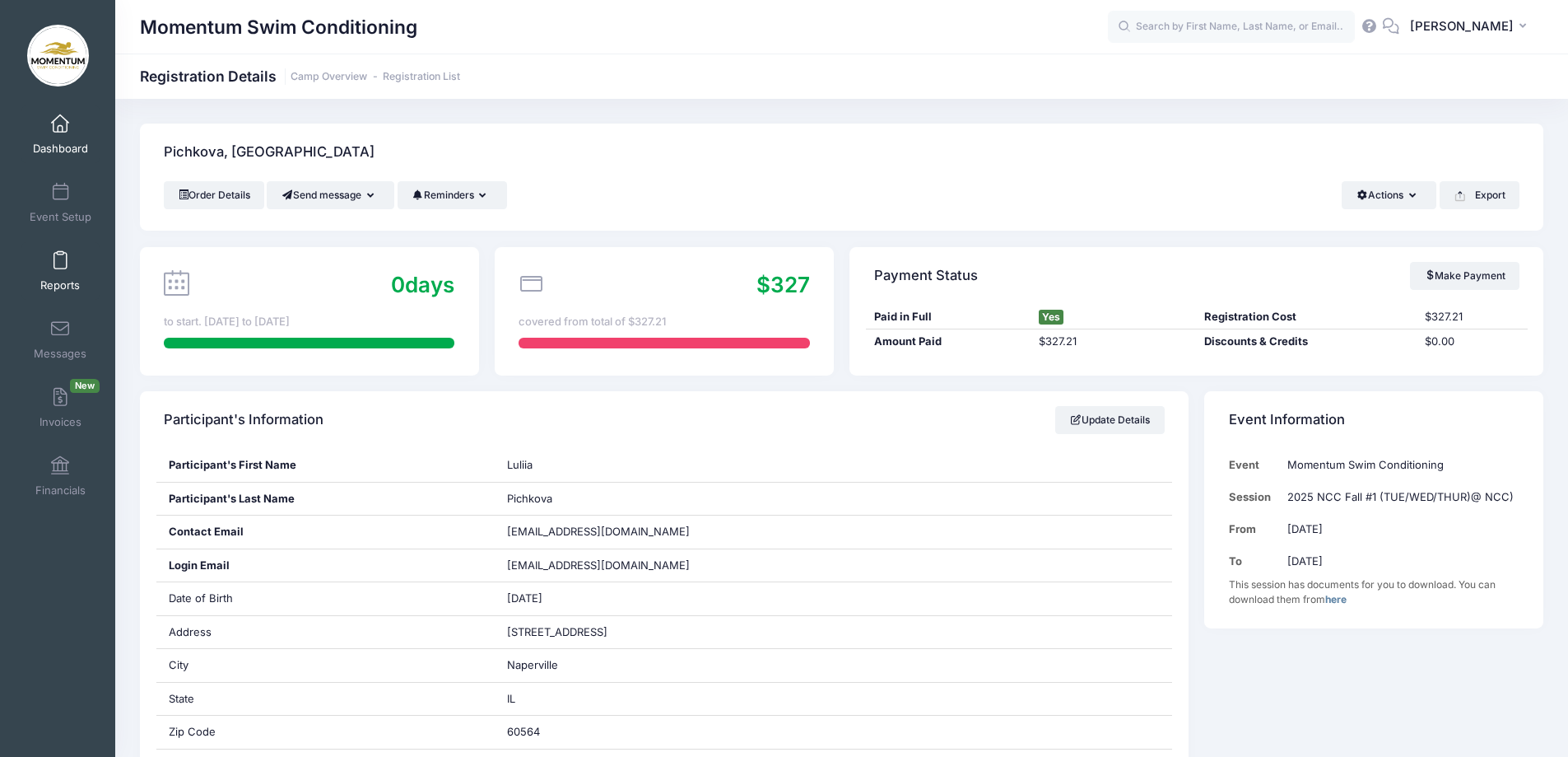
click at [60, 268] on span at bounding box center [60, 260] width 0 height 18
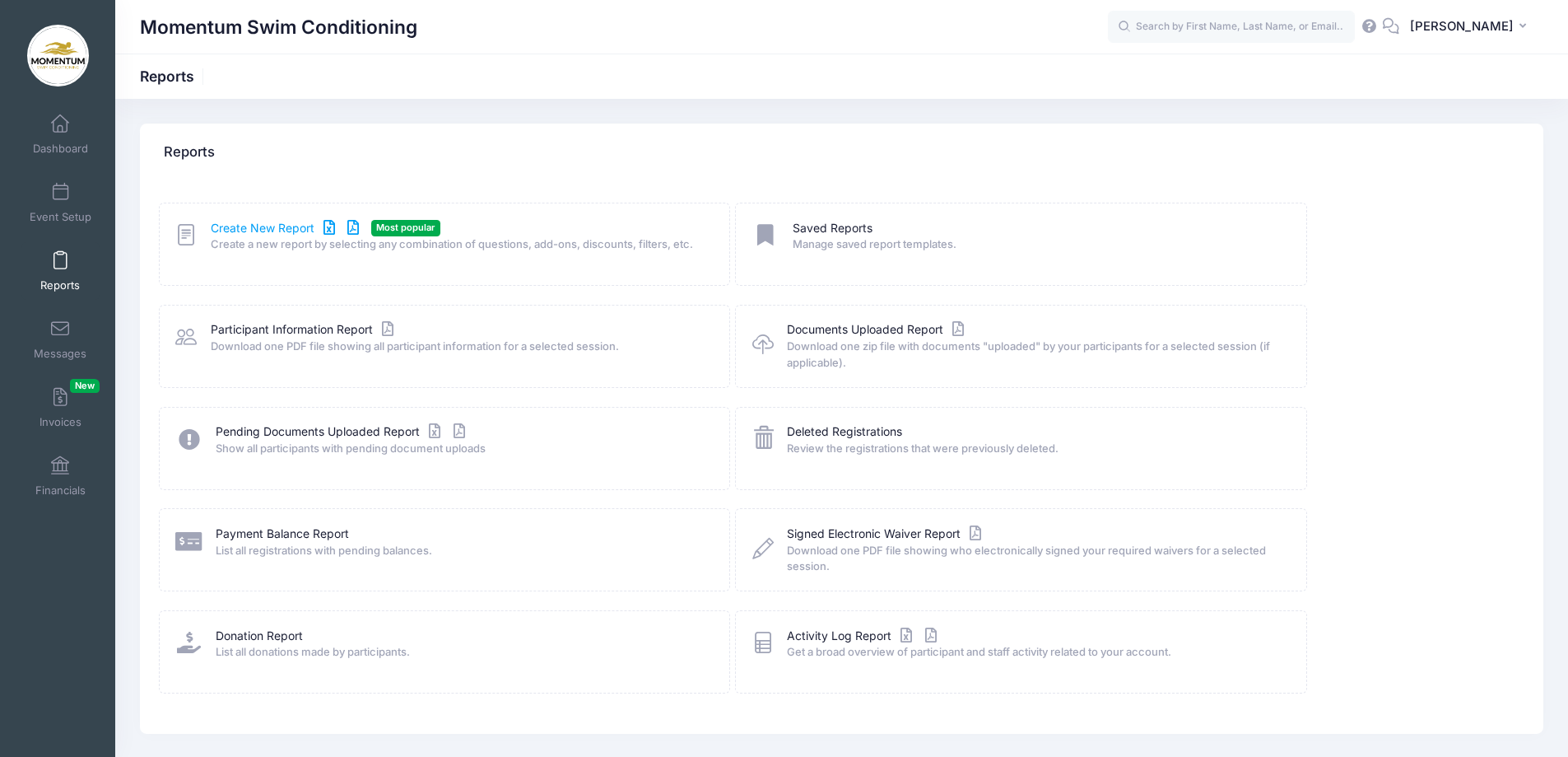
click at [292, 226] on link "Create New Report" at bounding box center [287, 228] width 153 height 17
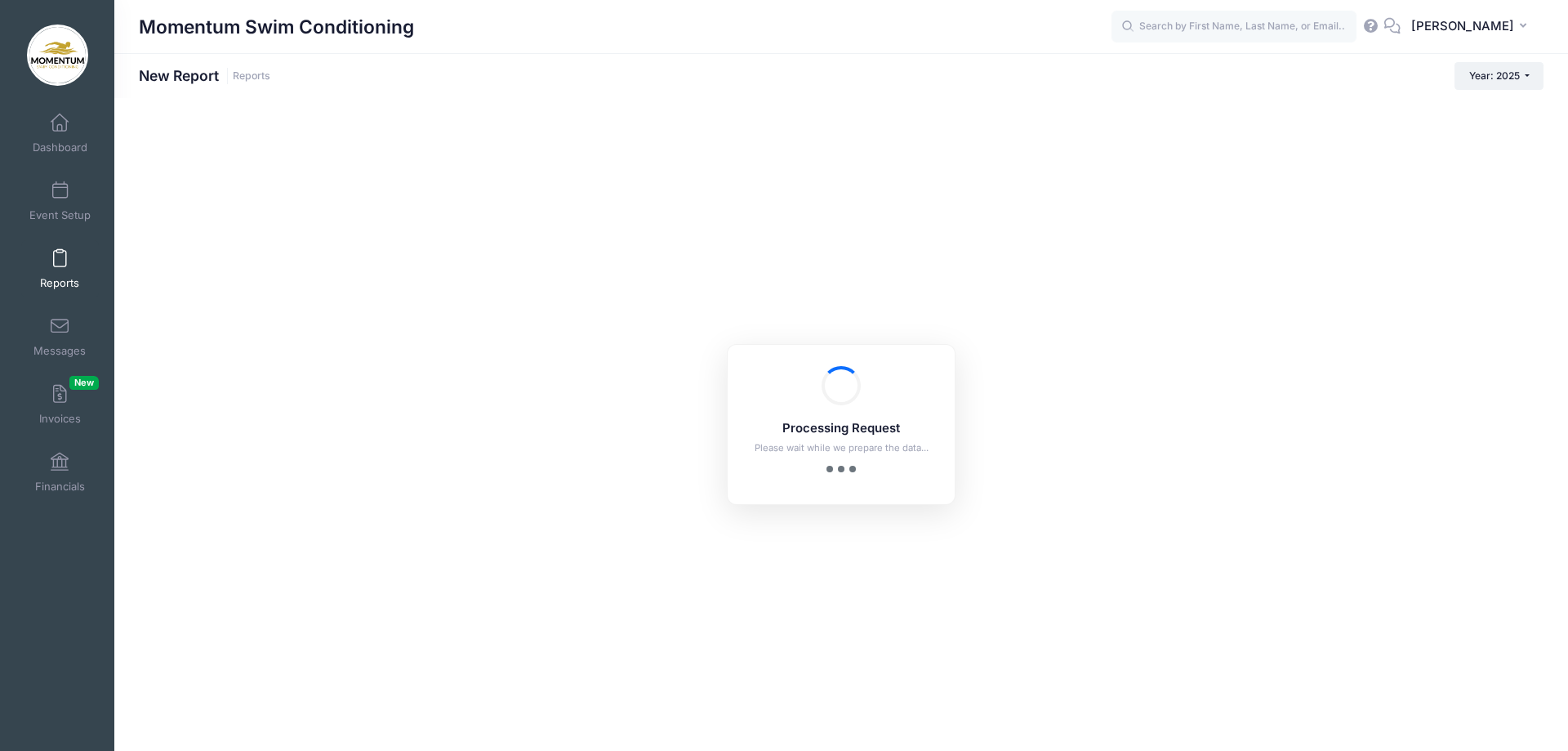
checkbox input "true"
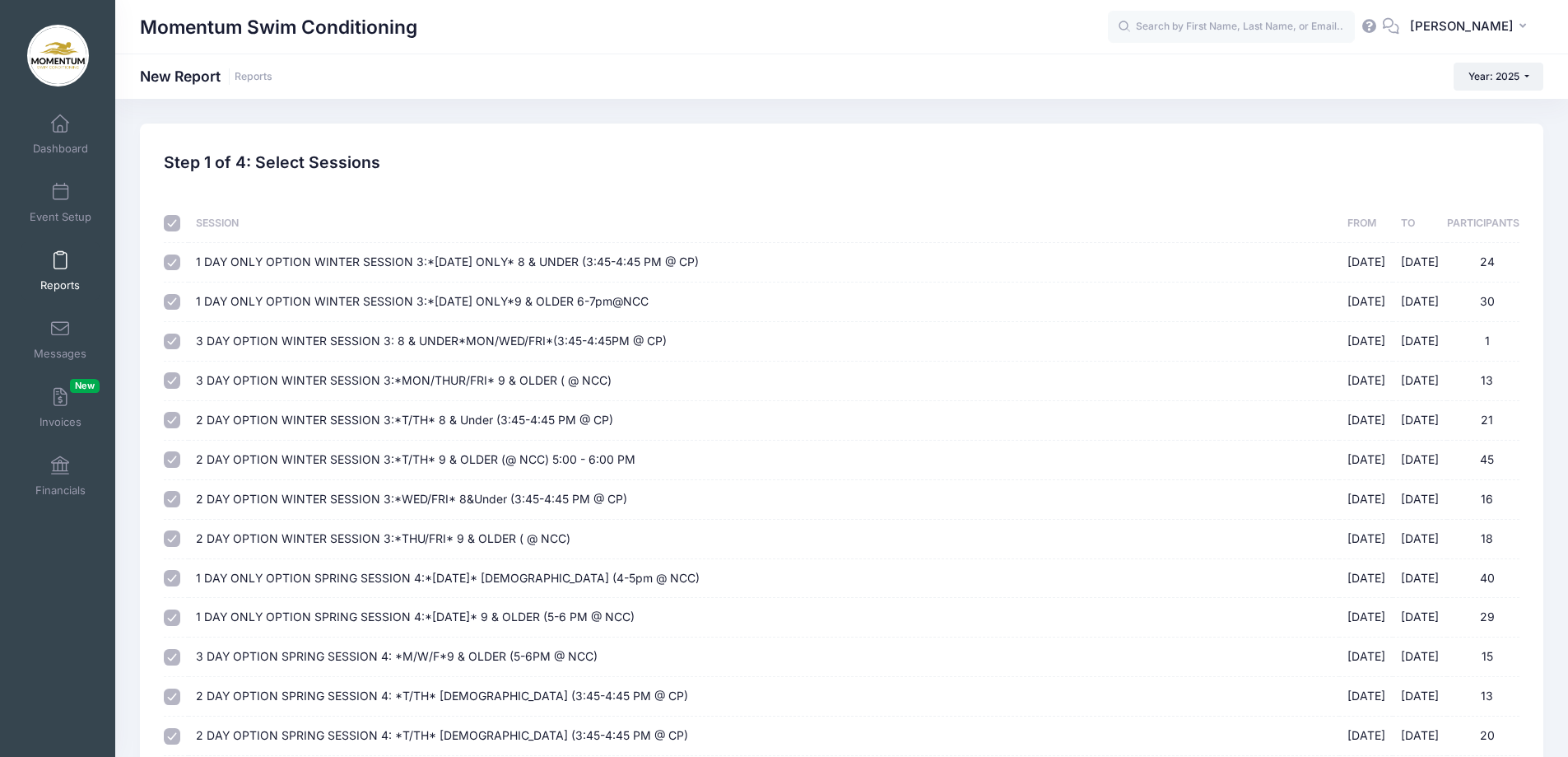
click at [179, 219] on input "checkbox" at bounding box center [172, 223] width 16 height 16
checkbox input "false"
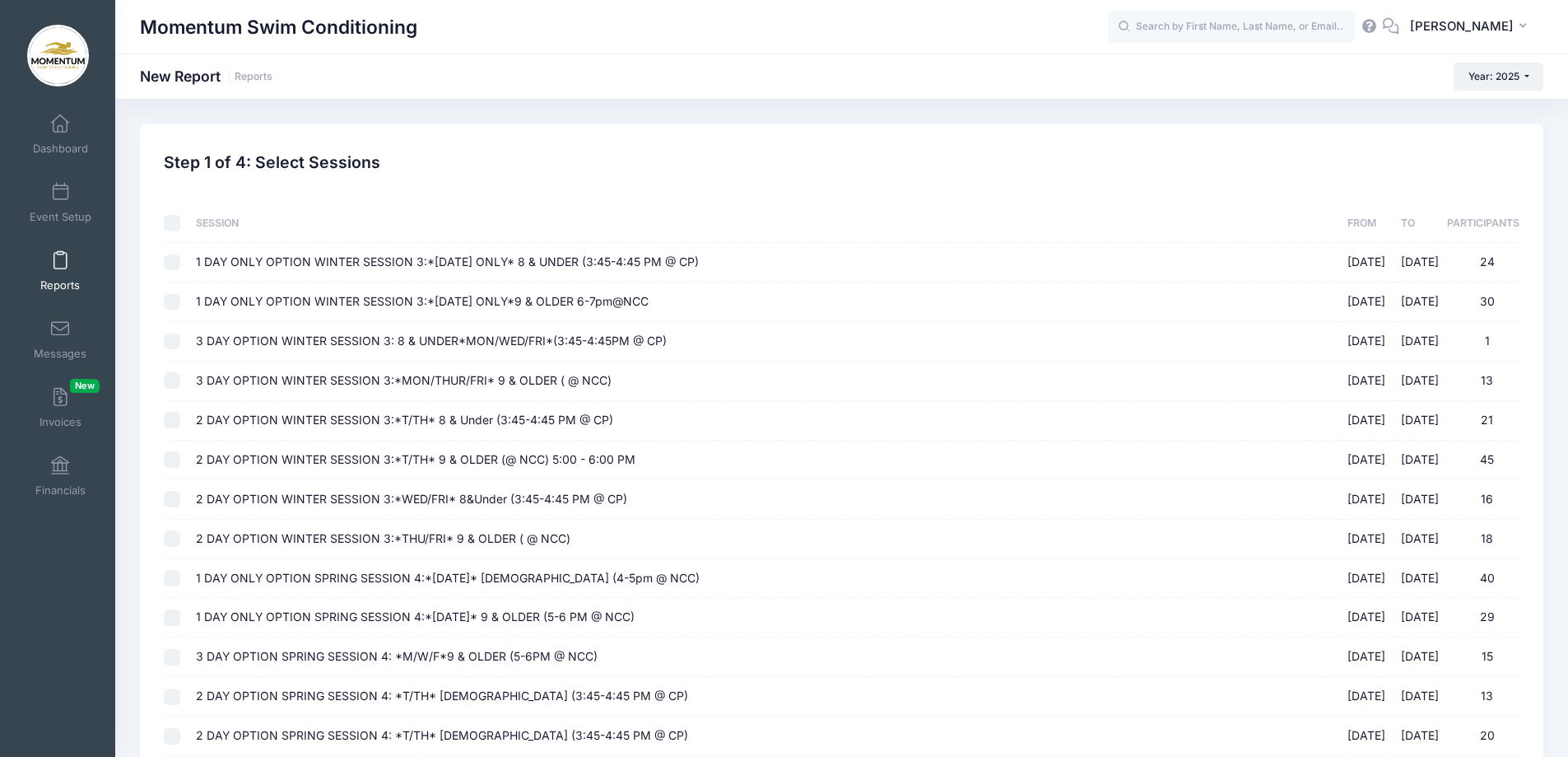
checkbox input "false"
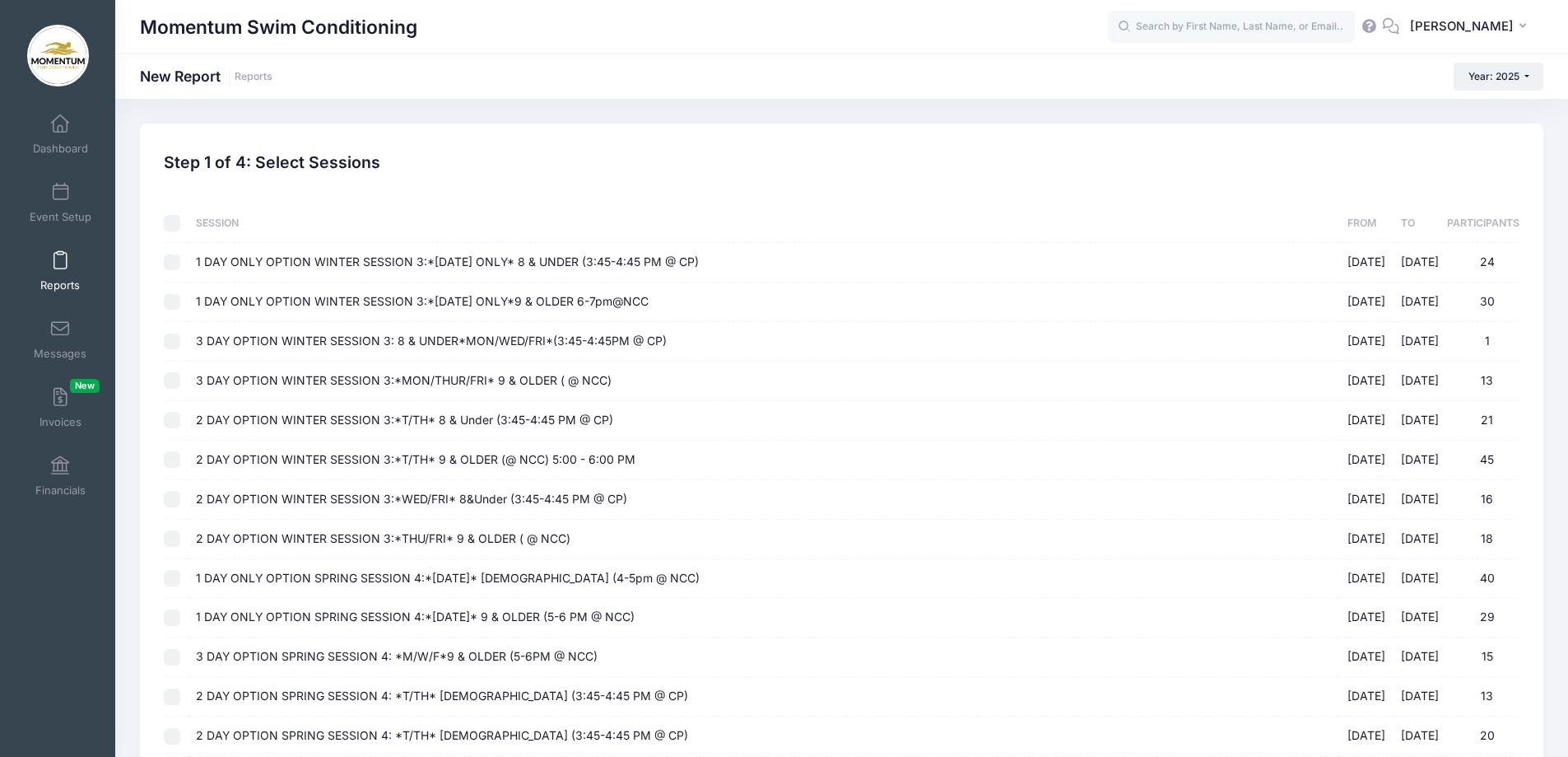
checkbox input "false"
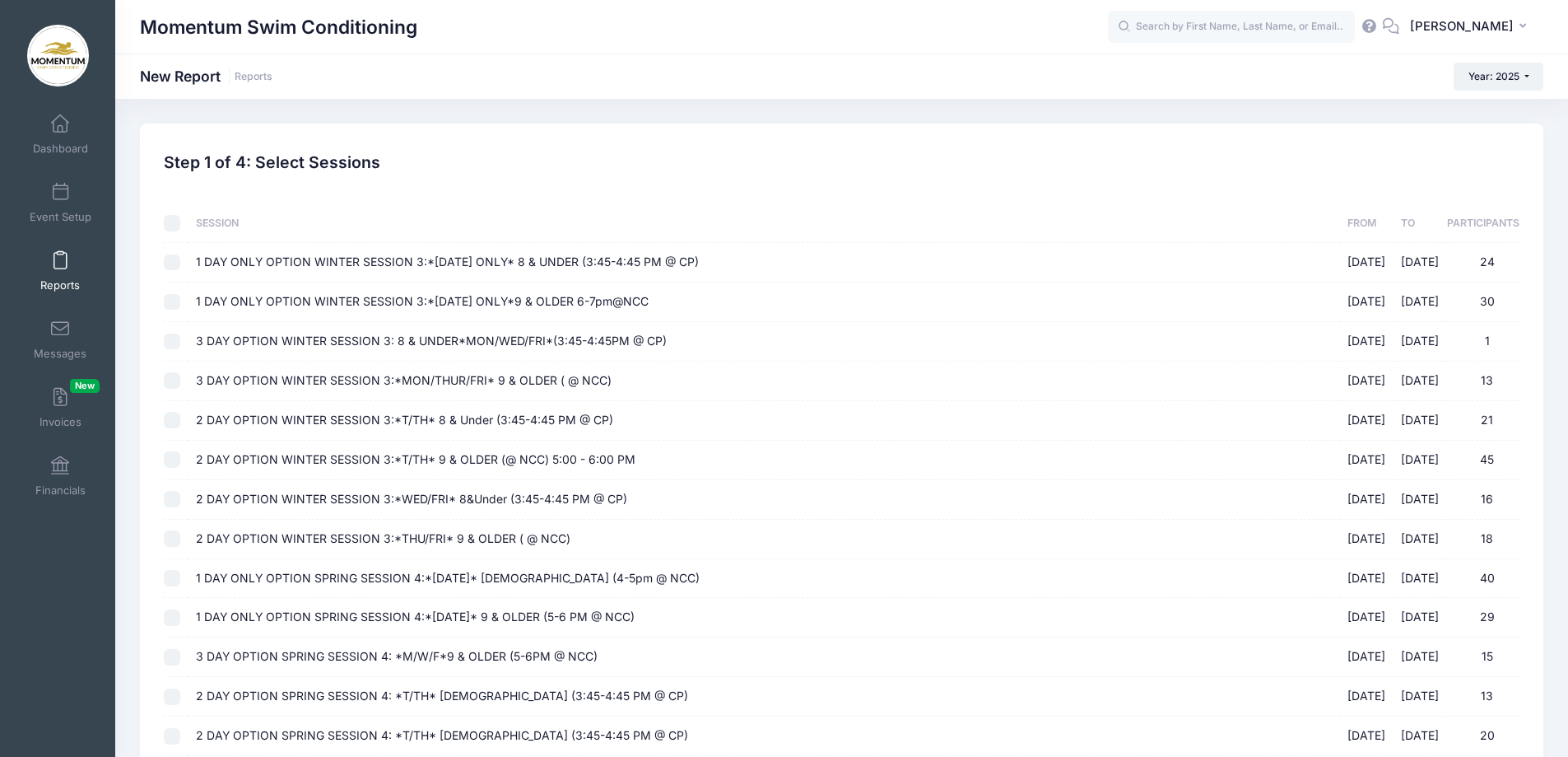
checkbox input "false"
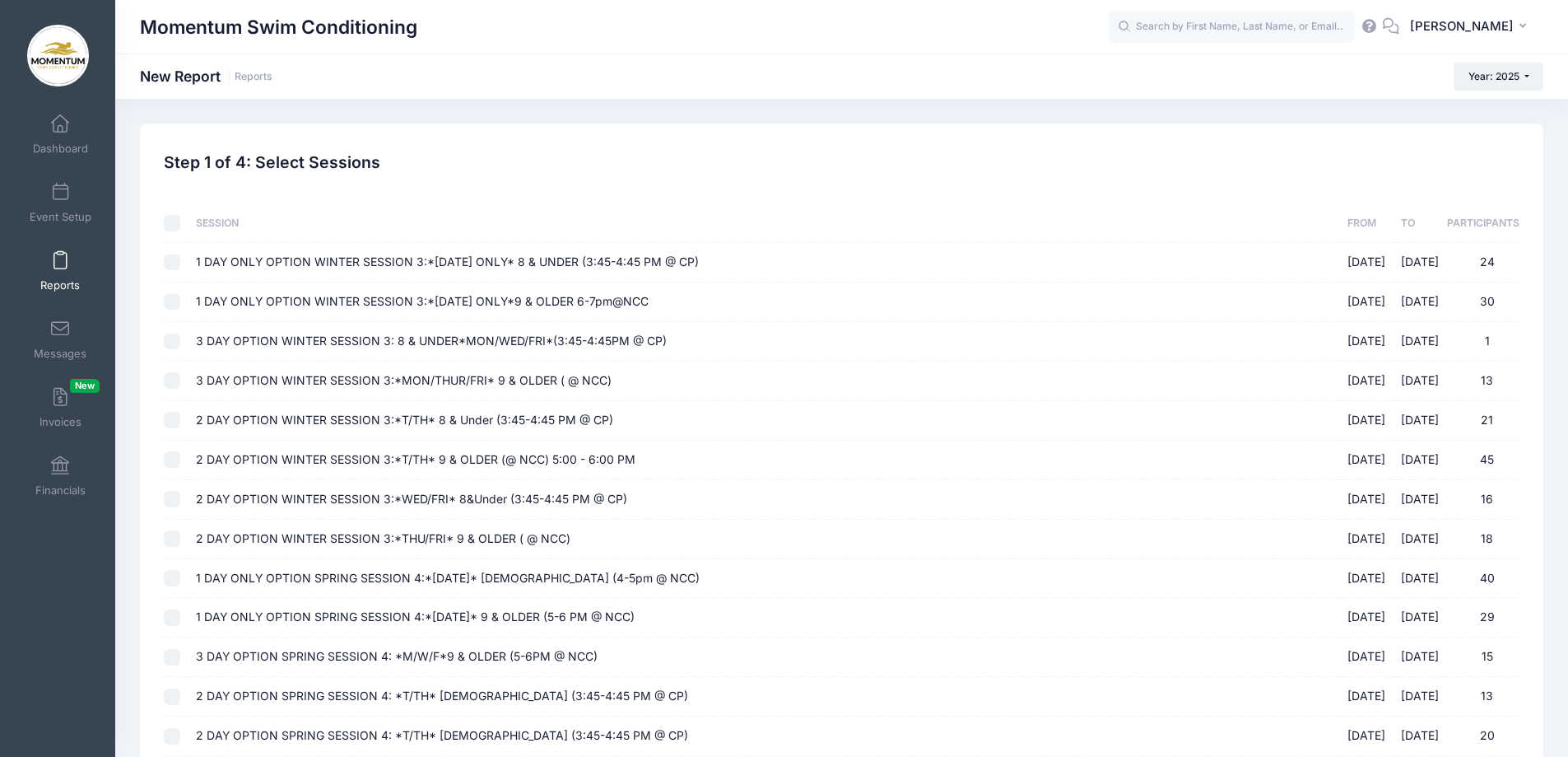
checkbox input "false"
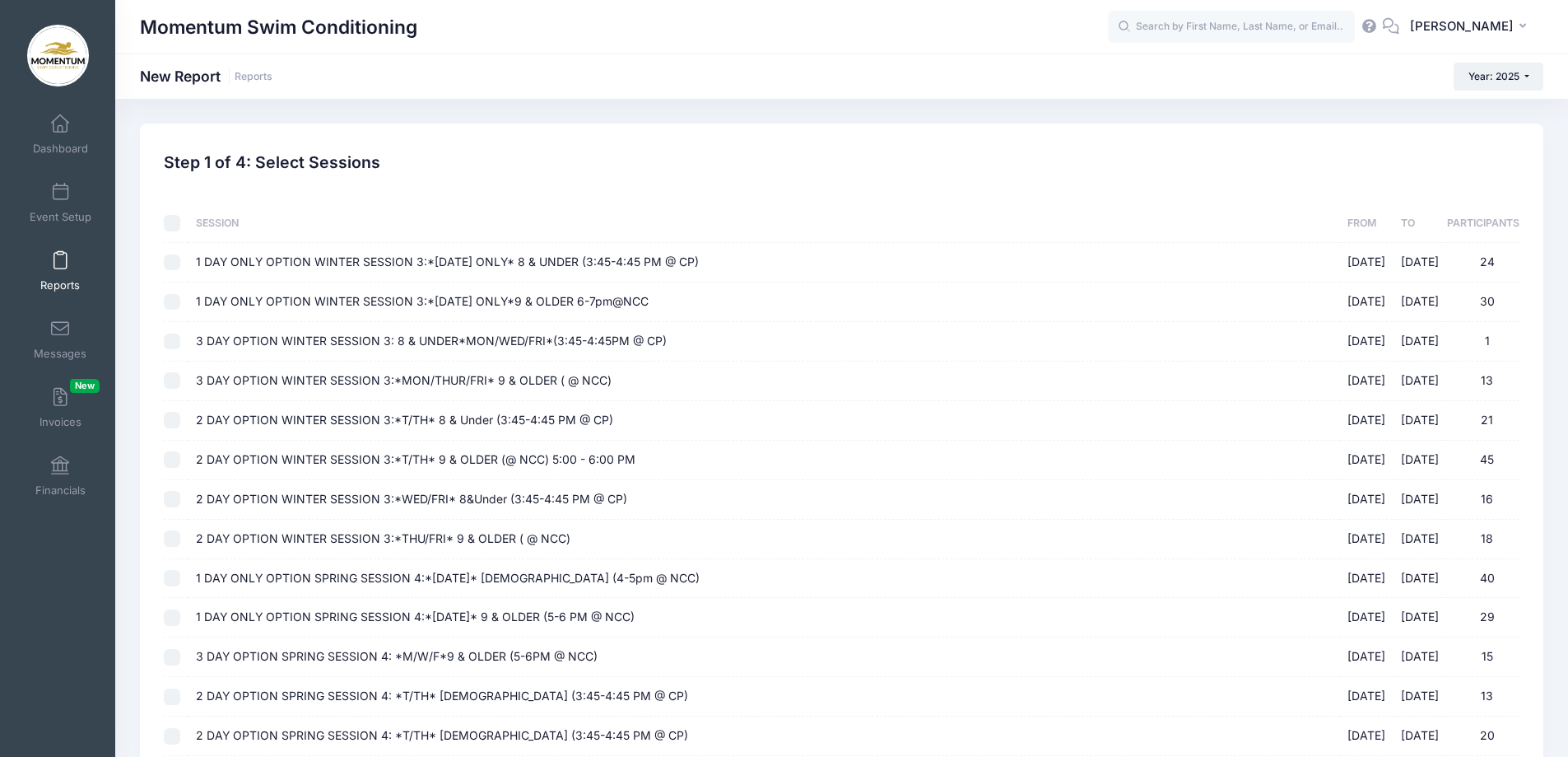
checkbox input "false"
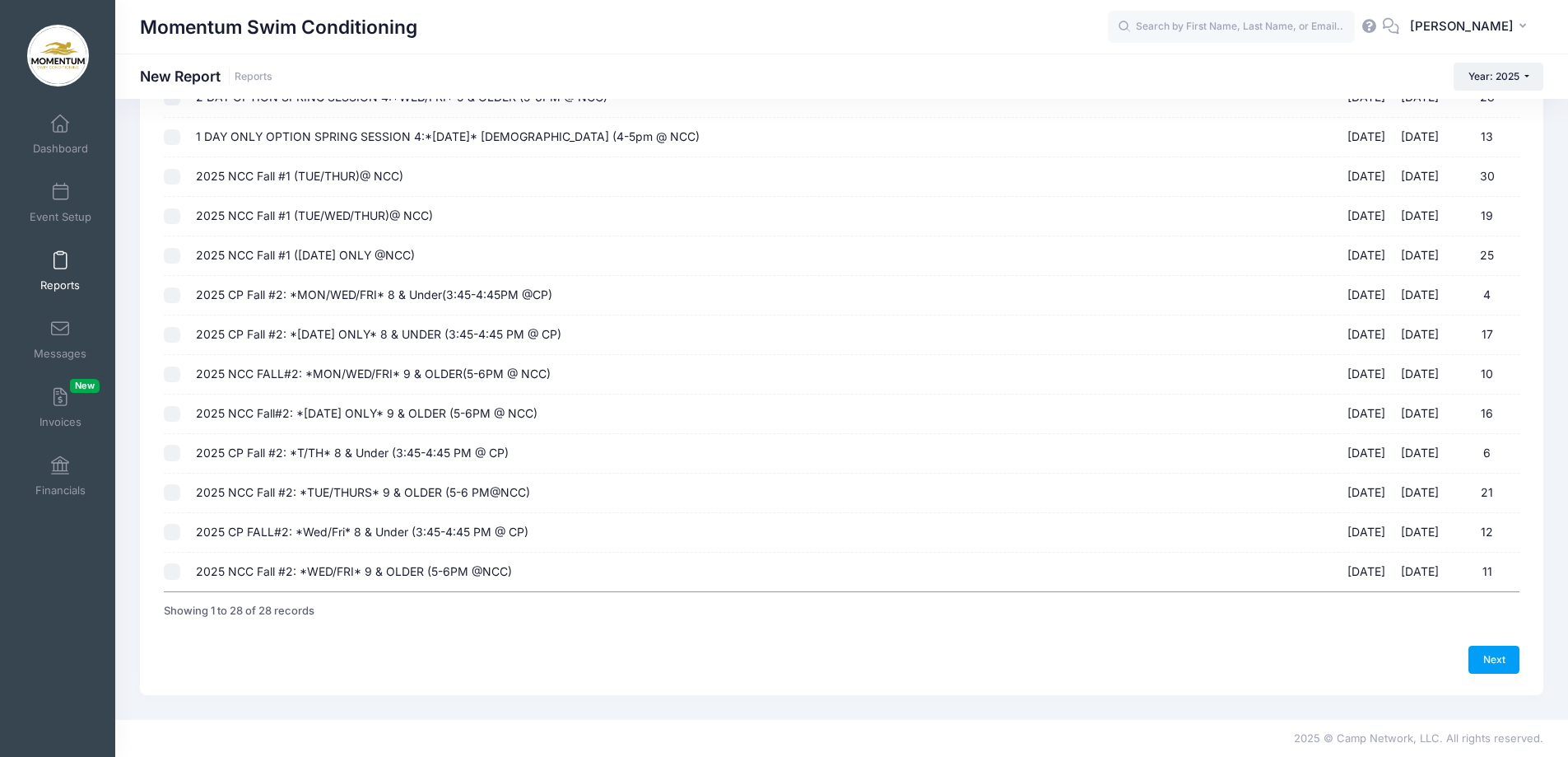
scroll to position [674, 0]
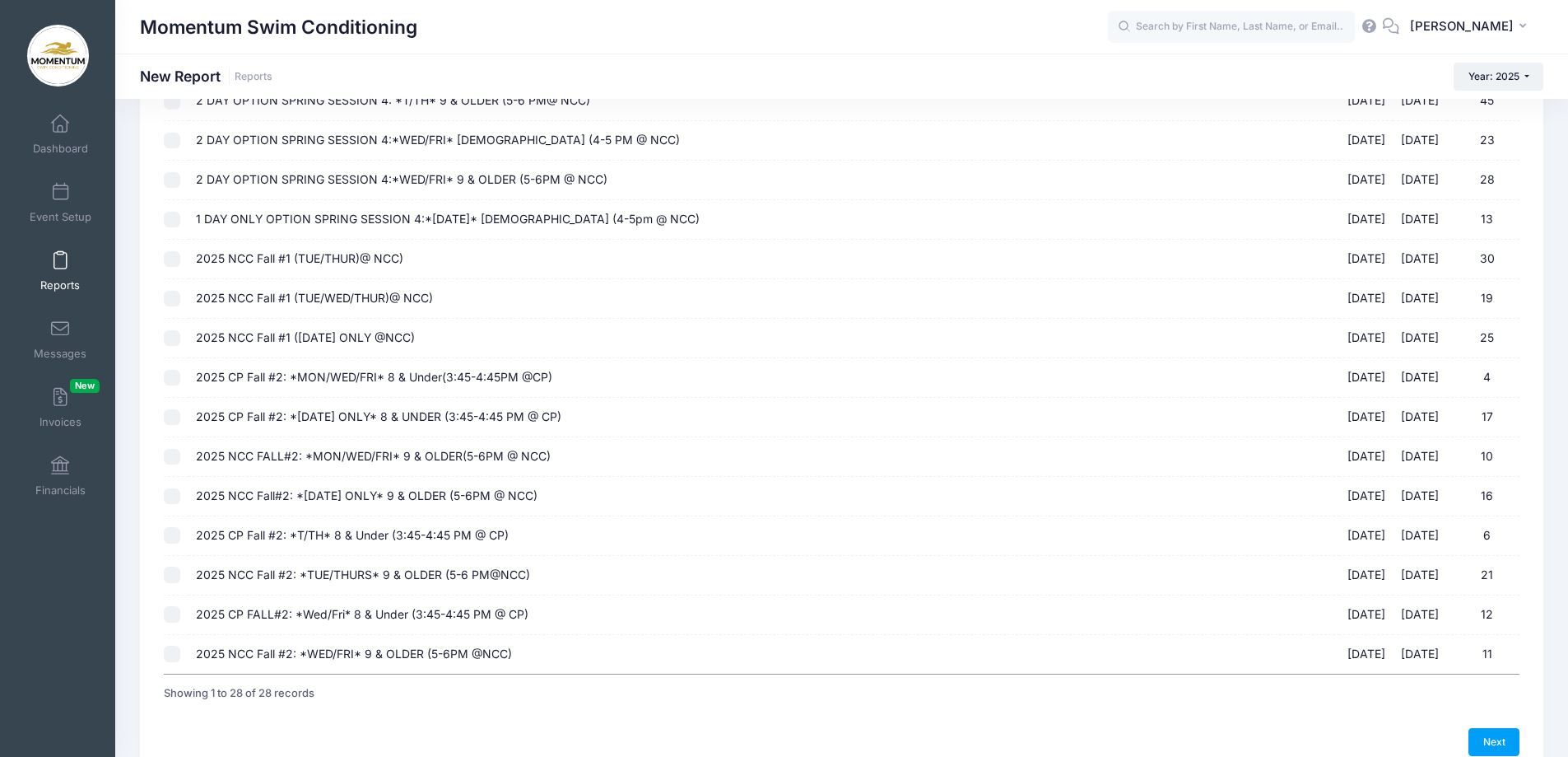
click at [173, 259] on input "2025 NCC Fall #1 (TUE/THUR)@ NCC) [DATE] - [DATE] 30" at bounding box center [172, 259] width 16 height 16
checkbox input "true"
click at [168, 299] on input "2025 NCC Fall #1 (TUE/WED/THUR)@ NCC) [DATE] - [DATE] 19" at bounding box center [172, 299] width 16 height 16
checkbox input "true"
click at [1489, 738] on link "Next" at bounding box center [1494, 742] width 51 height 28
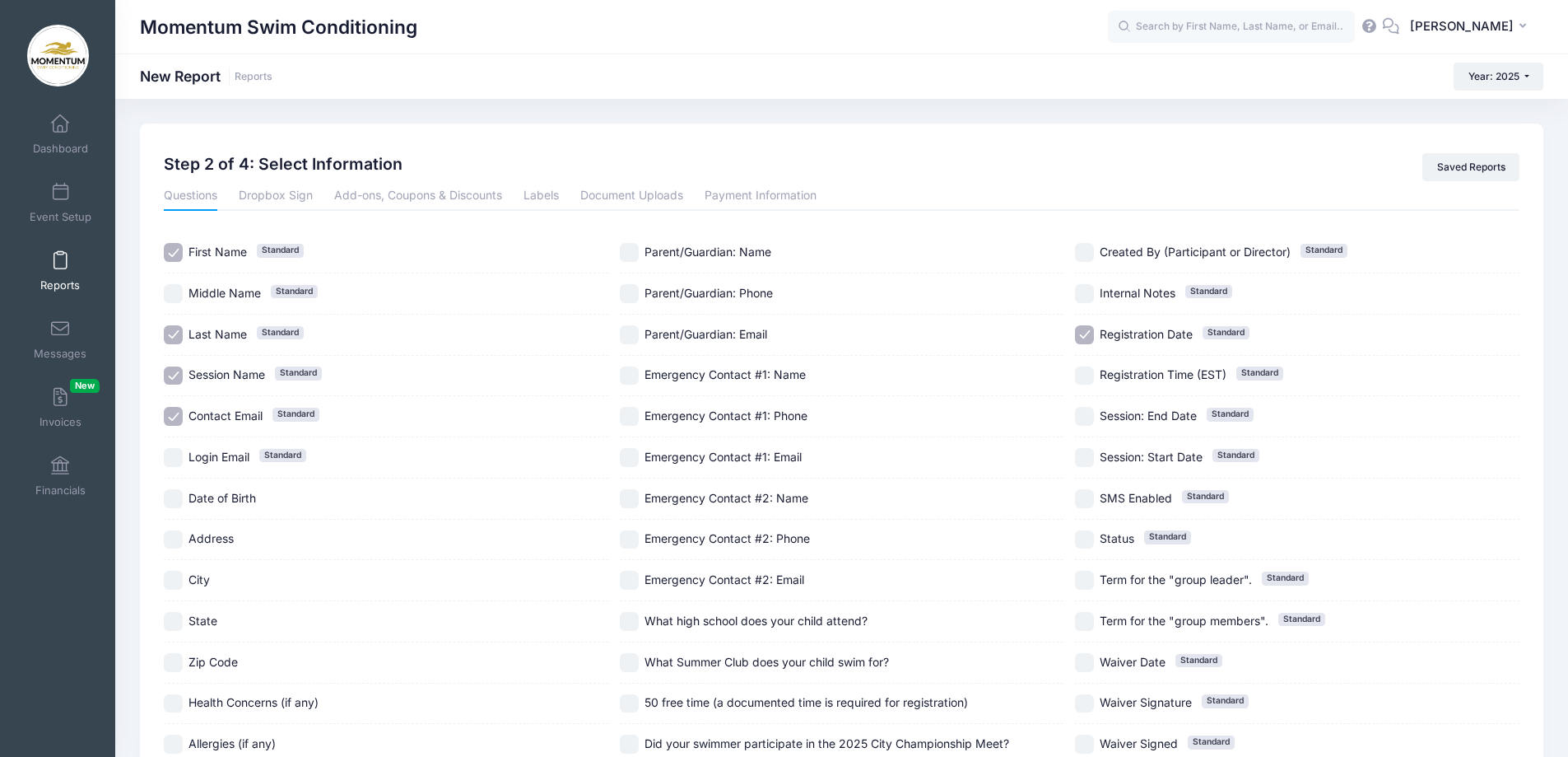
drag, startPoint x: 179, startPoint y: 372, endPoint x: 178, endPoint y: 393, distance: 21.0
click at [179, 373] on input "Session Name Standard" at bounding box center [173, 376] width 19 height 19
checkbox input "false"
click at [178, 418] on input "Contact Email Standard" at bounding box center [173, 416] width 19 height 19
checkbox input "false"
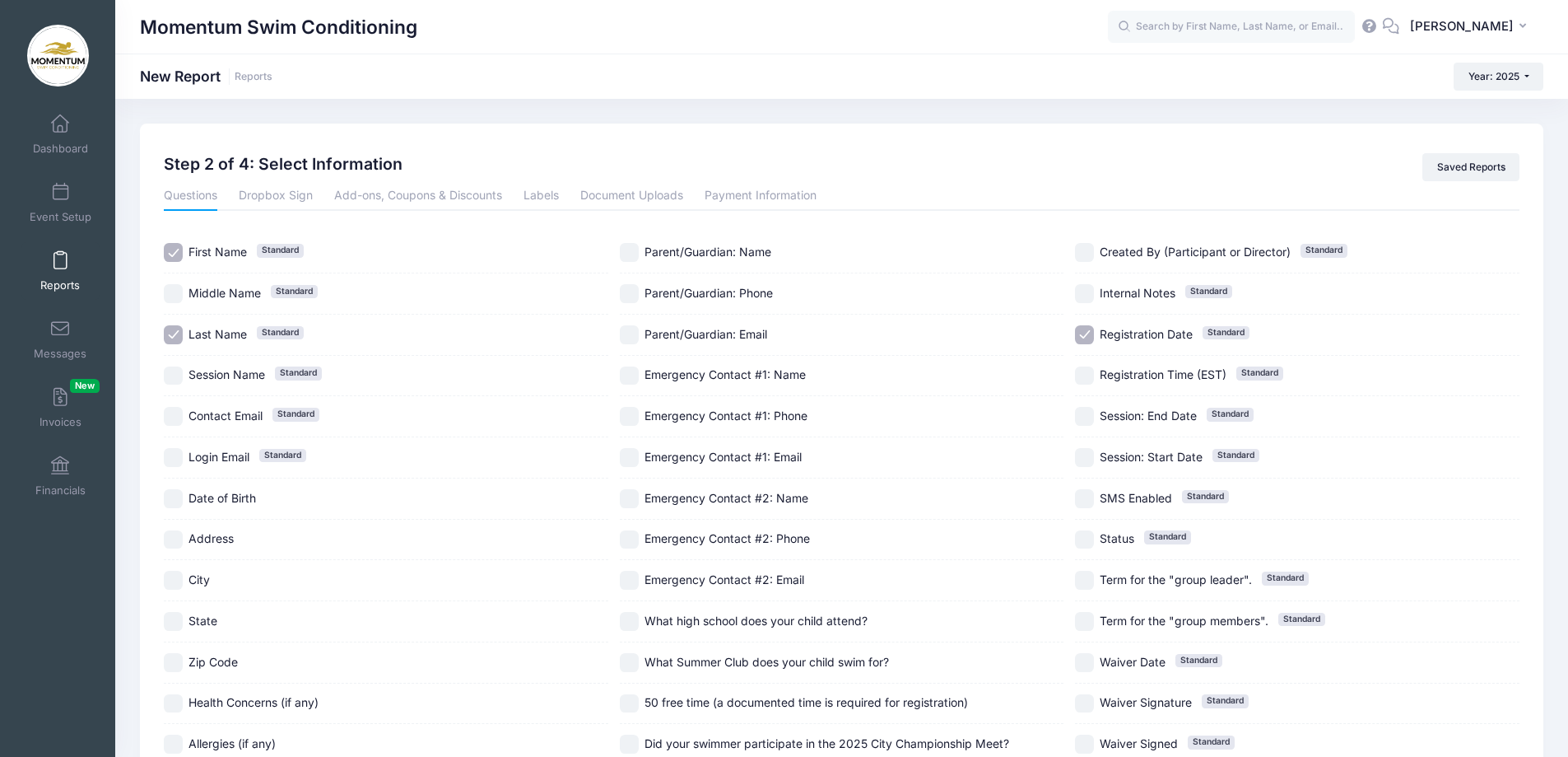
click at [173, 503] on input "Date of Birth" at bounding box center [173, 498] width 19 height 19
checkbox input "true"
click at [1082, 333] on input "Registration Date Standard" at bounding box center [1084, 334] width 19 height 19
checkbox input "false"
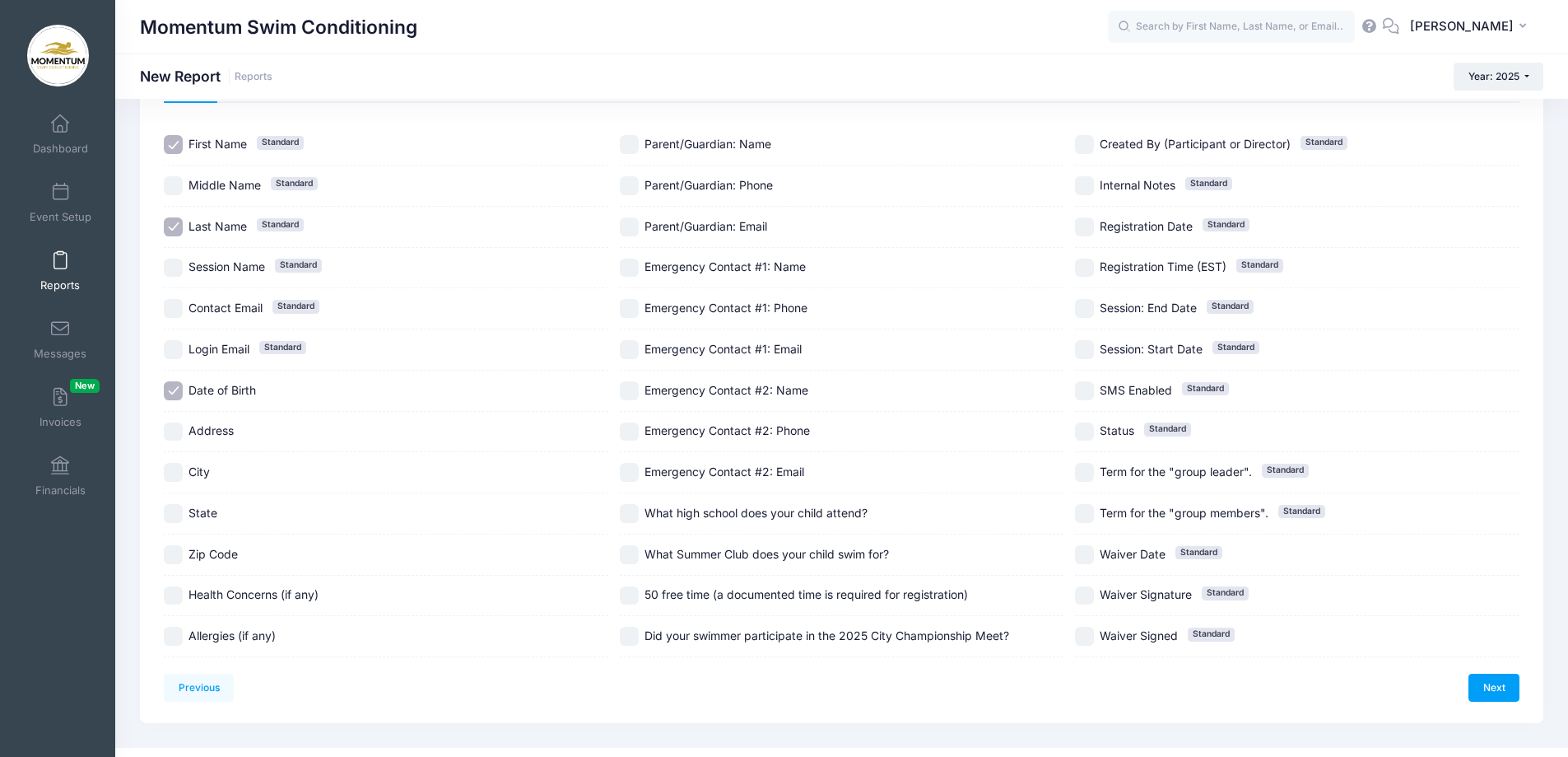
scroll to position [136, 0]
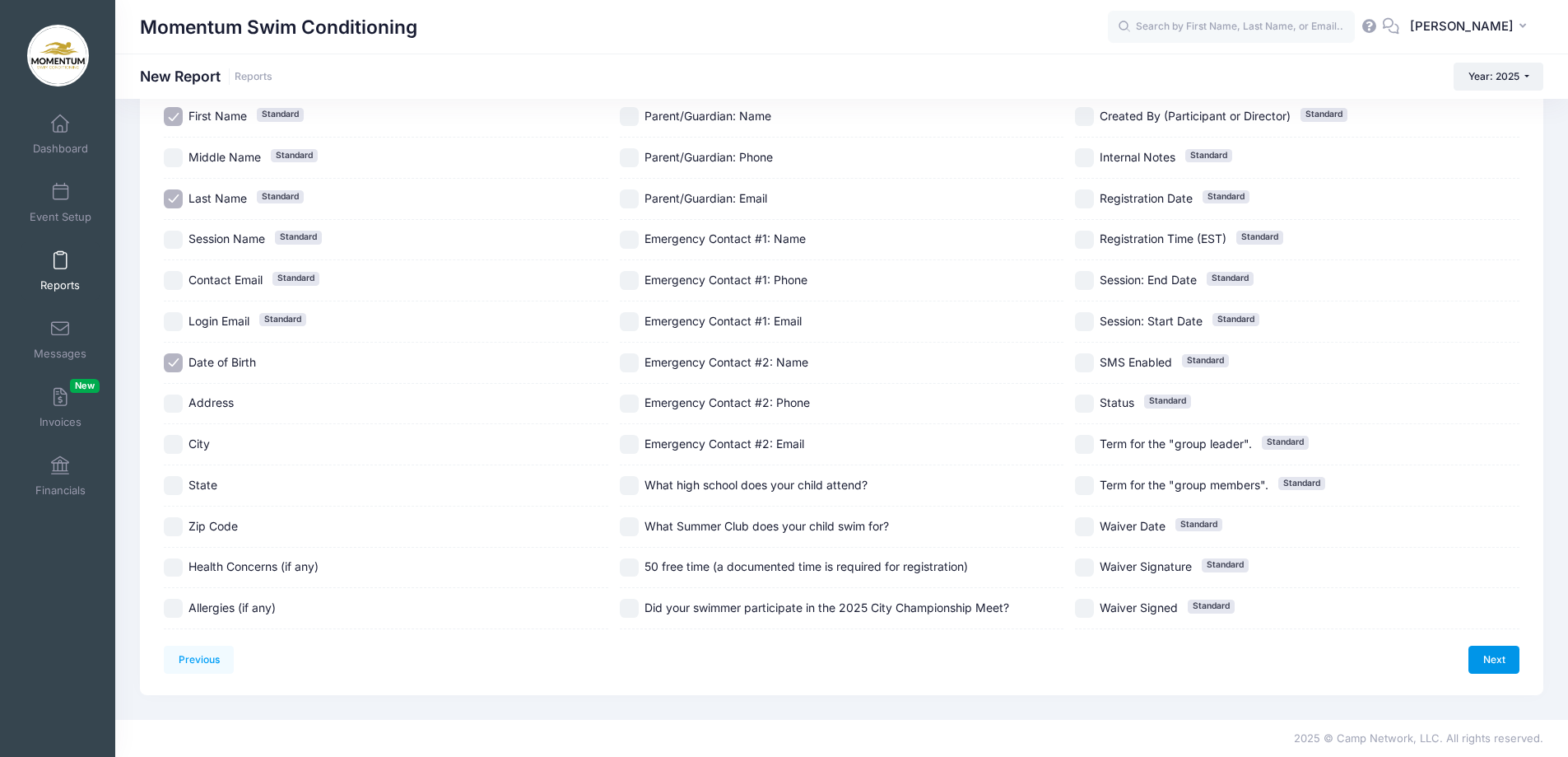
click at [1496, 655] on link "Next" at bounding box center [1494, 659] width 51 height 28
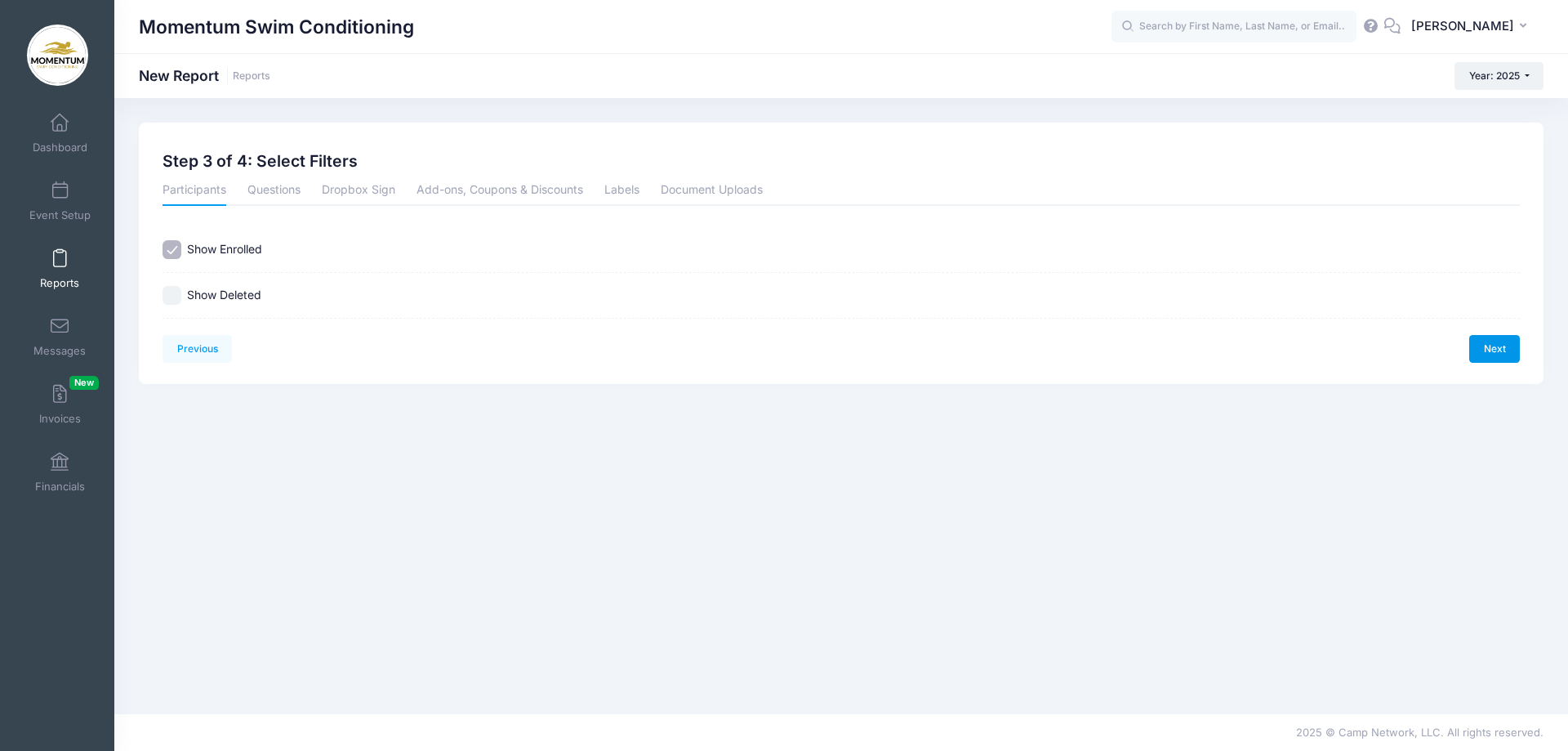
click at [1507, 348] on link "Next" at bounding box center [1495, 348] width 51 height 28
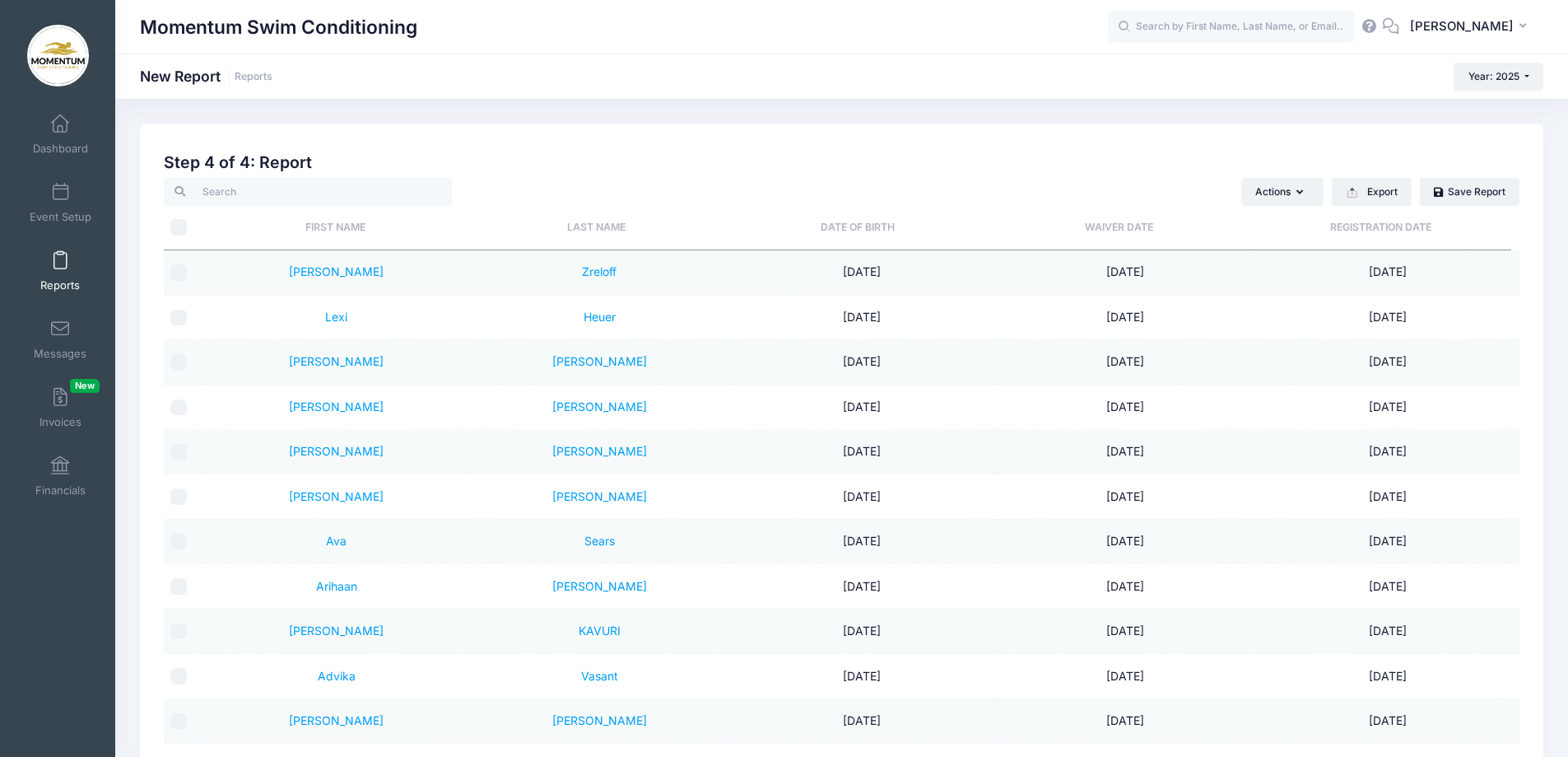
click at [599, 223] on th "Last Name" at bounding box center [596, 227] width 261 height 43
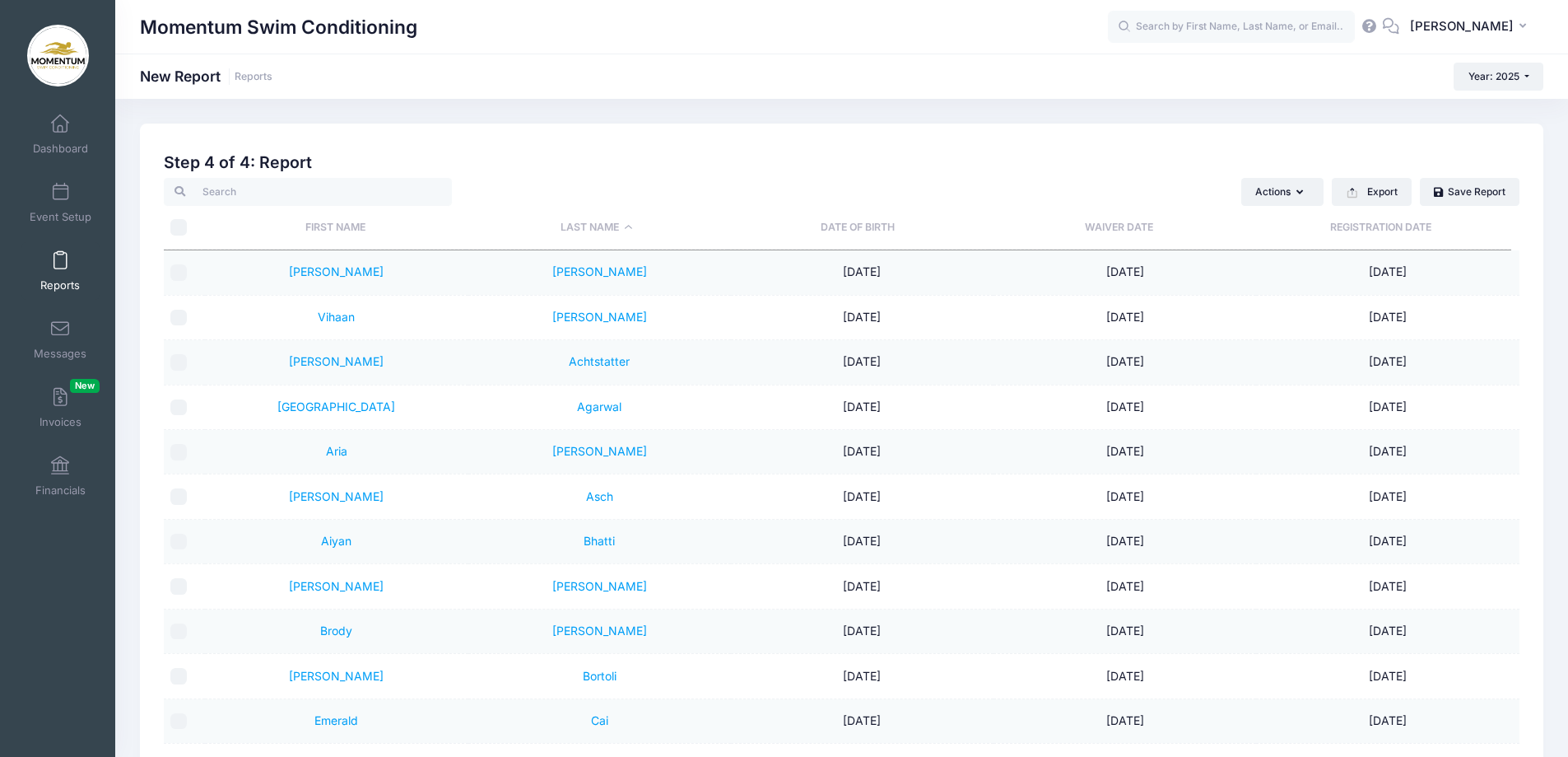
click at [179, 225] on input "\a \a" at bounding box center [178, 226] width 16 height 16
checkbox input "true"
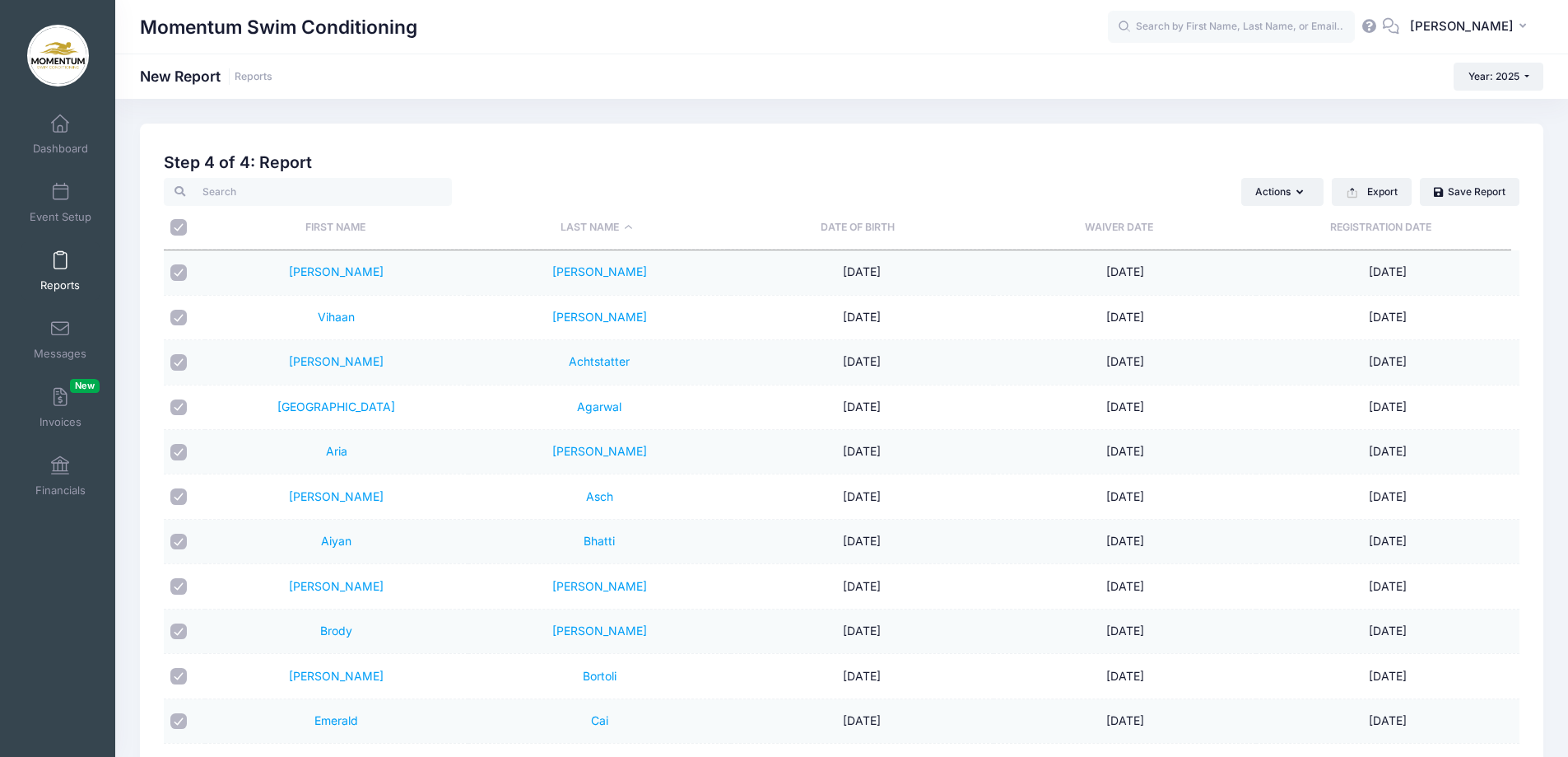
checkbox input "true"
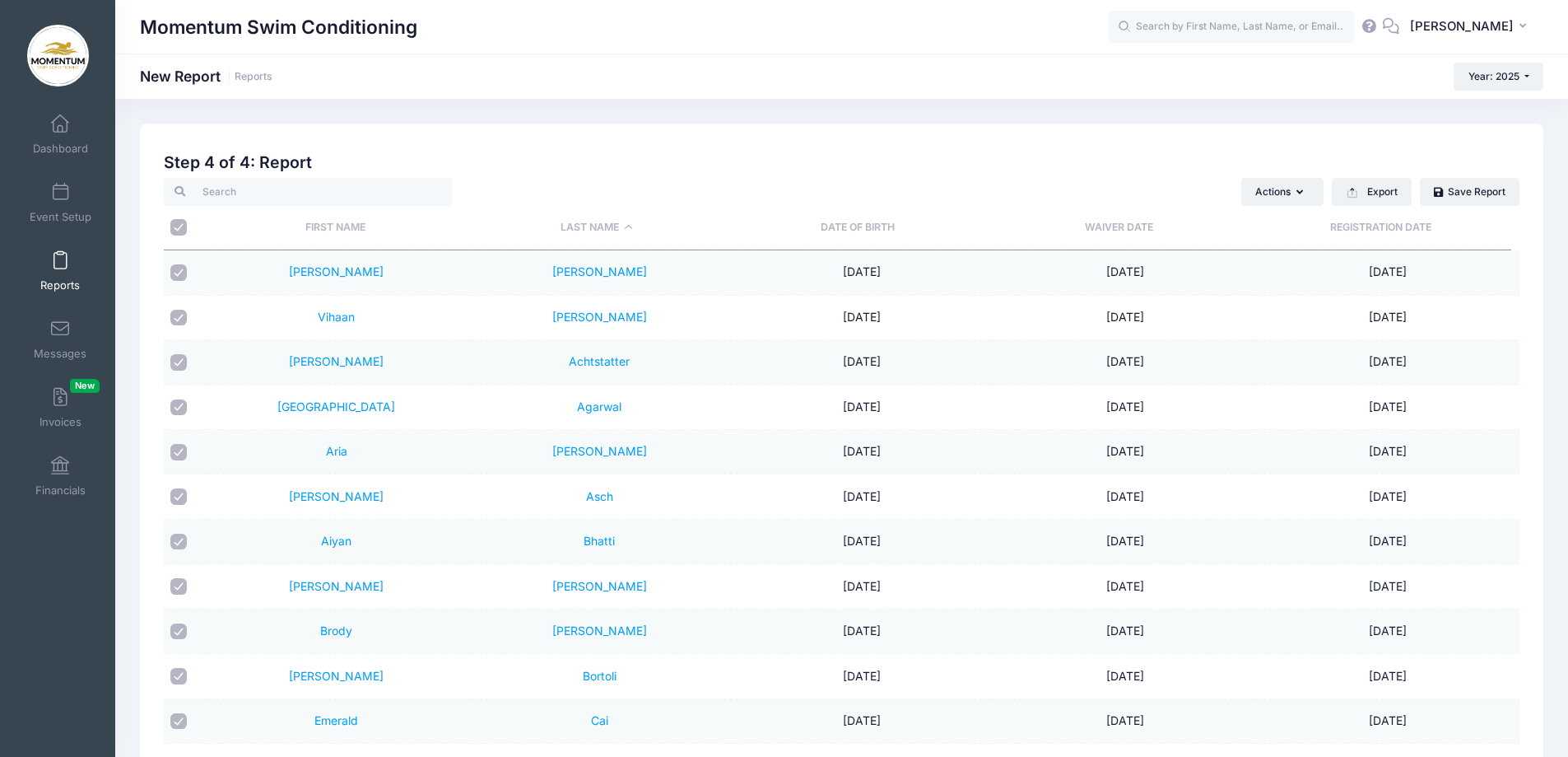
checkbox input "true"
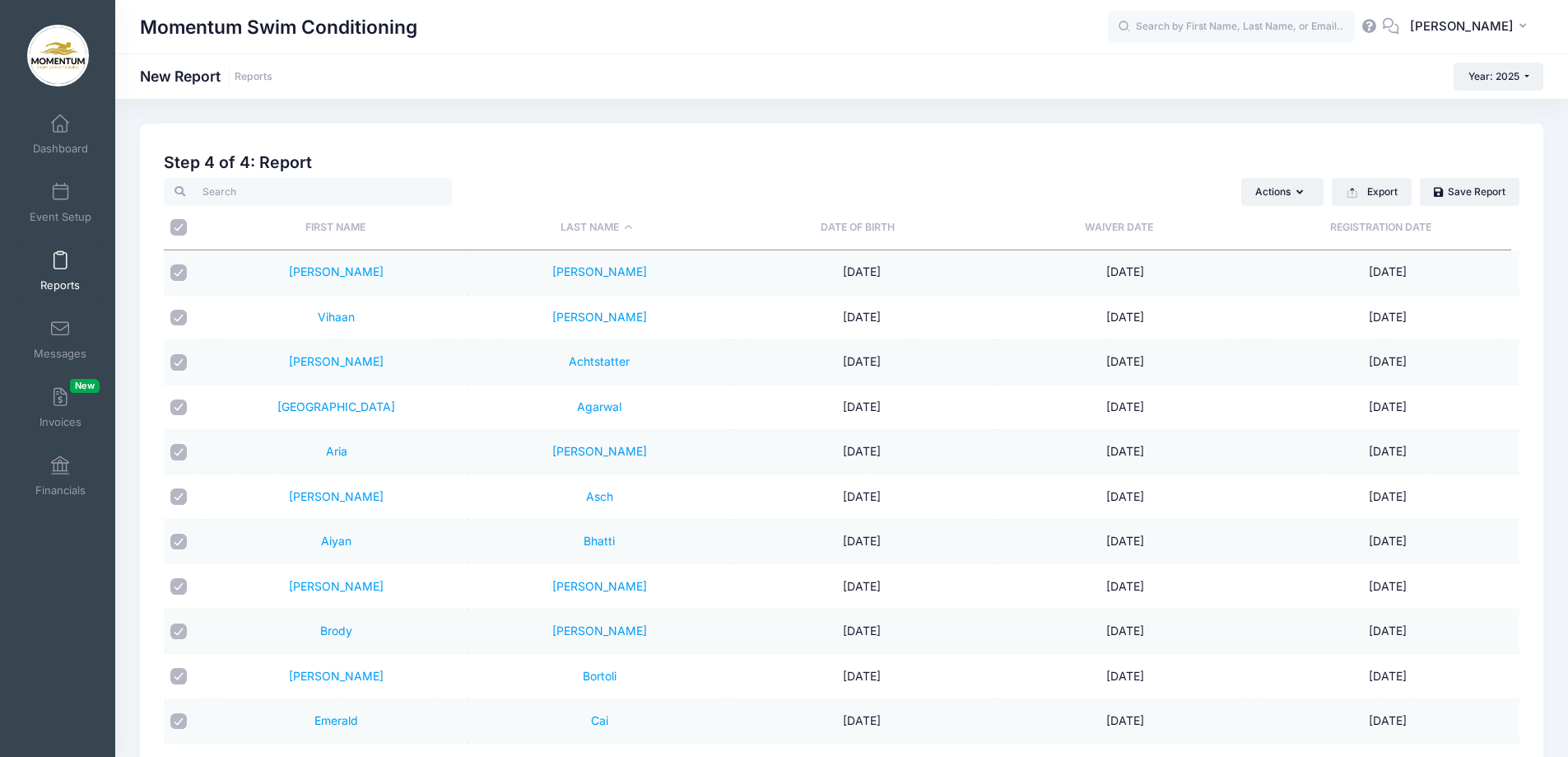
checkbox input "true"
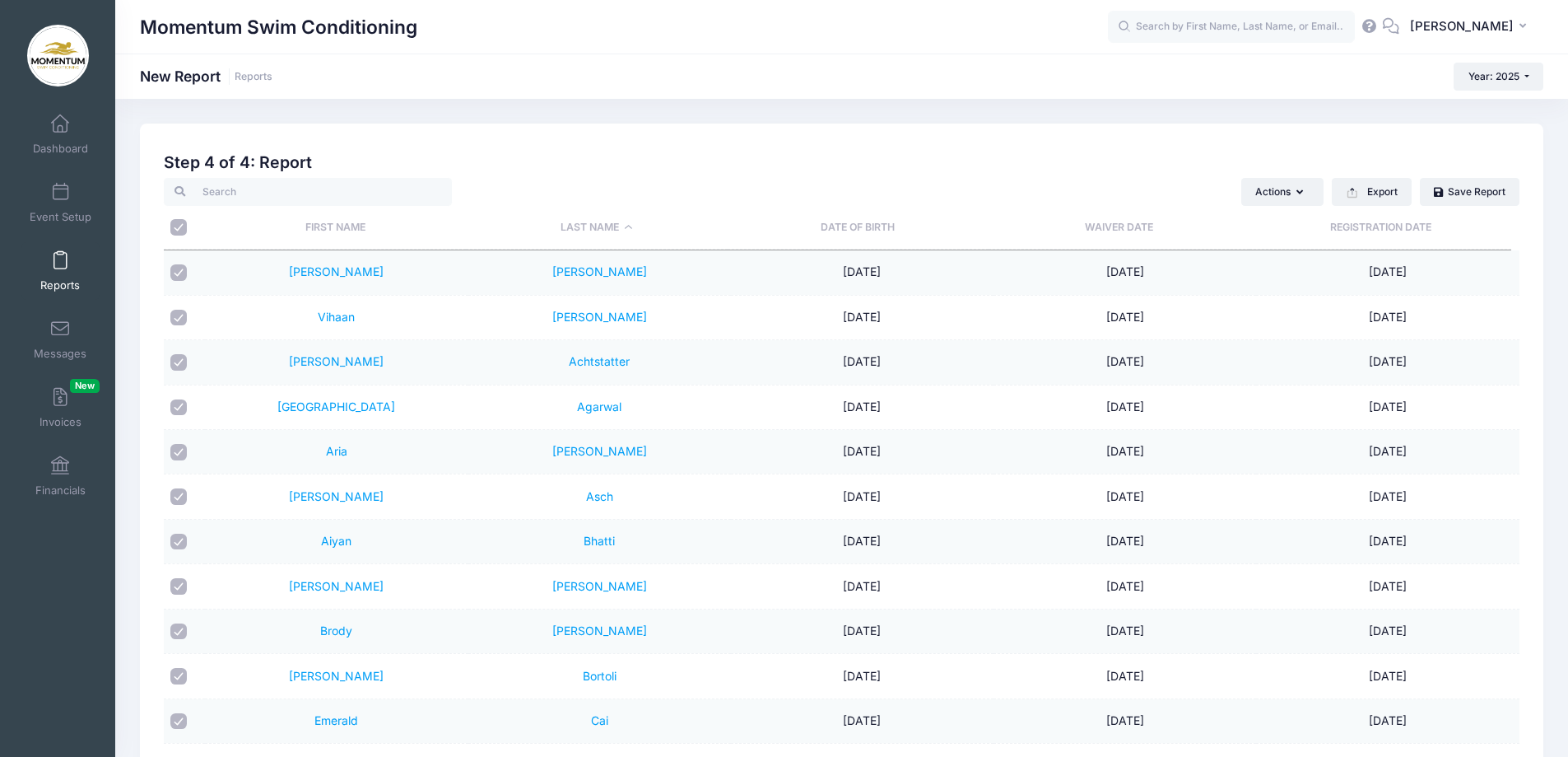
checkbox input "true"
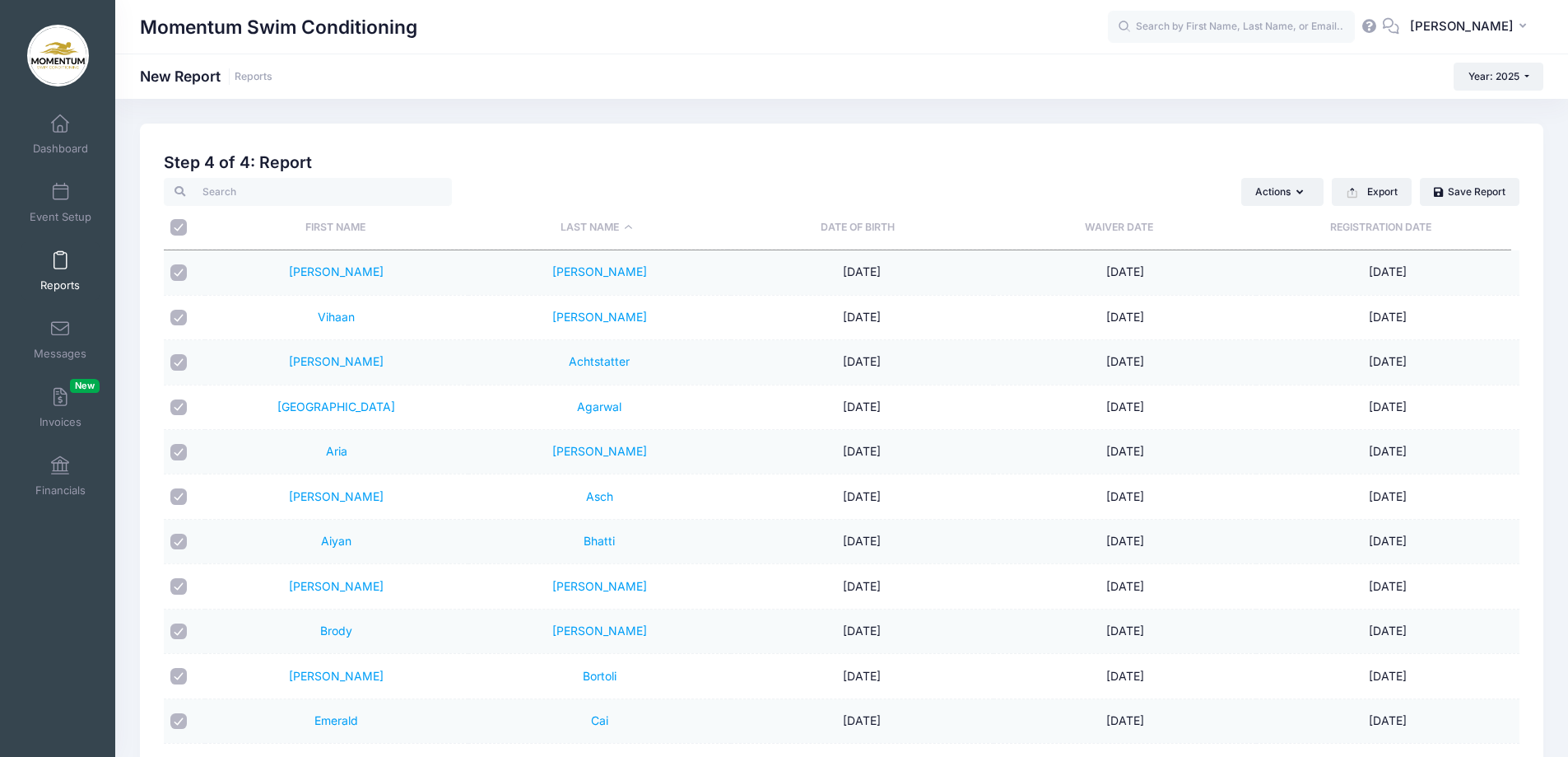
checkbox input "true"
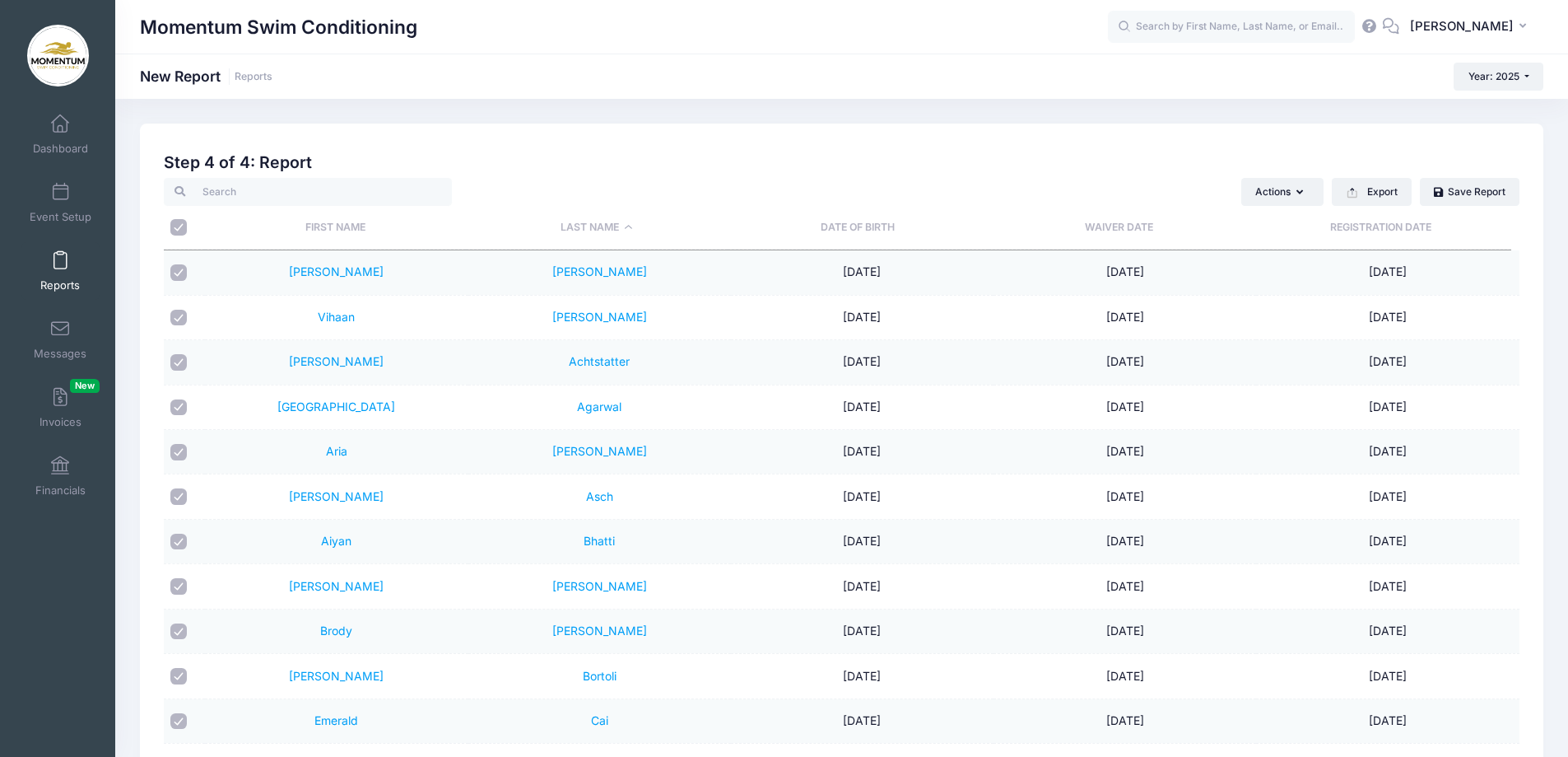
checkbox input "true"
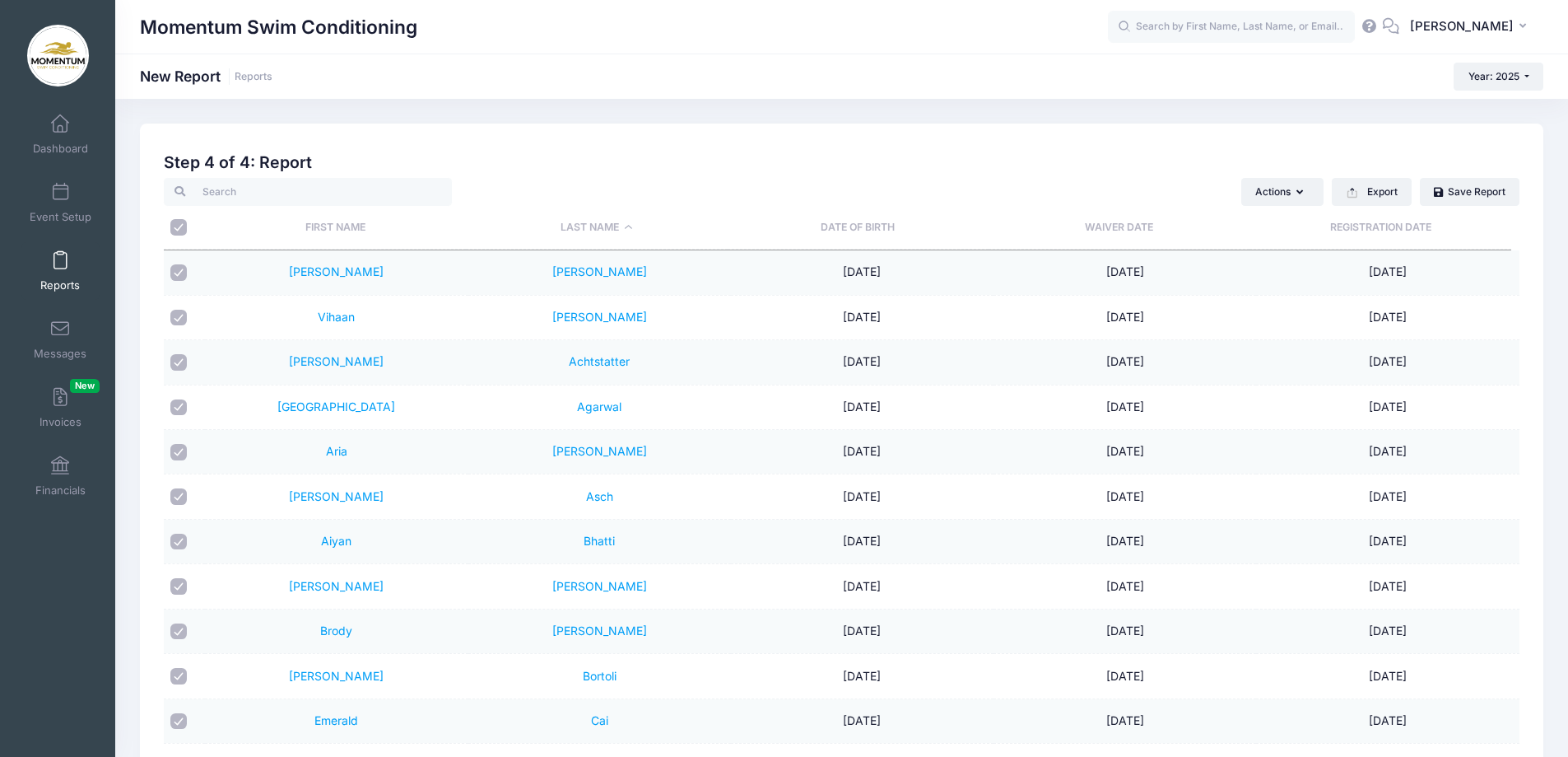
checkbox input "true"
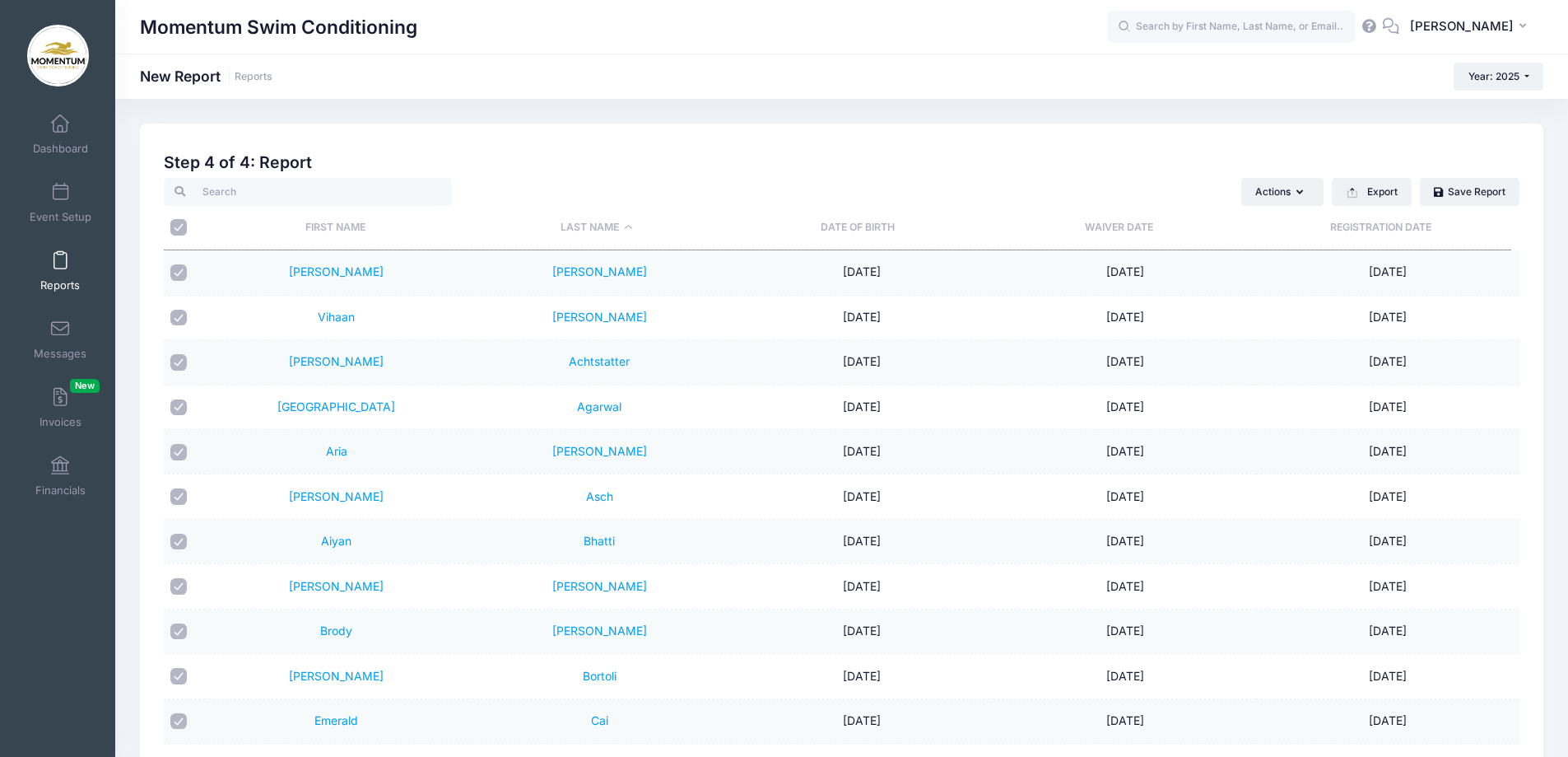
checkbox input "true"
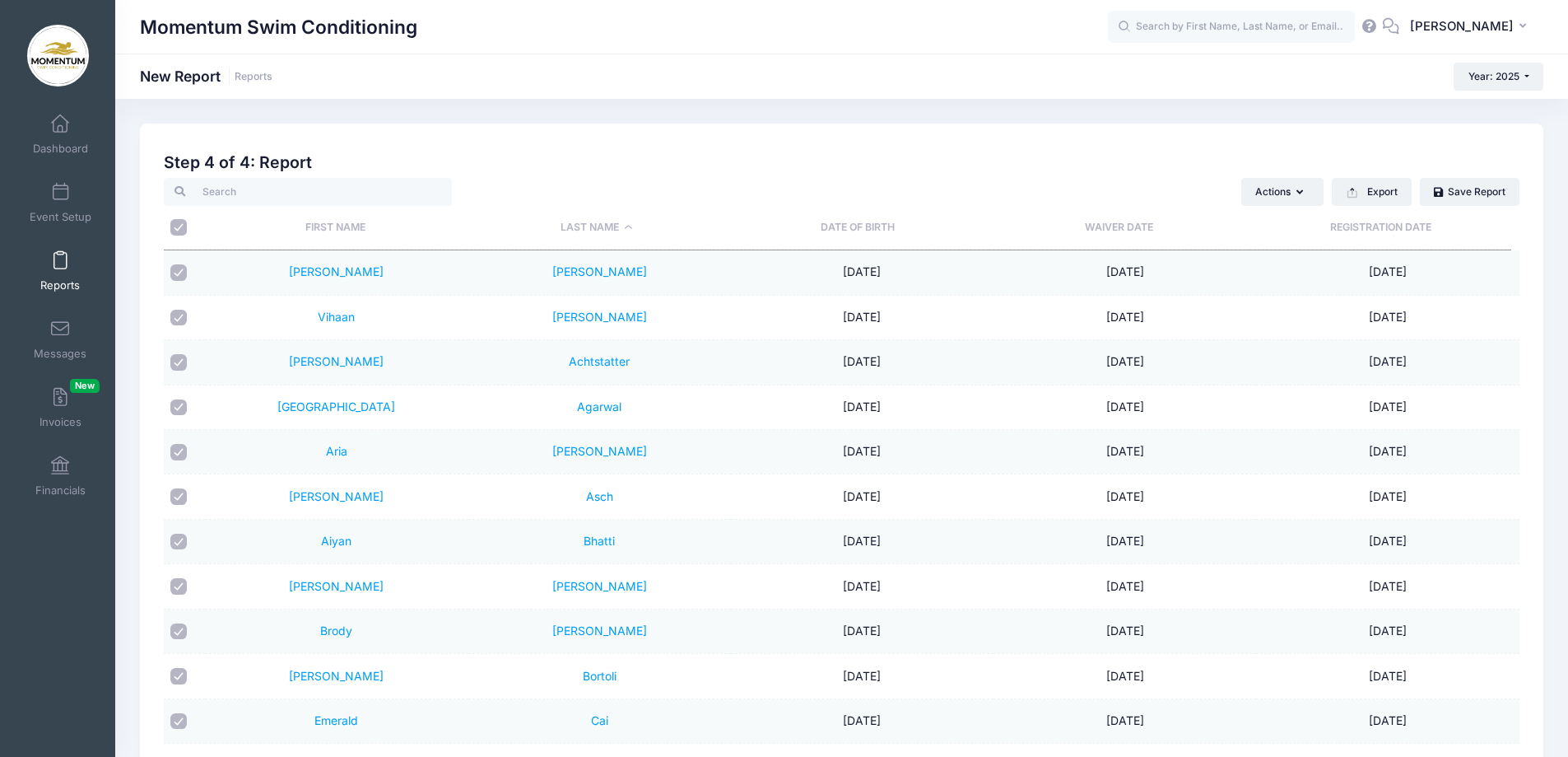
checkbox input "true"
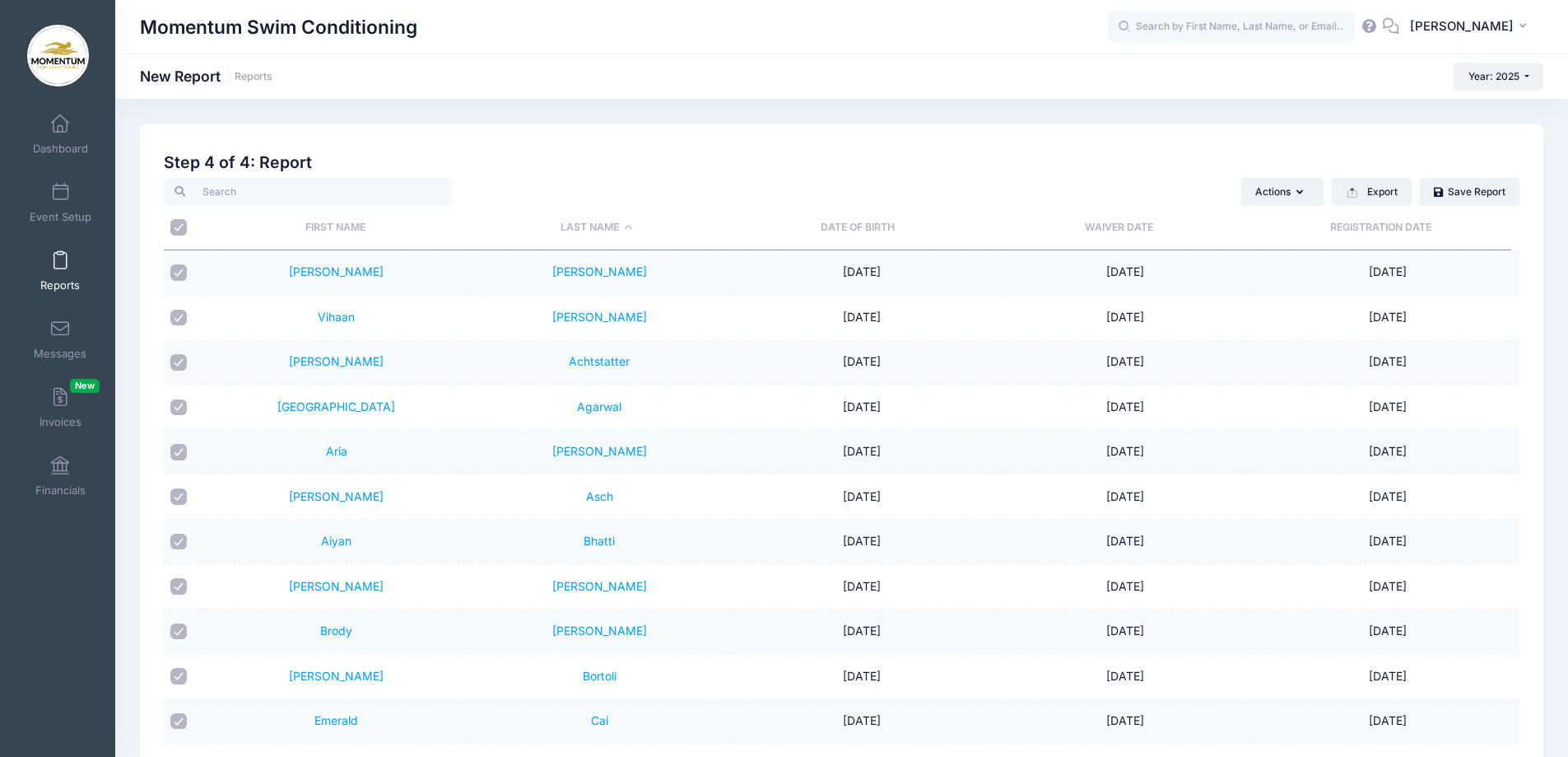
checkbox input "true"
click at [1366, 194] on button "Export" at bounding box center [1372, 191] width 80 height 28
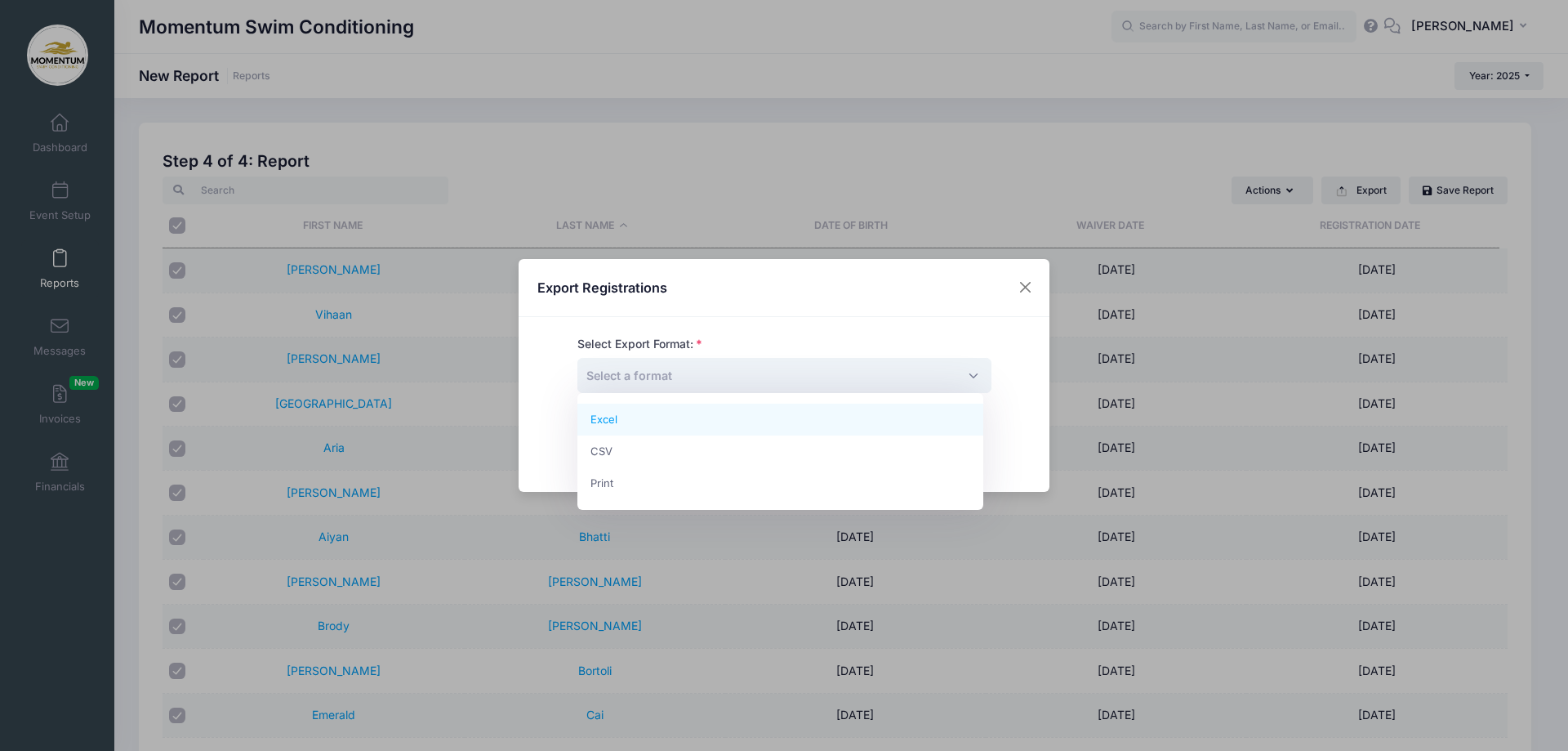
click at [965, 372] on span "Select a format" at bounding box center [784, 376] width 414 height 35
select select "excel"
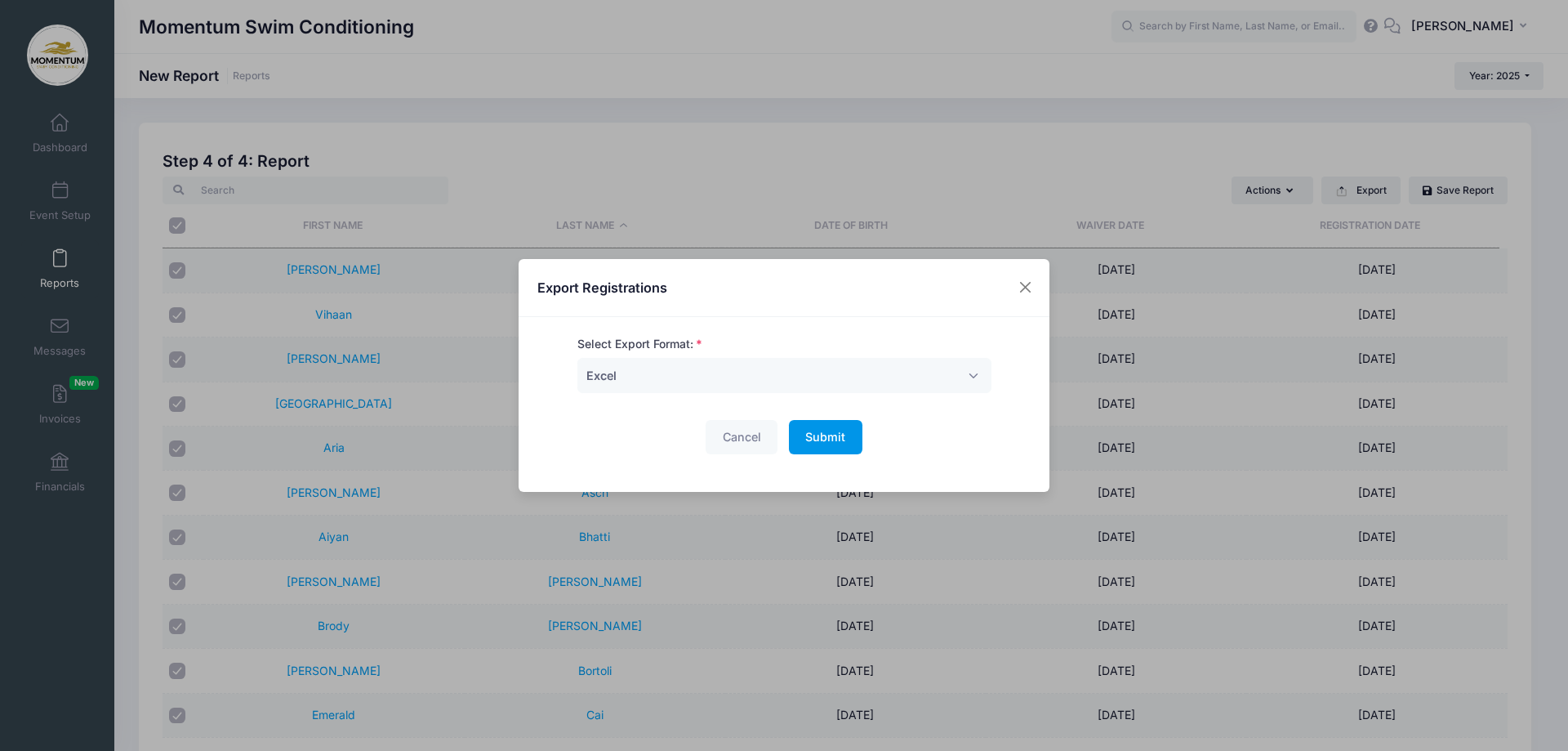
click at [830, 440] on span "Submit" at bounding box center [825, 436] width 40 height 14
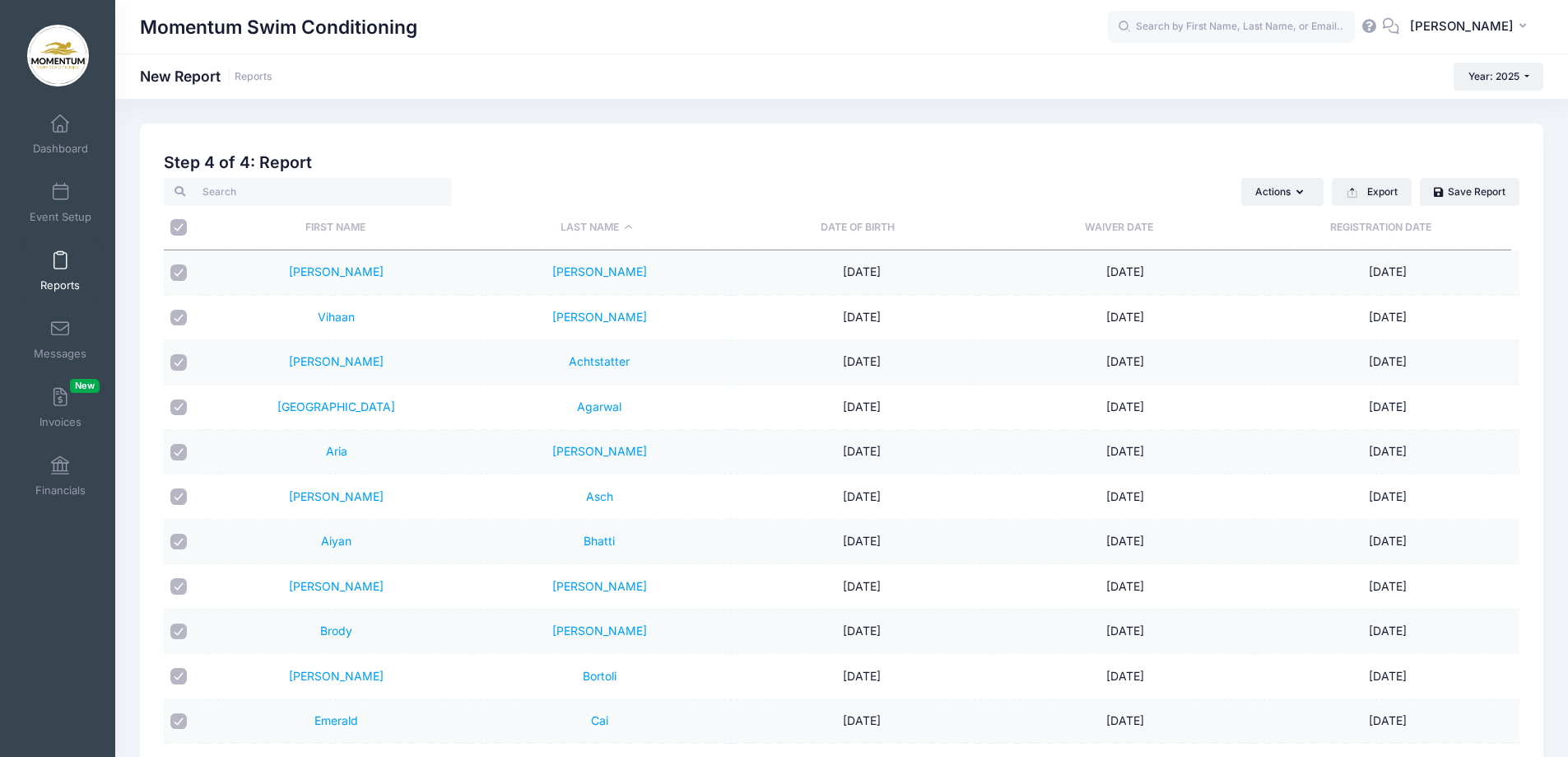
click at [177, 232] on input "\a \a" at bounding box center [178, 226] width 16 height 16
checkbox input "false"
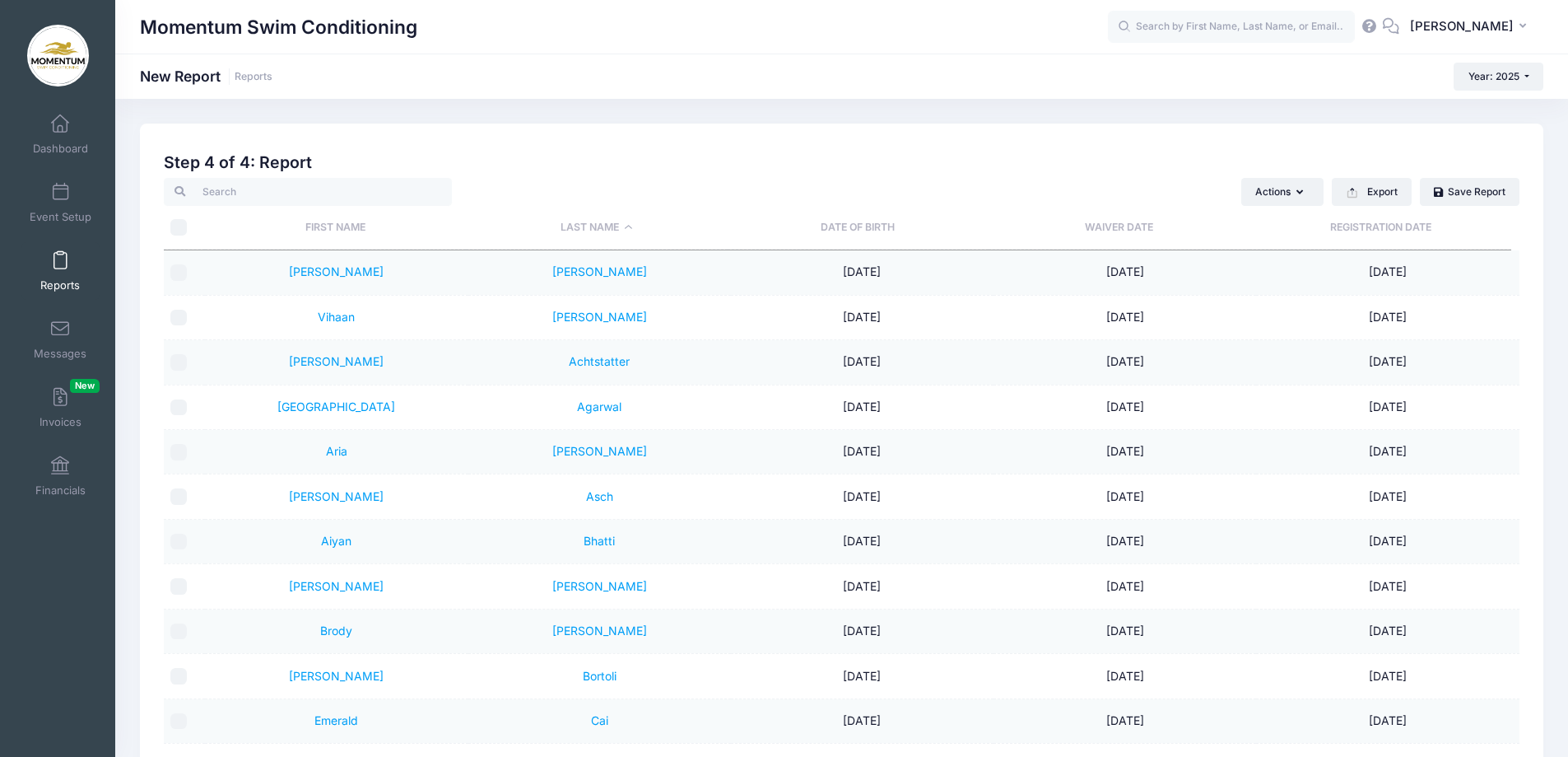
checkbox input "false"
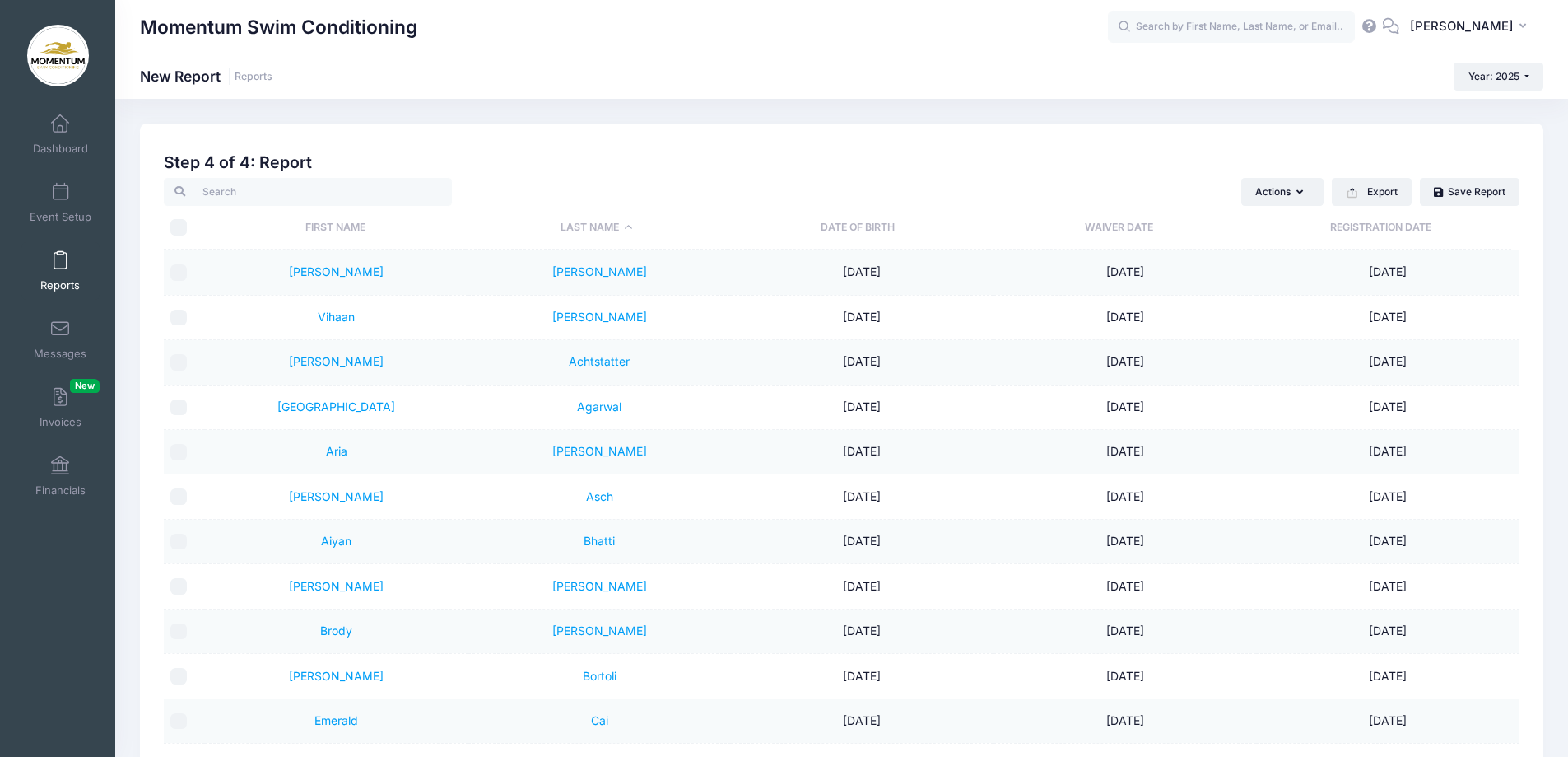
checkbox input "false"
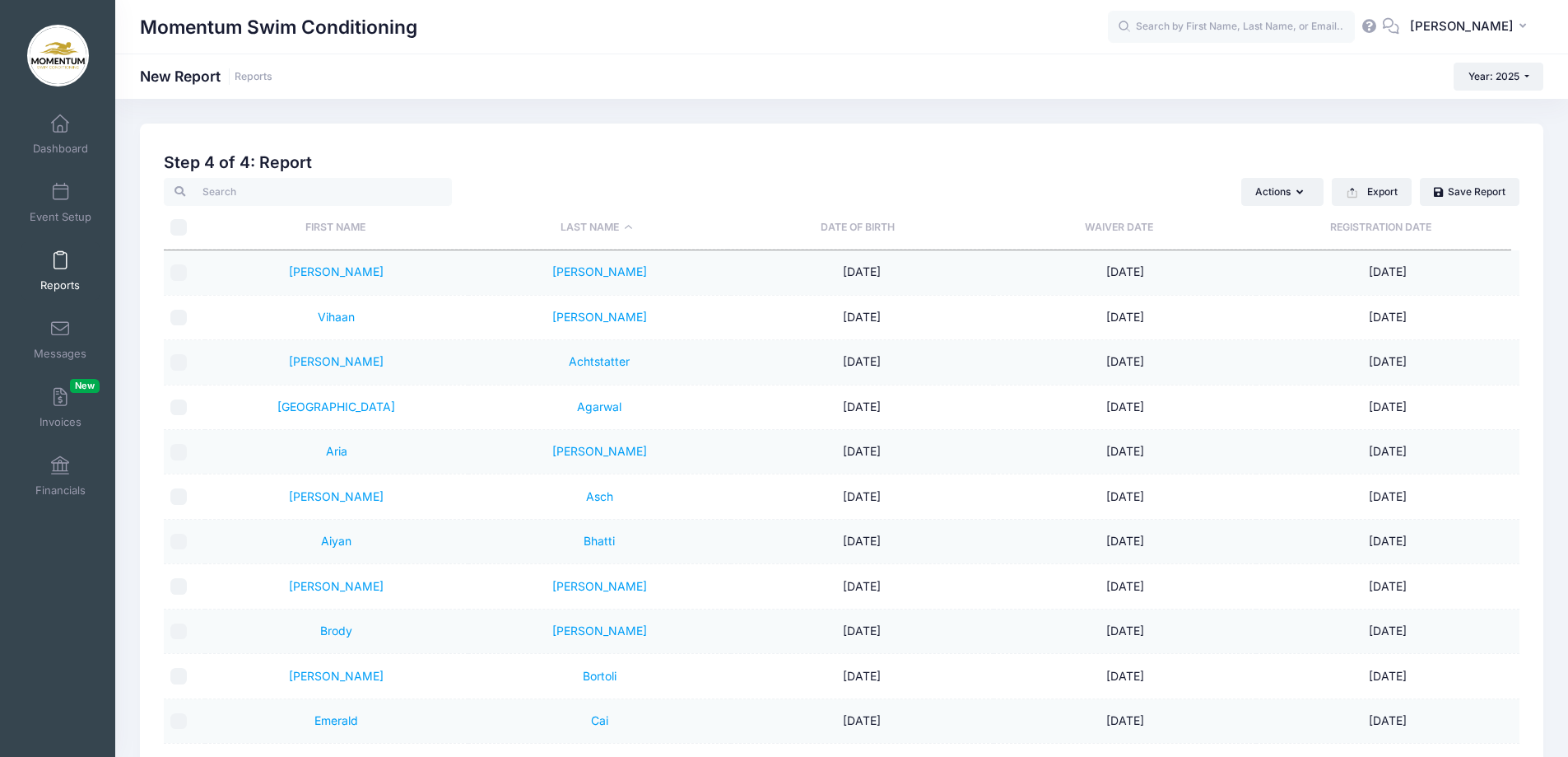
checkbox input "false"
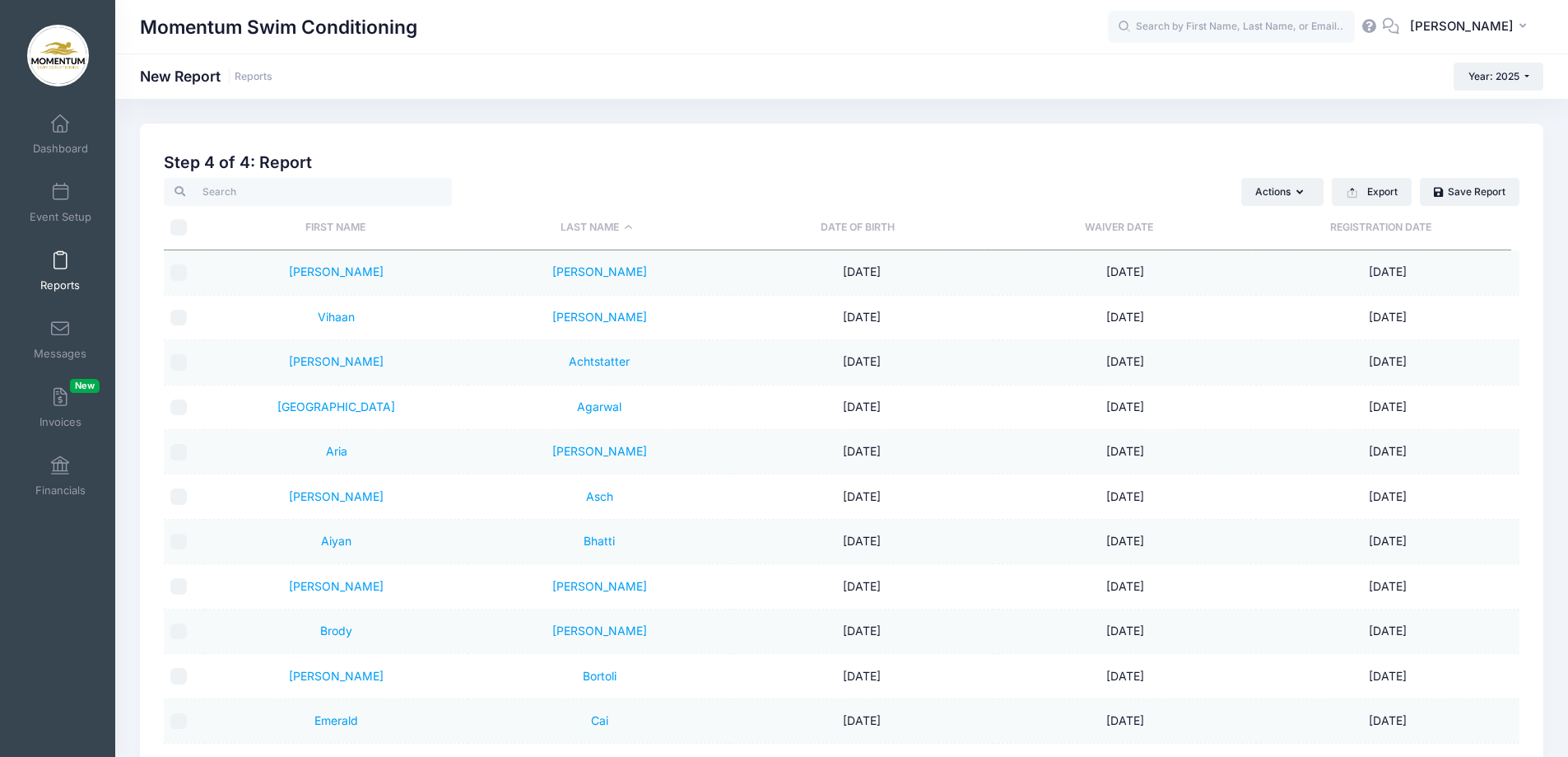
checkbox input "false"
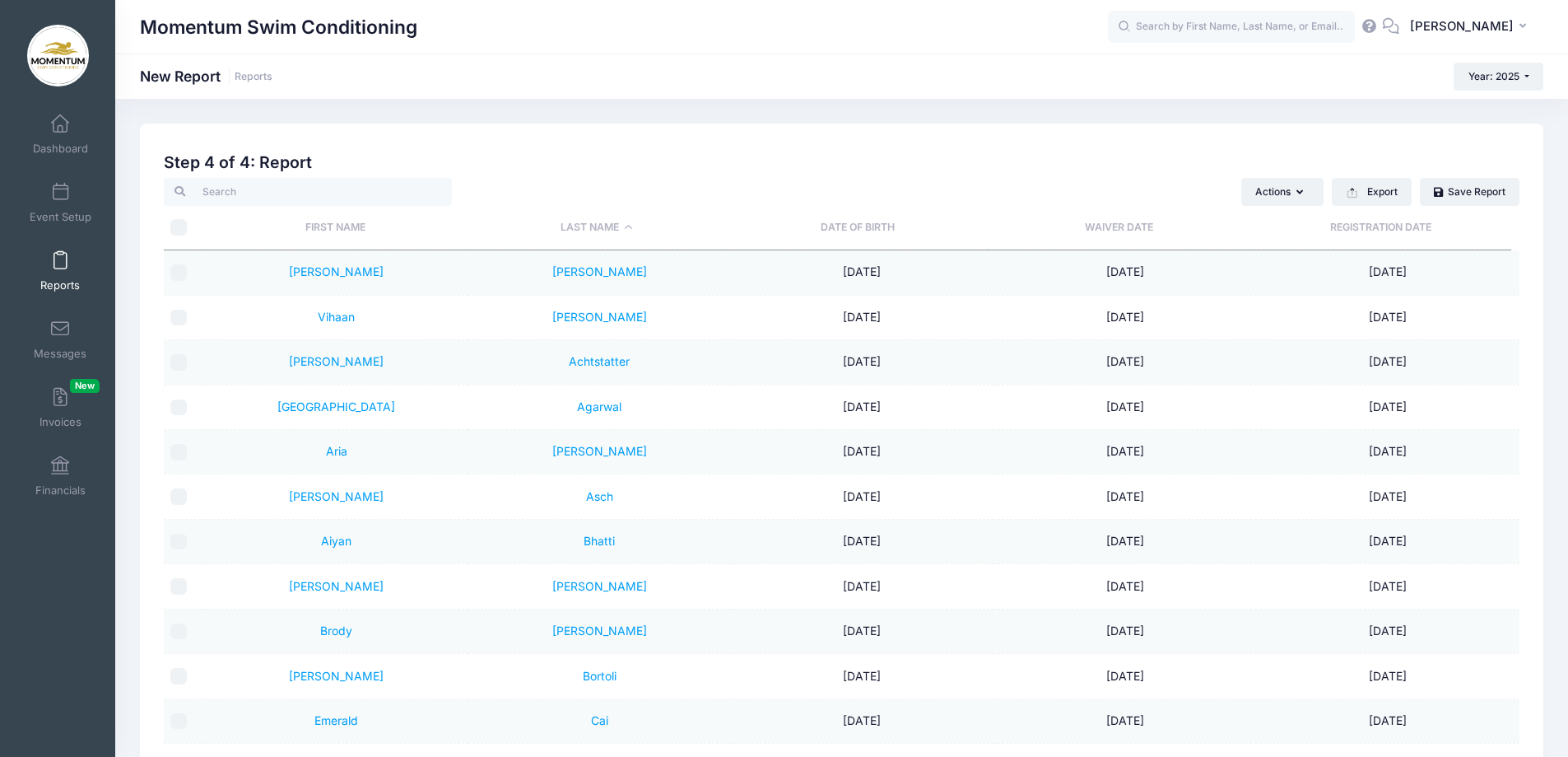
checkbox input "false"
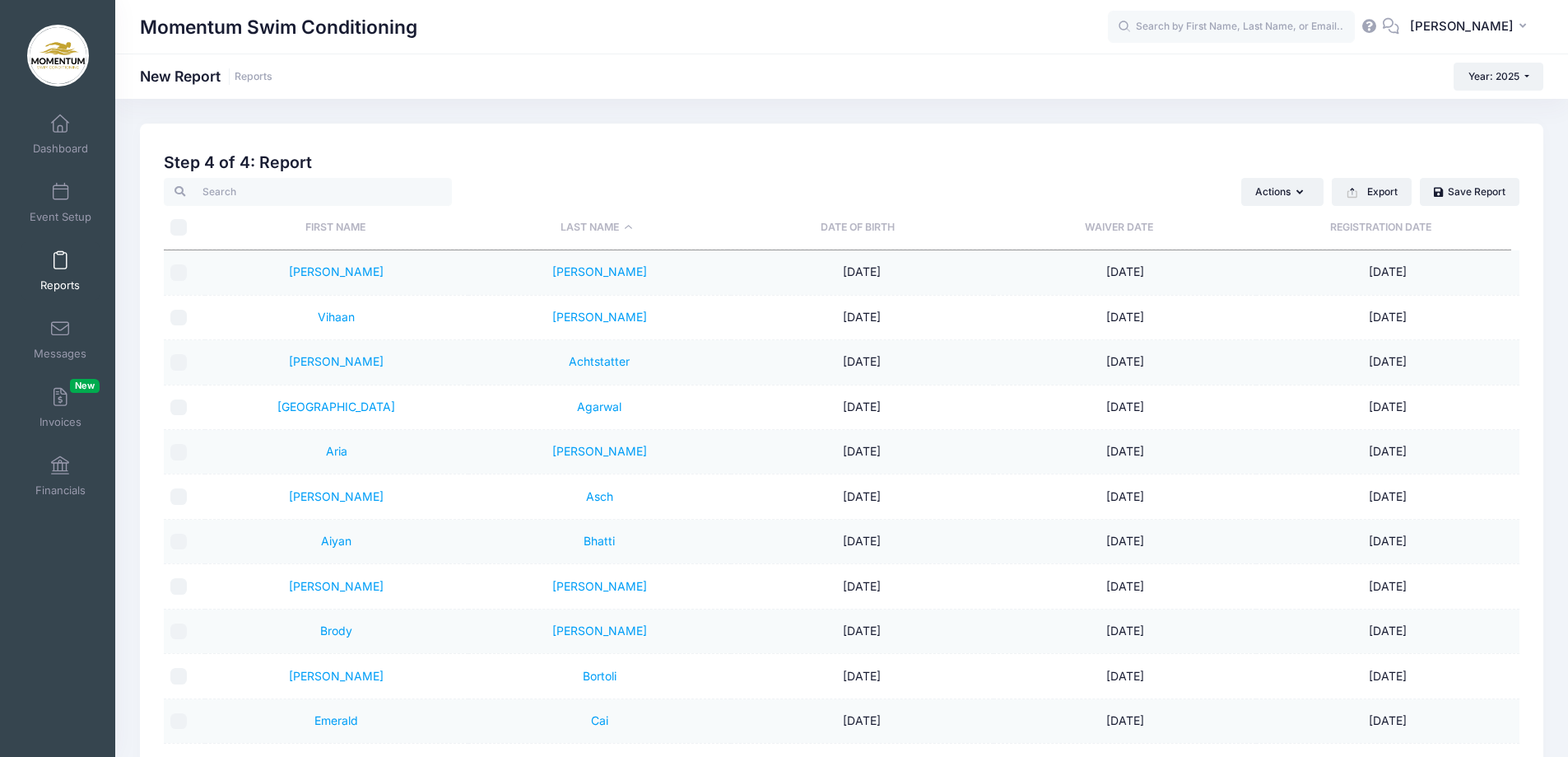
checkbox input "false"
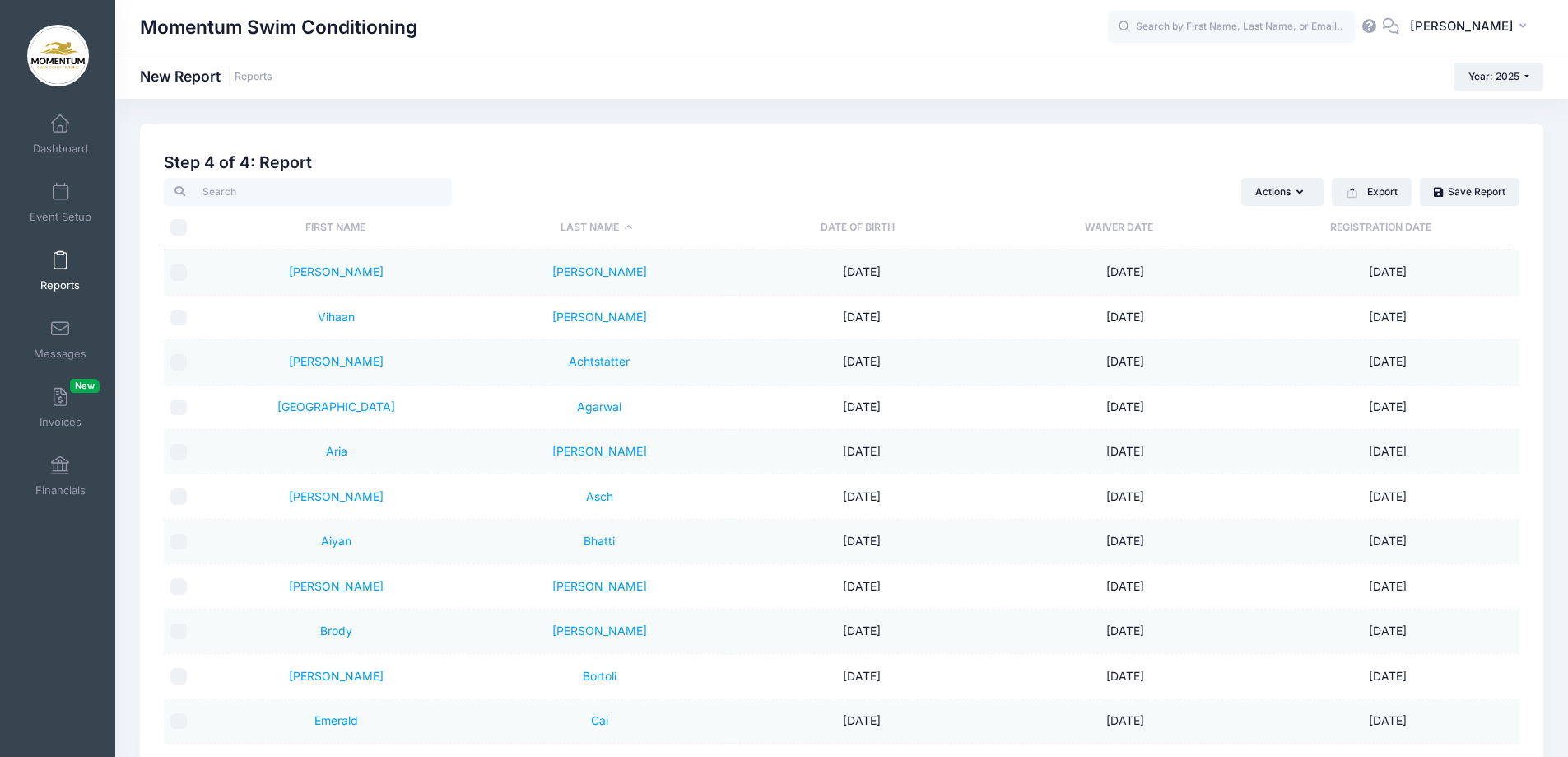
checkbox input "false"
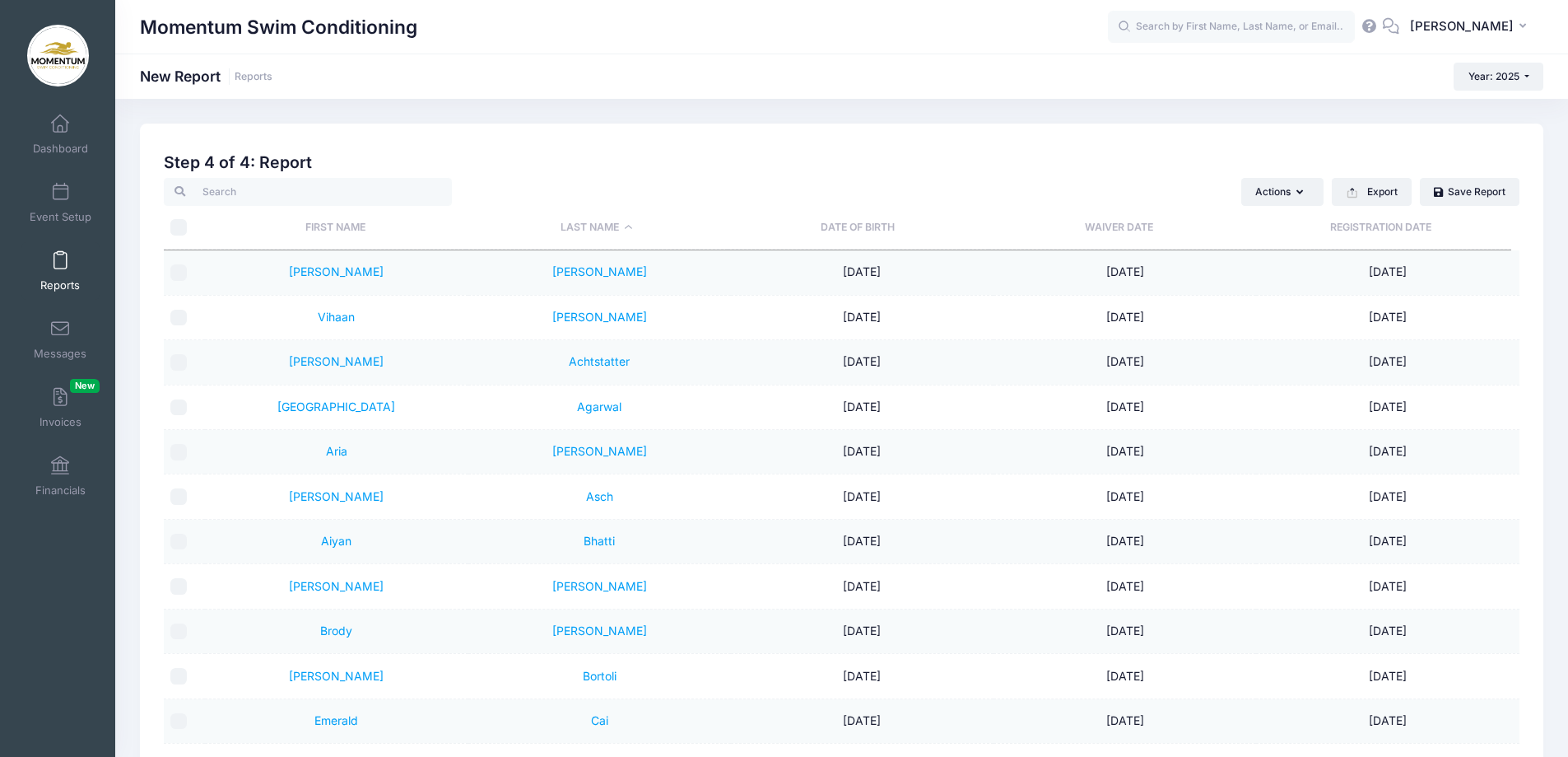
checkbox input "false"
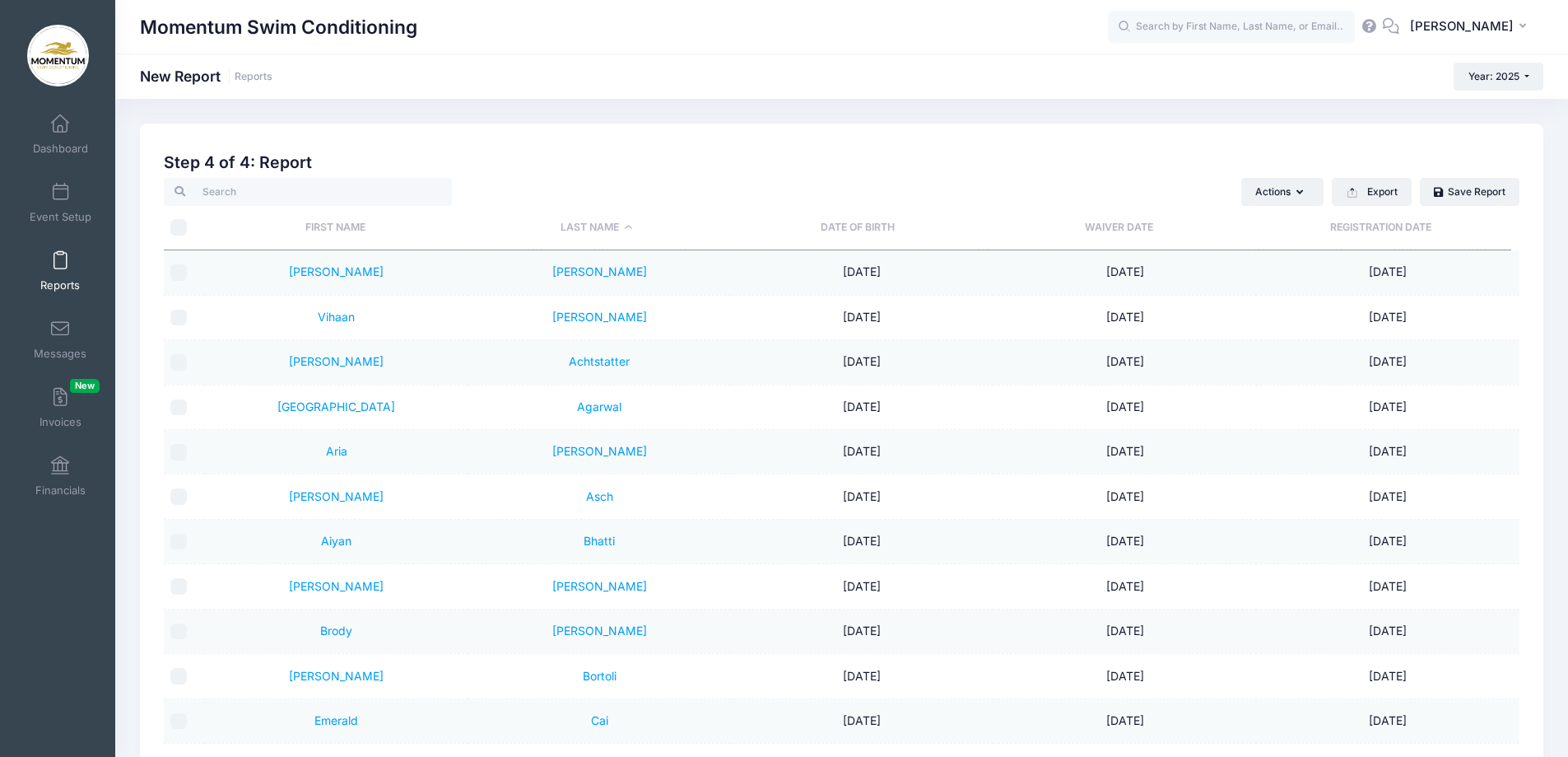
checkbox input "false"
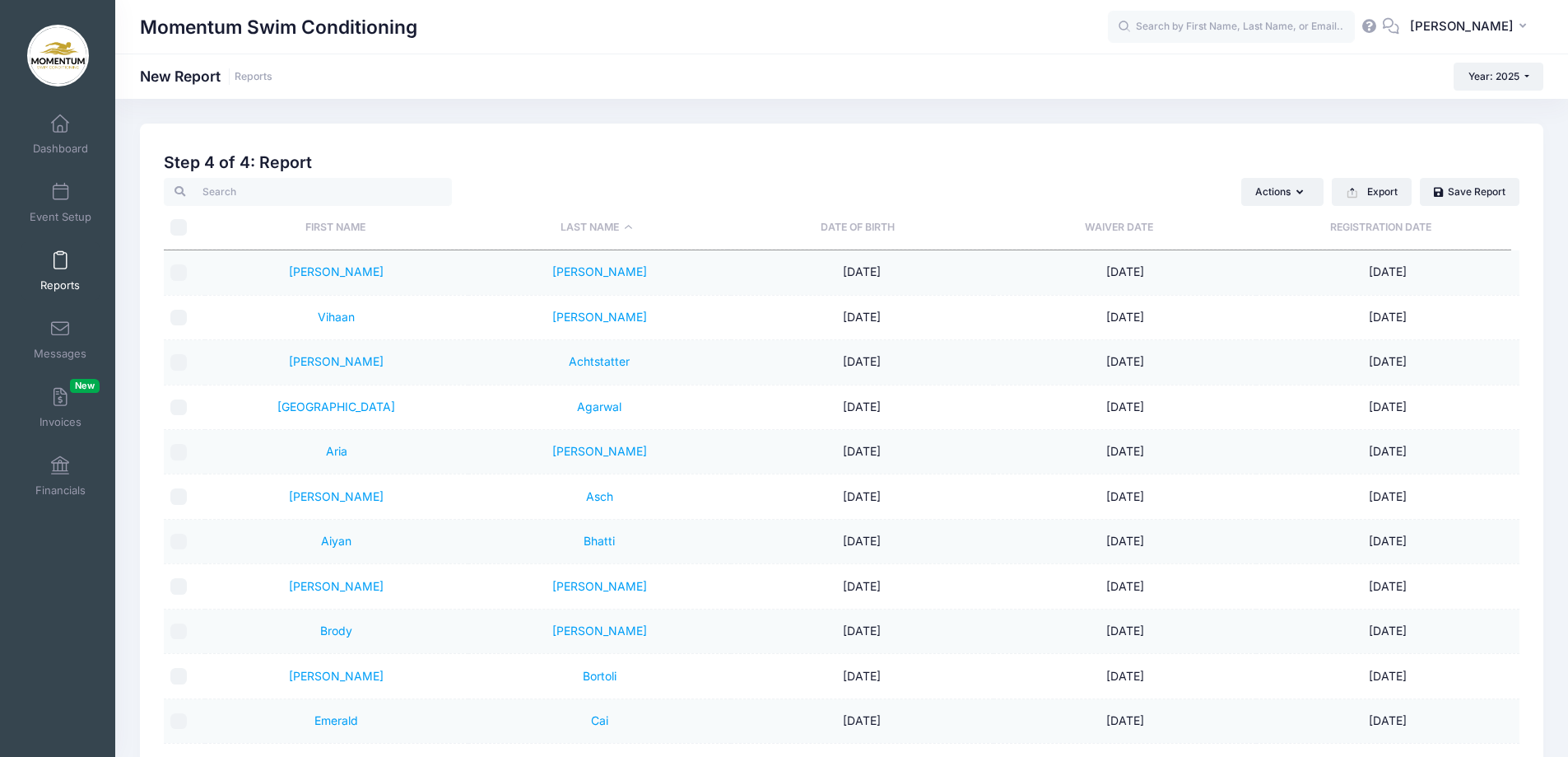
checkbox input "false"
click at [1310, 195] on button "Actions" at bounding box center [1282, 191] width 82 height 28
click at [1135, 164] on h2 "Step 4 of 4: Report" at bounding box center [842, 162] width 1355 height 19
click at [1384, 191] on button "Export" at bounding box center [1372, 191] width 80 height 28
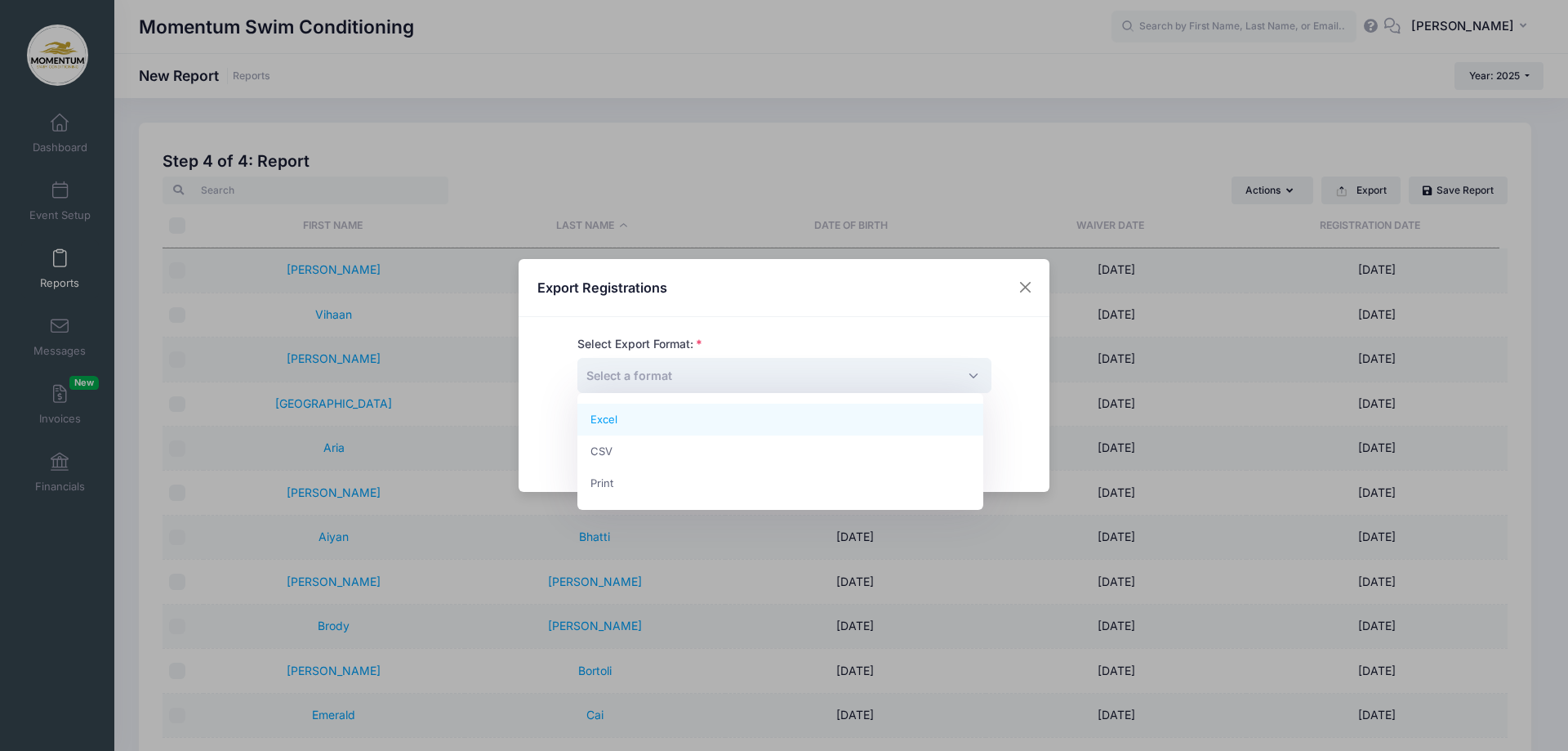
click at [971, 376] on span "Select a format" at bounding box center [784, 376] width 414 height 35
select select "excel"
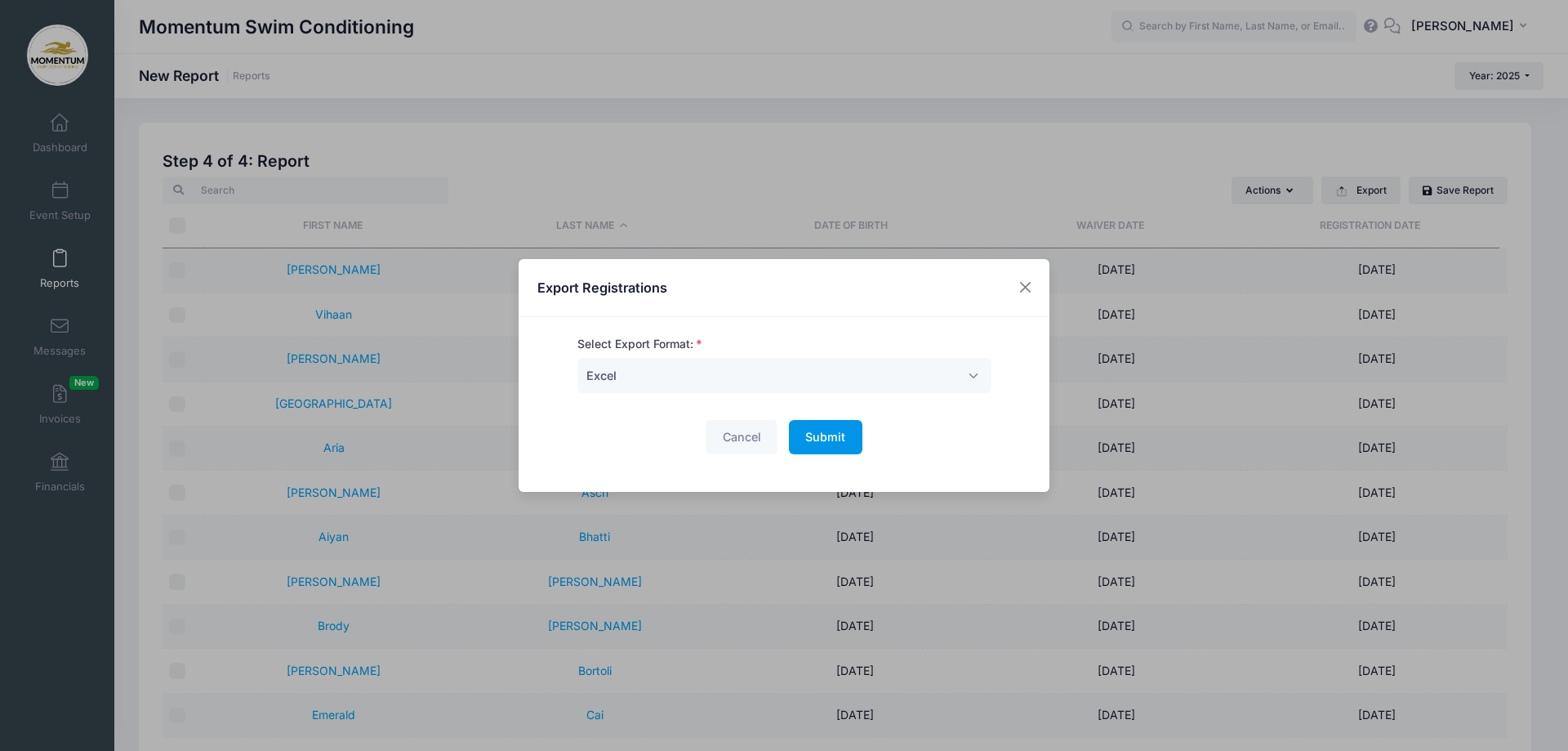
click at [820, 437] on span "Submit" at bounding box center [825, 436] width 40 height 14
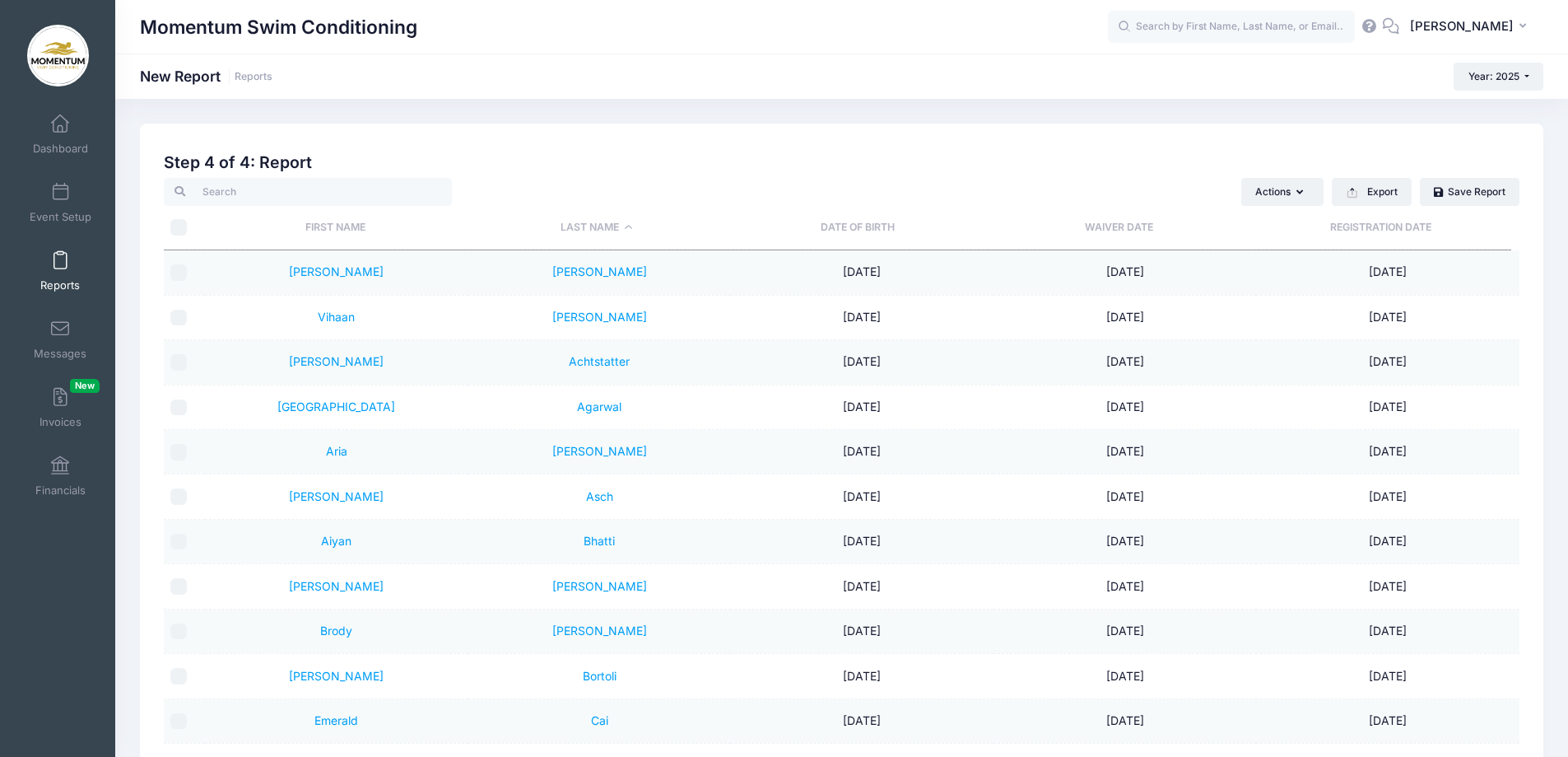
click at [175, 226] on input "\a \a" at bounding box center [178, 226] width 16 height 16
checkbox input "true"
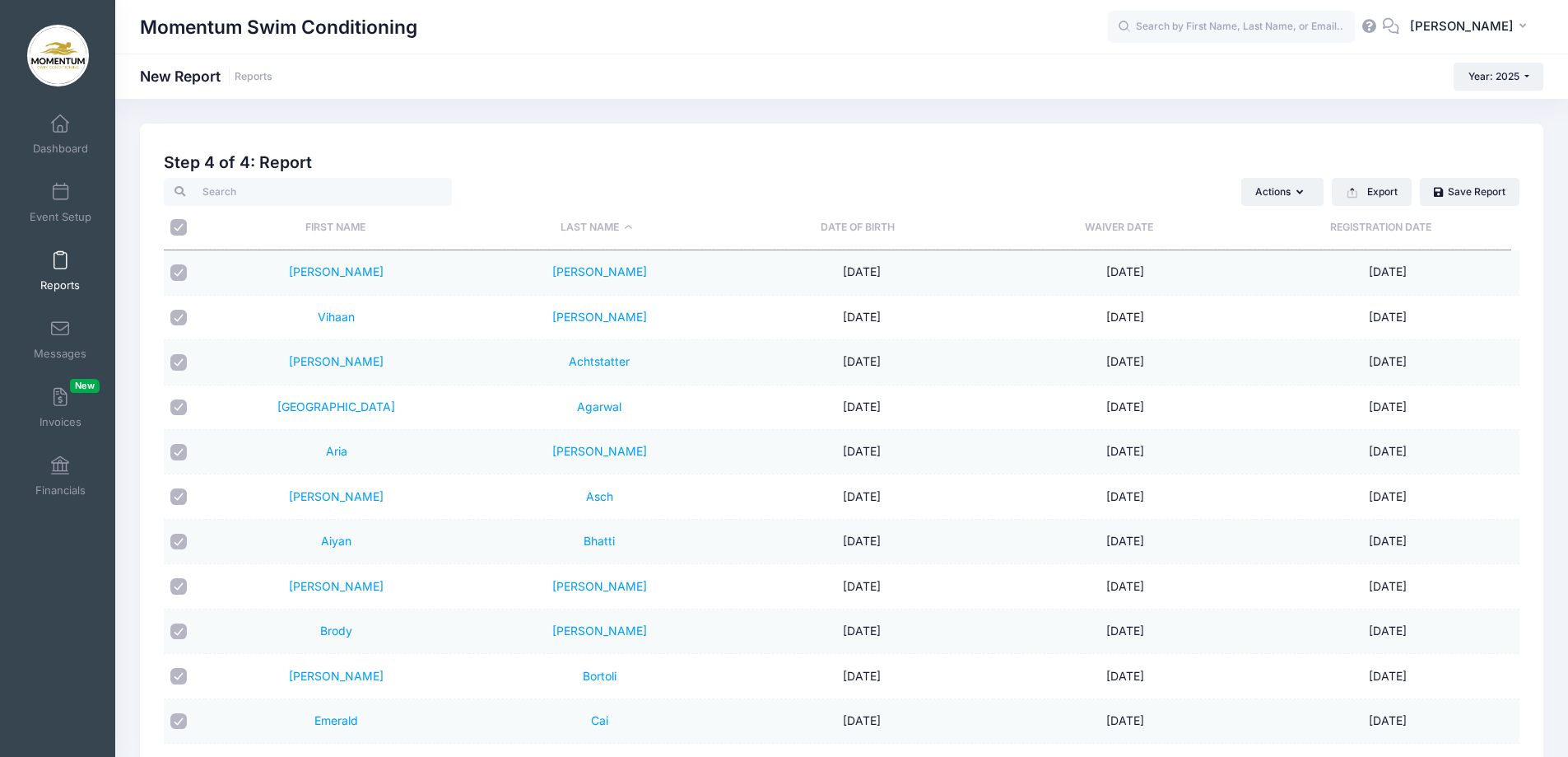
checkbox input "true"
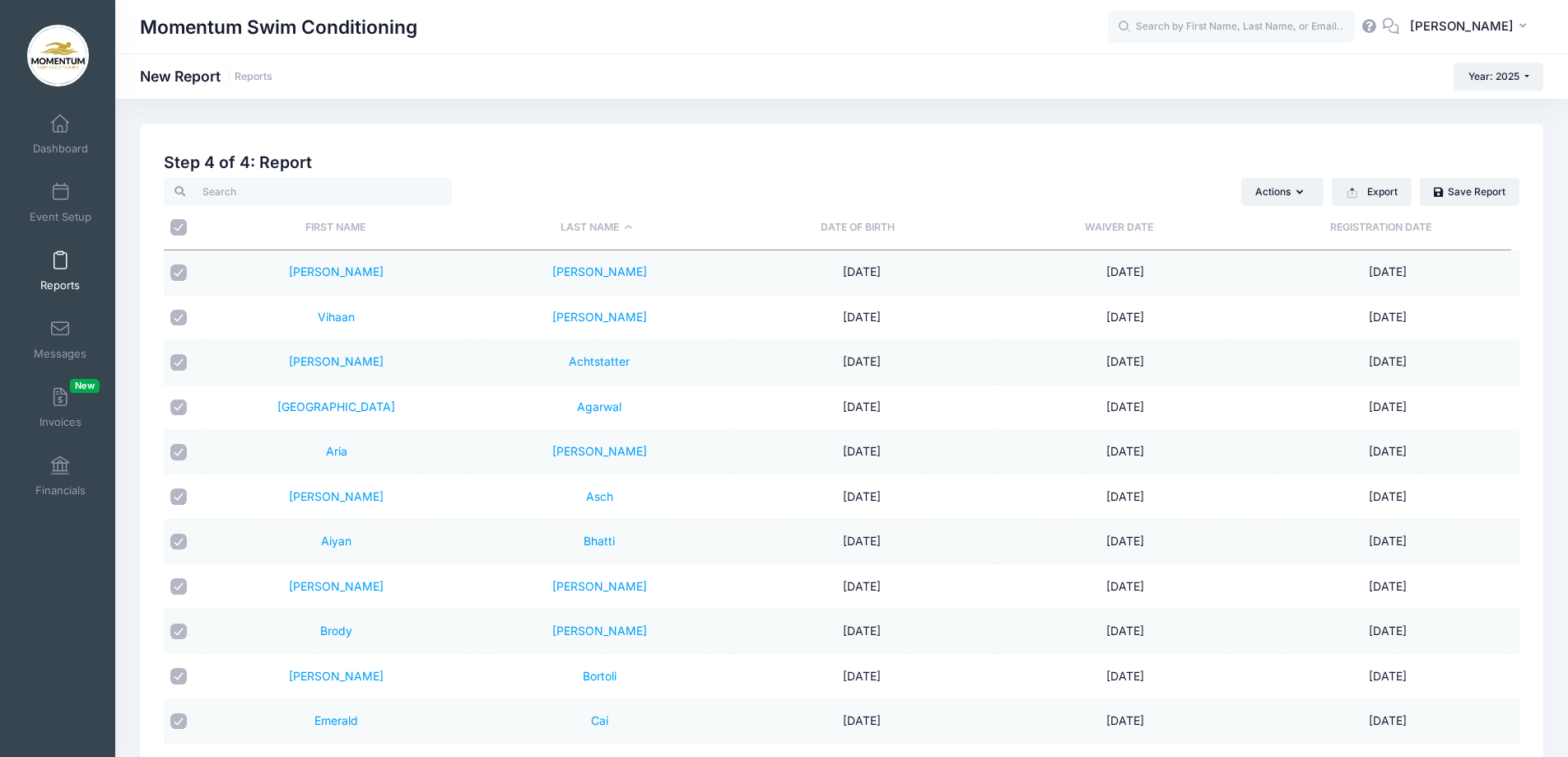
checkbox input "true"
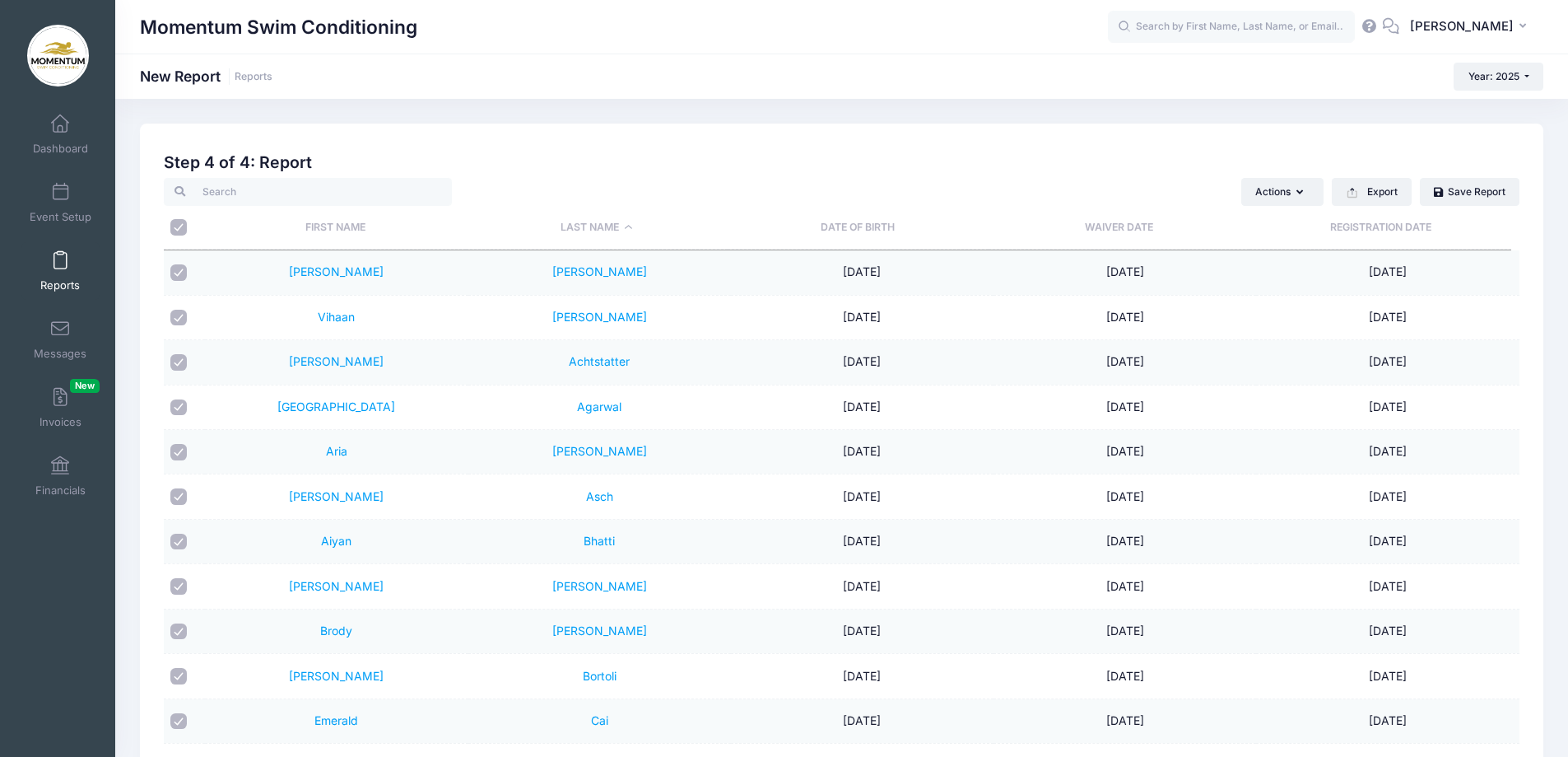
checkbox input "true"
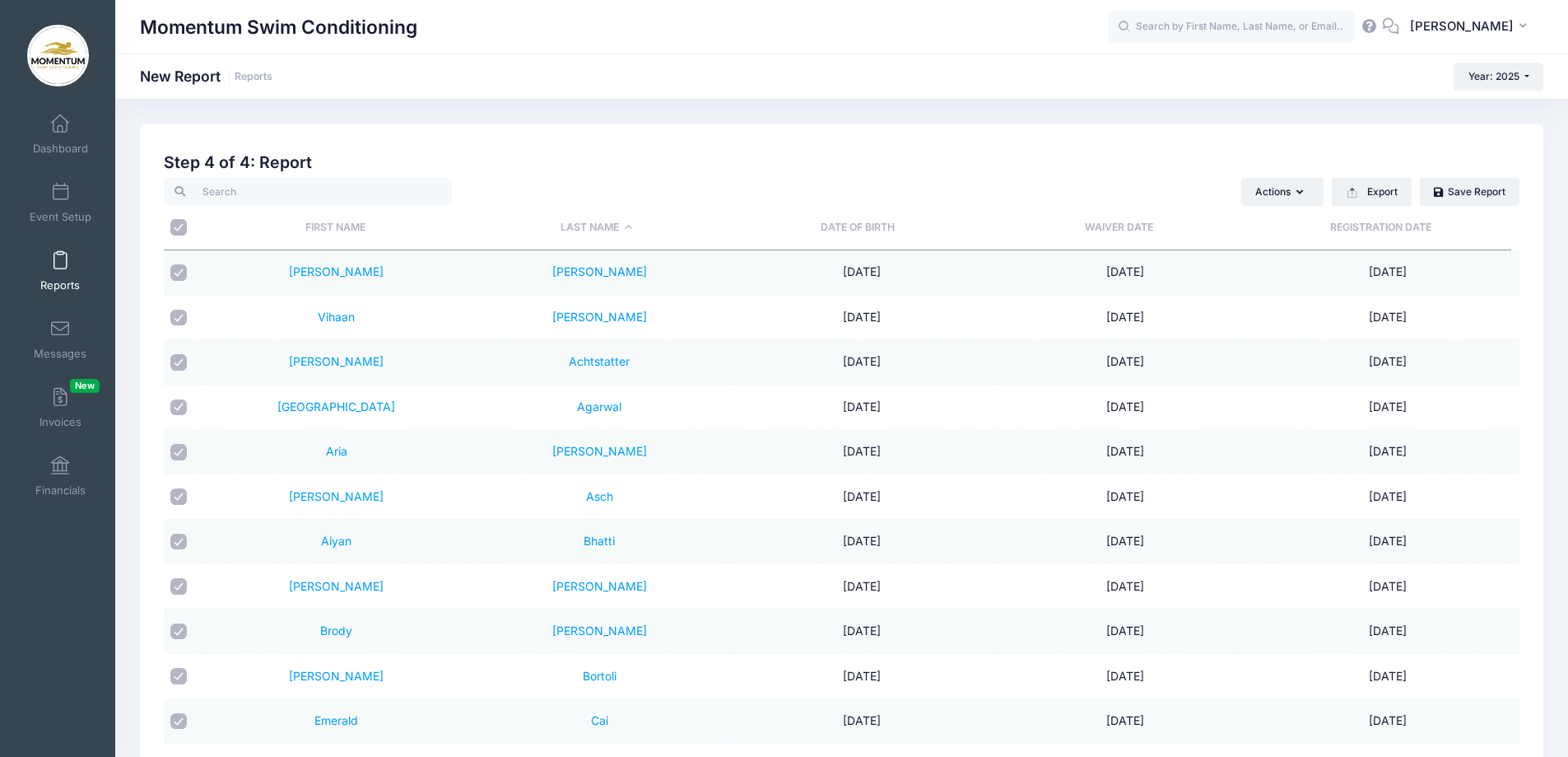
checkbox input "true"
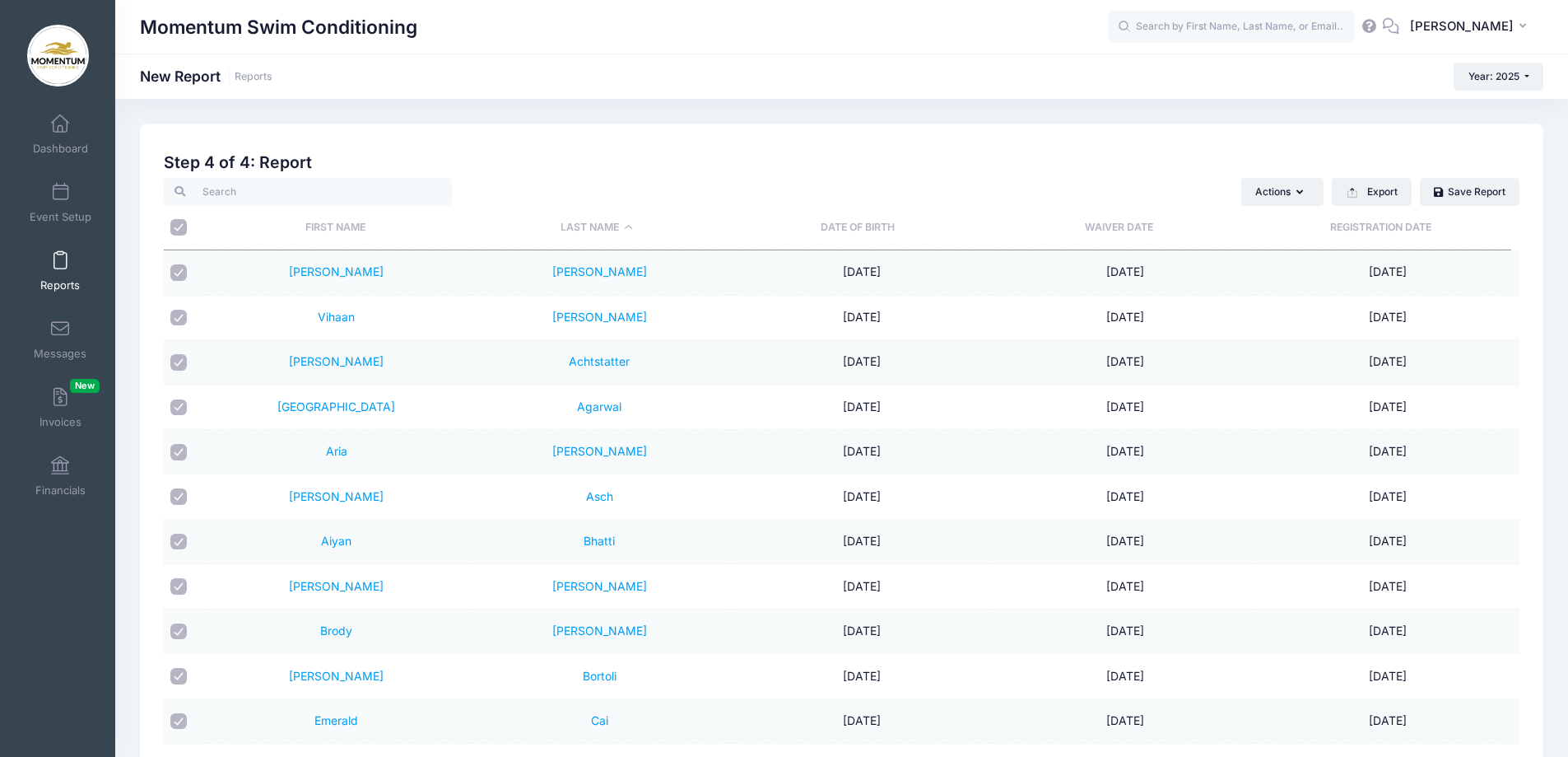
checkbox input "true"
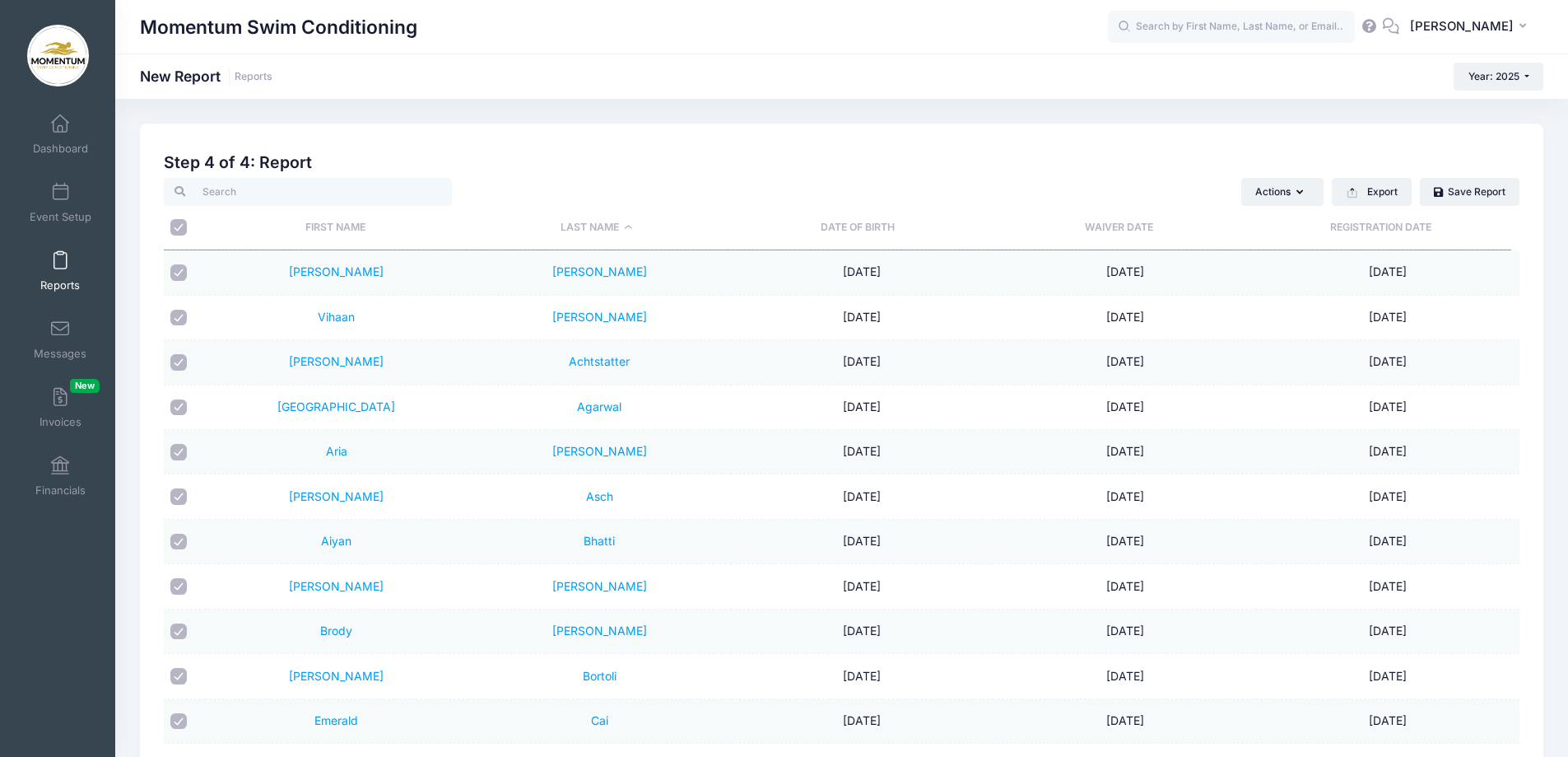
checkbox input "true"
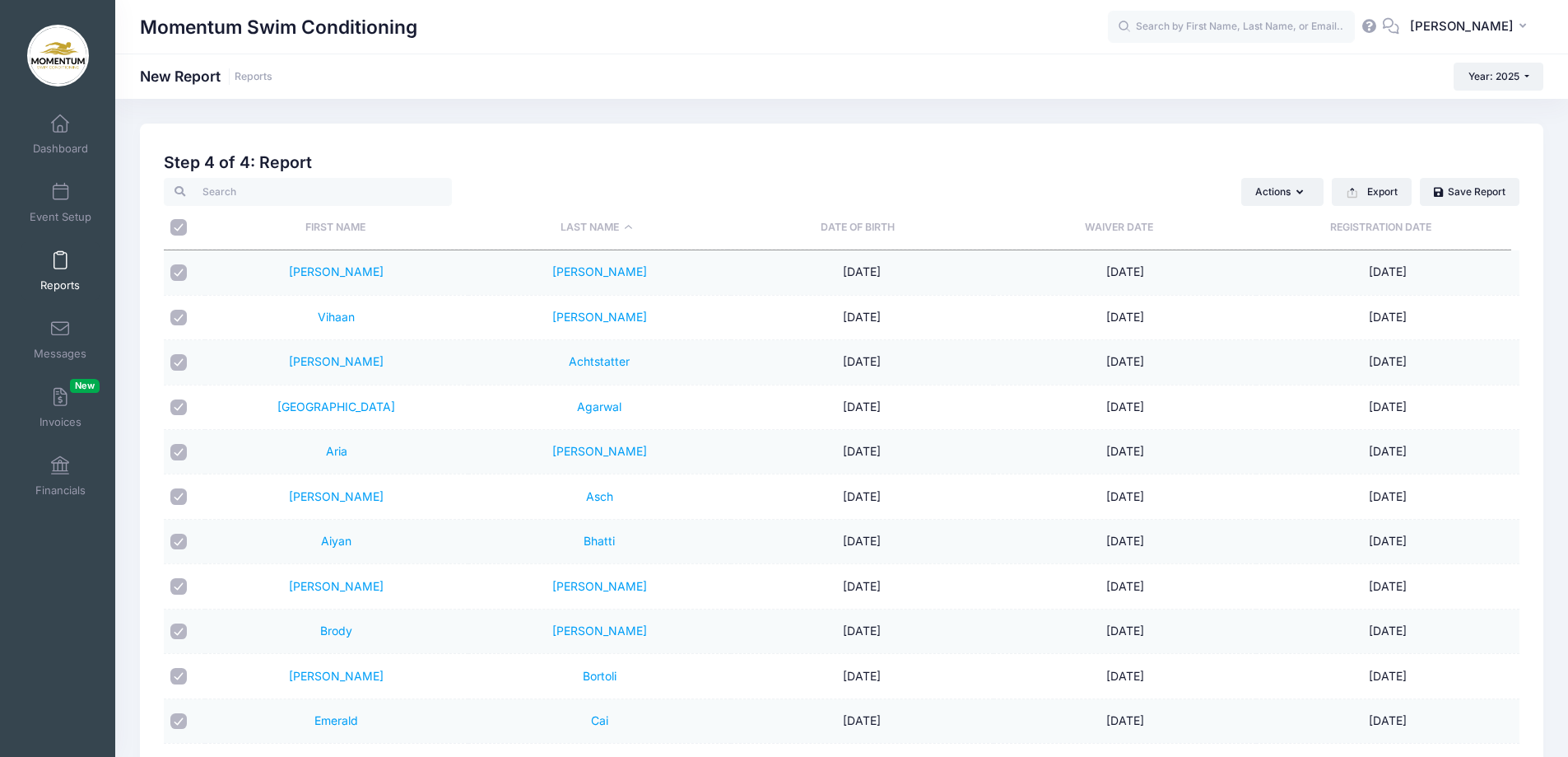
checkbox input "true"
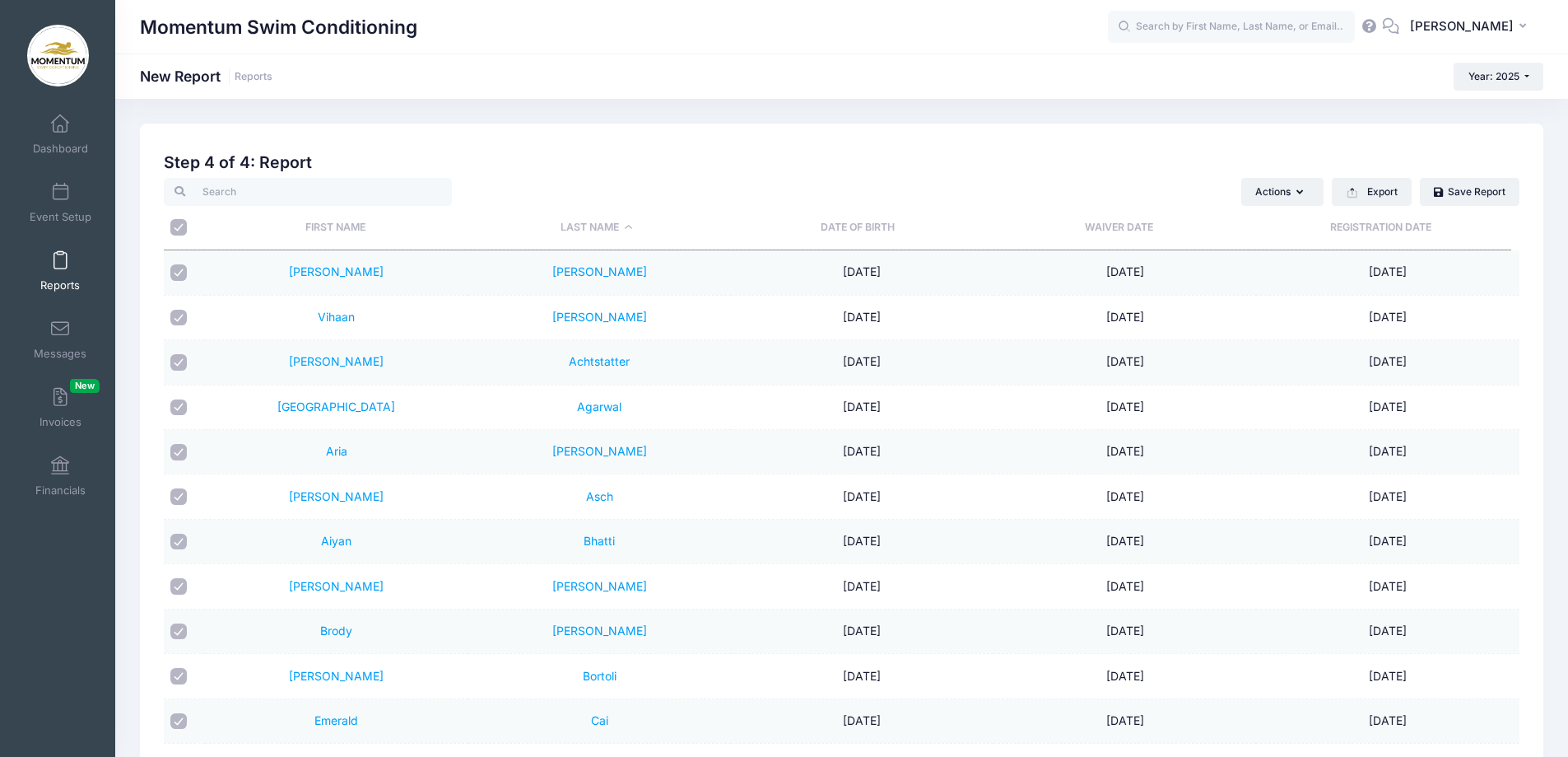
checkbox input "true"
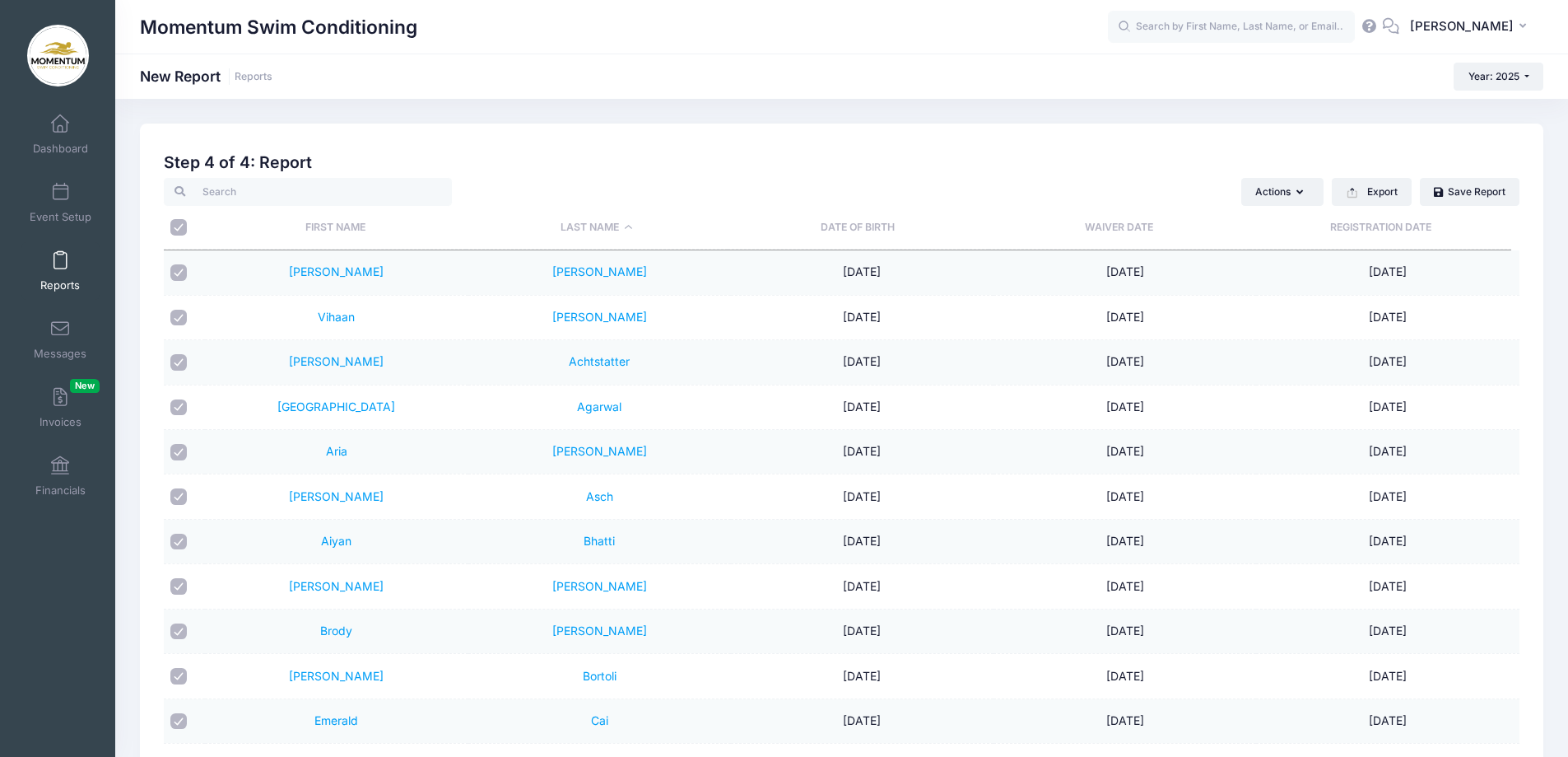
checkbox input "true"
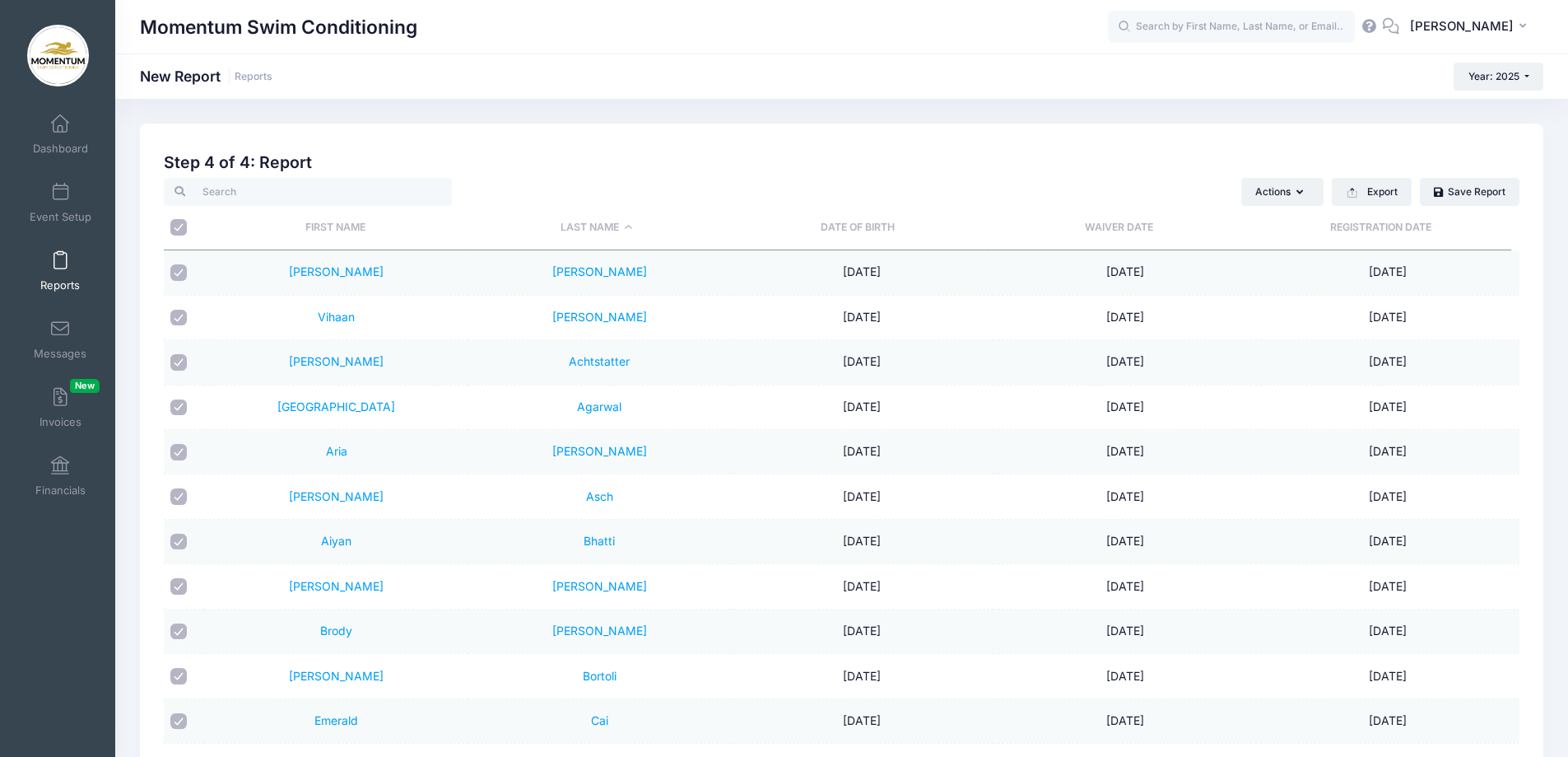
checkbox input "true"
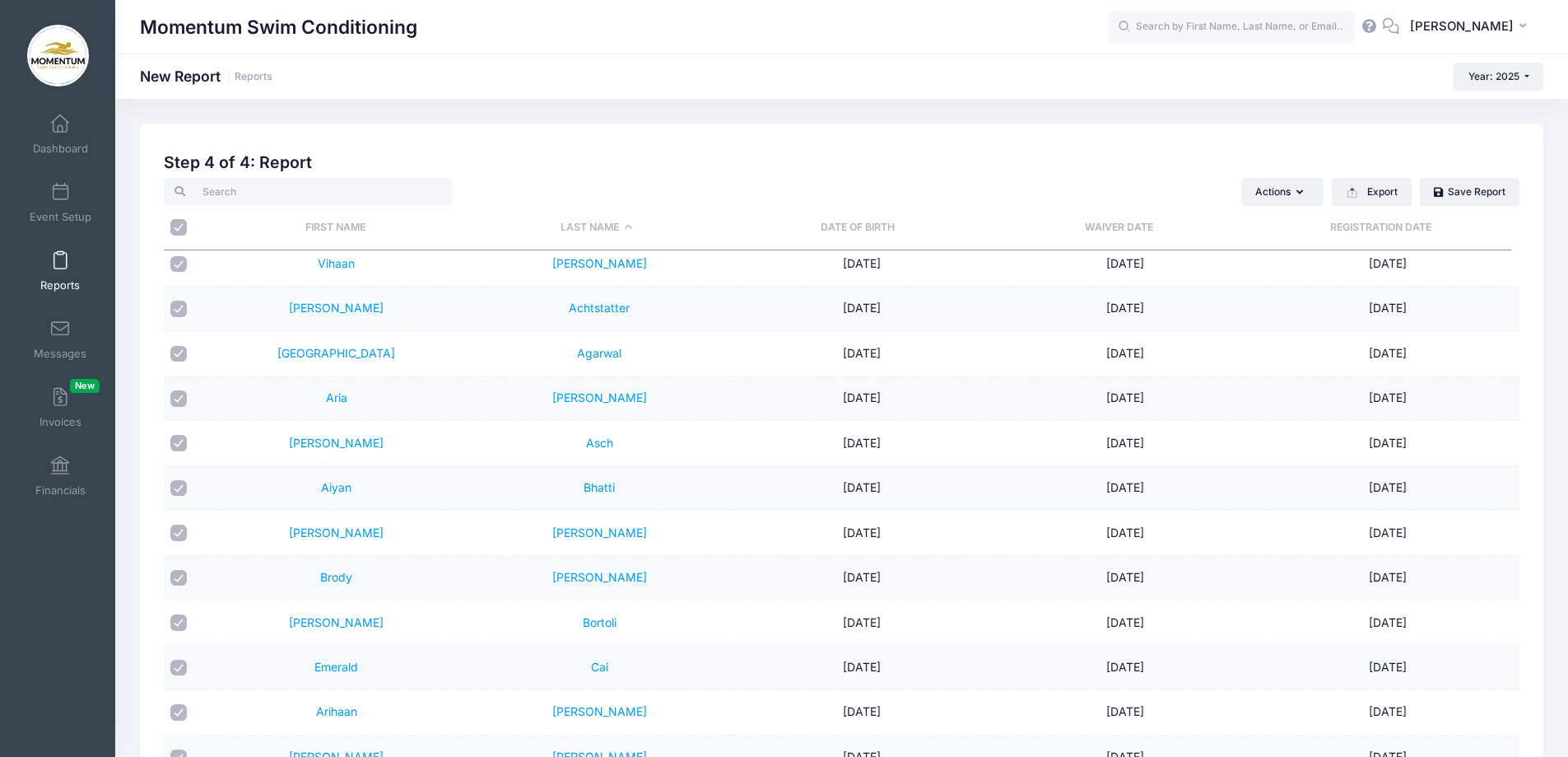
scroll to position [83, 0]
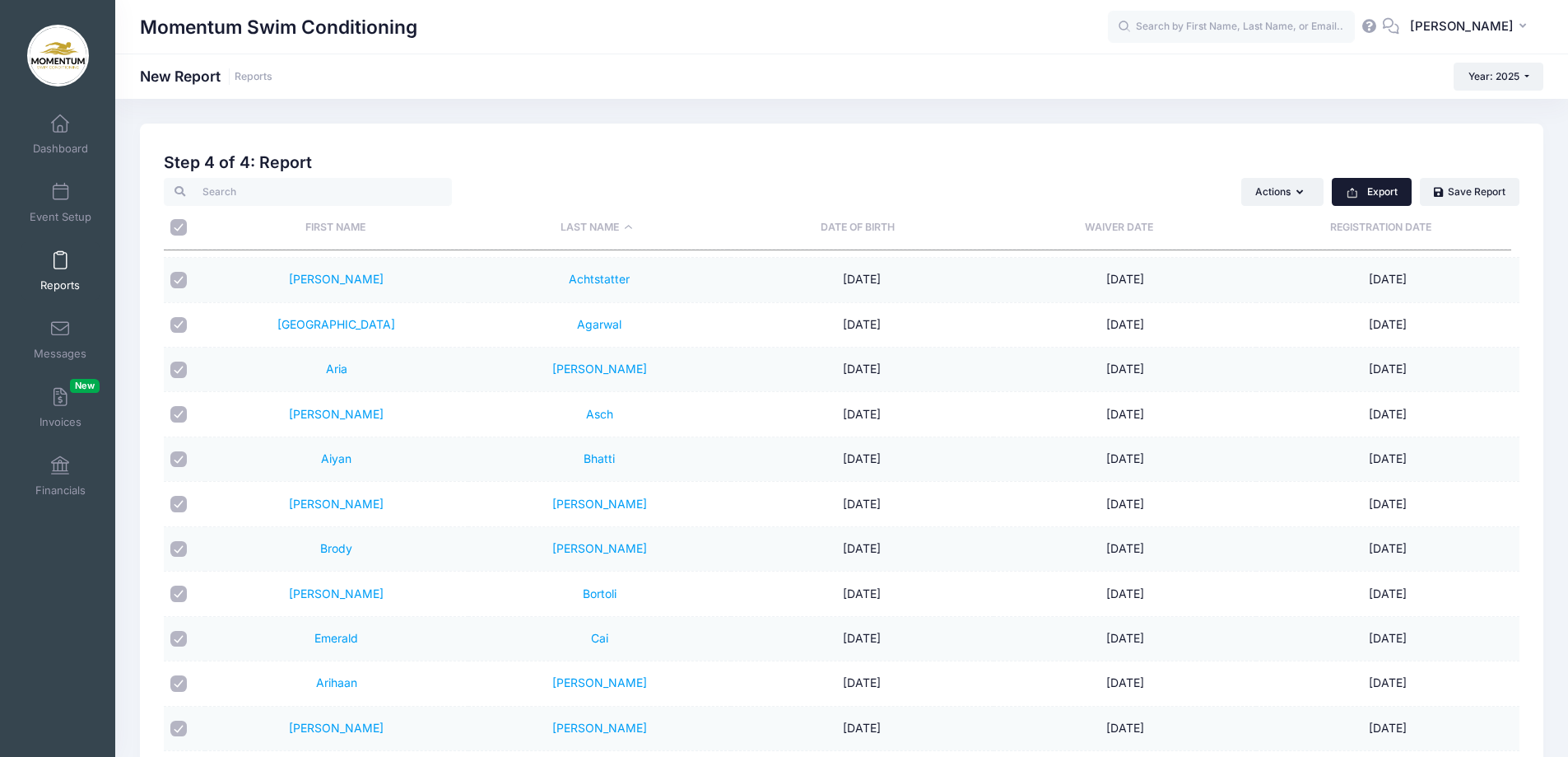
drag, startPoint x: 1394, startPoint y: 186, endPoint x: 1402, endPoint y: 186, distance: 8.0
click at [1402, 186] on button "Export" at bounding box center [1372, 191] width 80 height 28
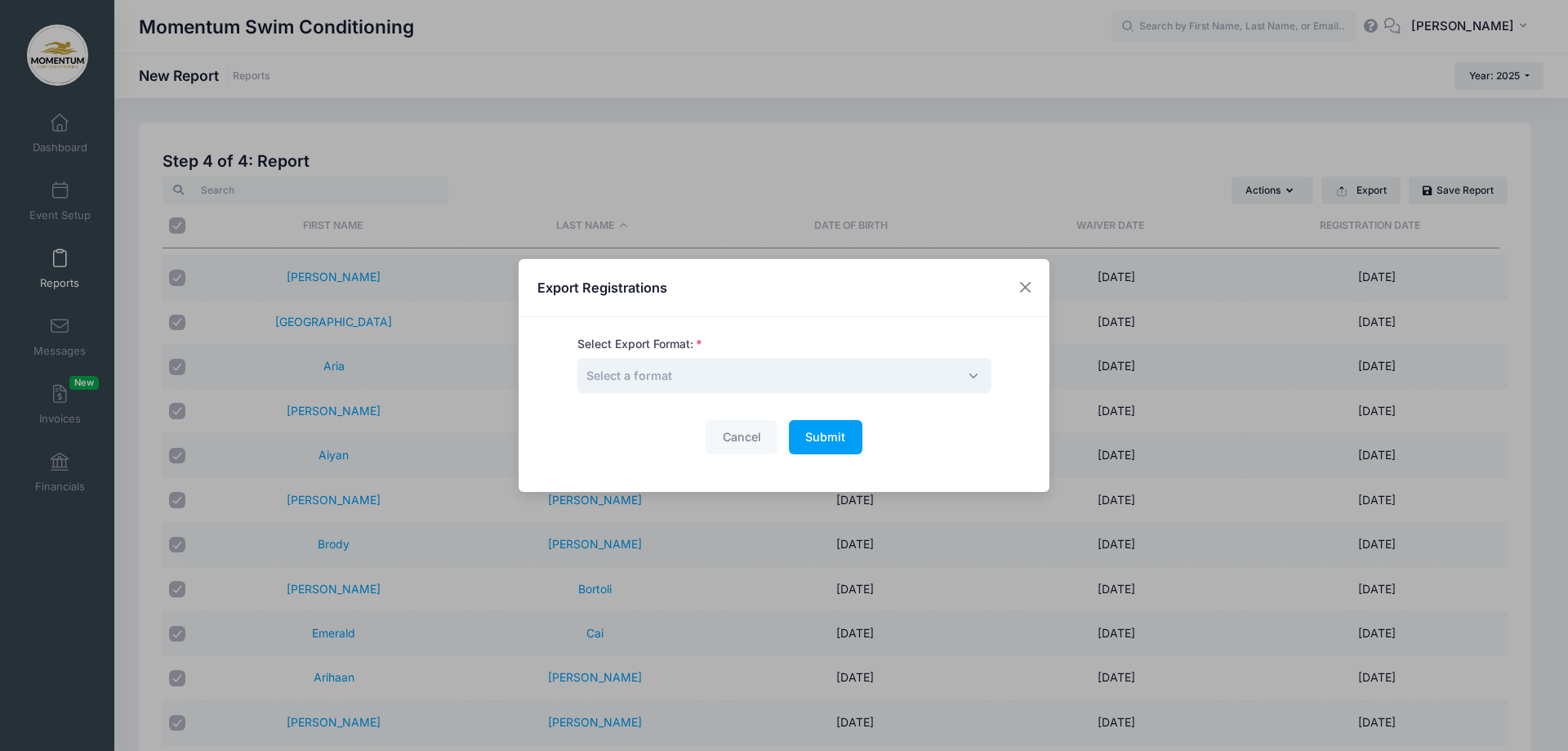
click at [966, 376] on span "Select a format" at bounding box center [784, 376] width 414 height 35
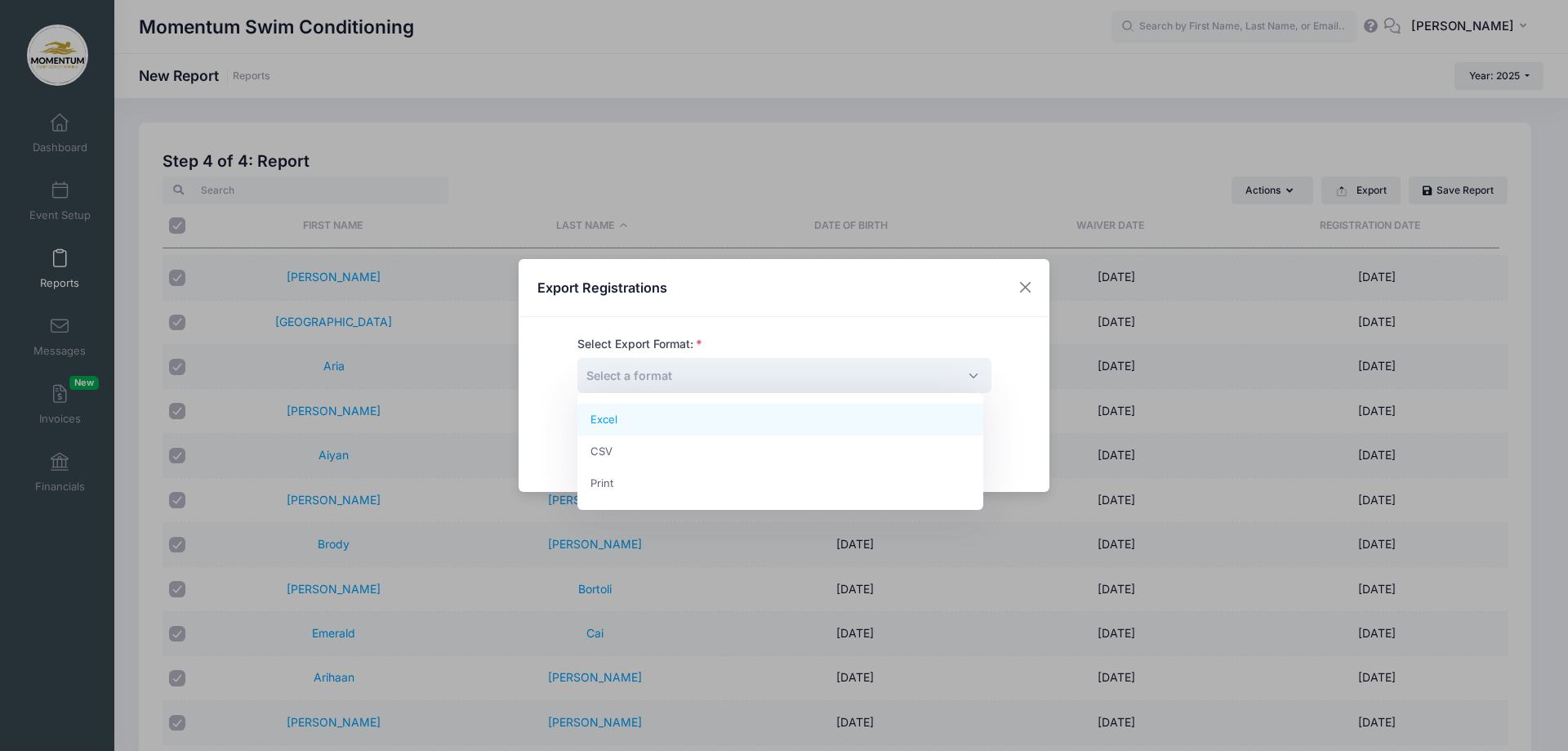
select select "excel"
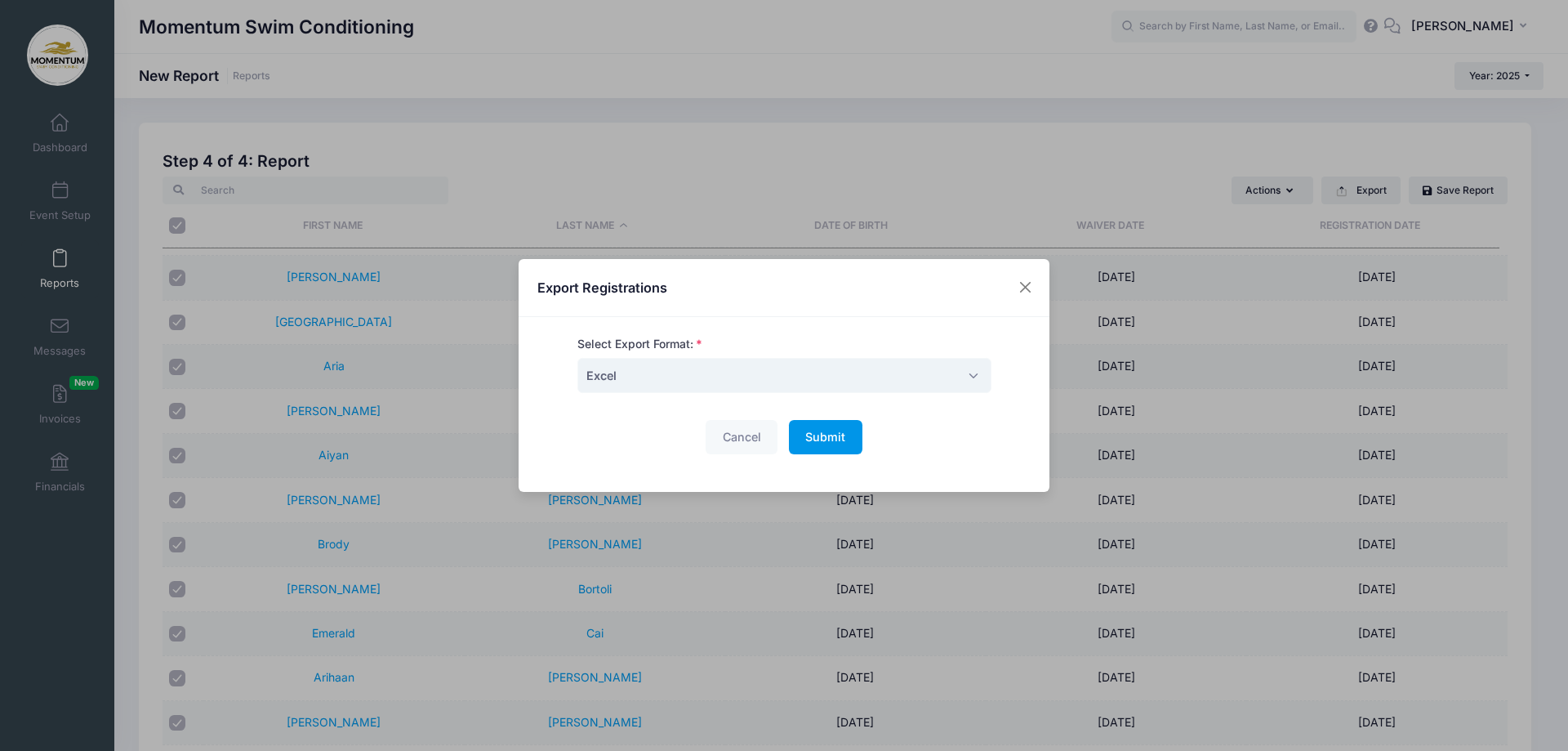
click at [807, 440] on span "Submit" at bounding box center [825, 436] width 40 height 14
